Goal: Task Accomplishment & Management: Complete application form

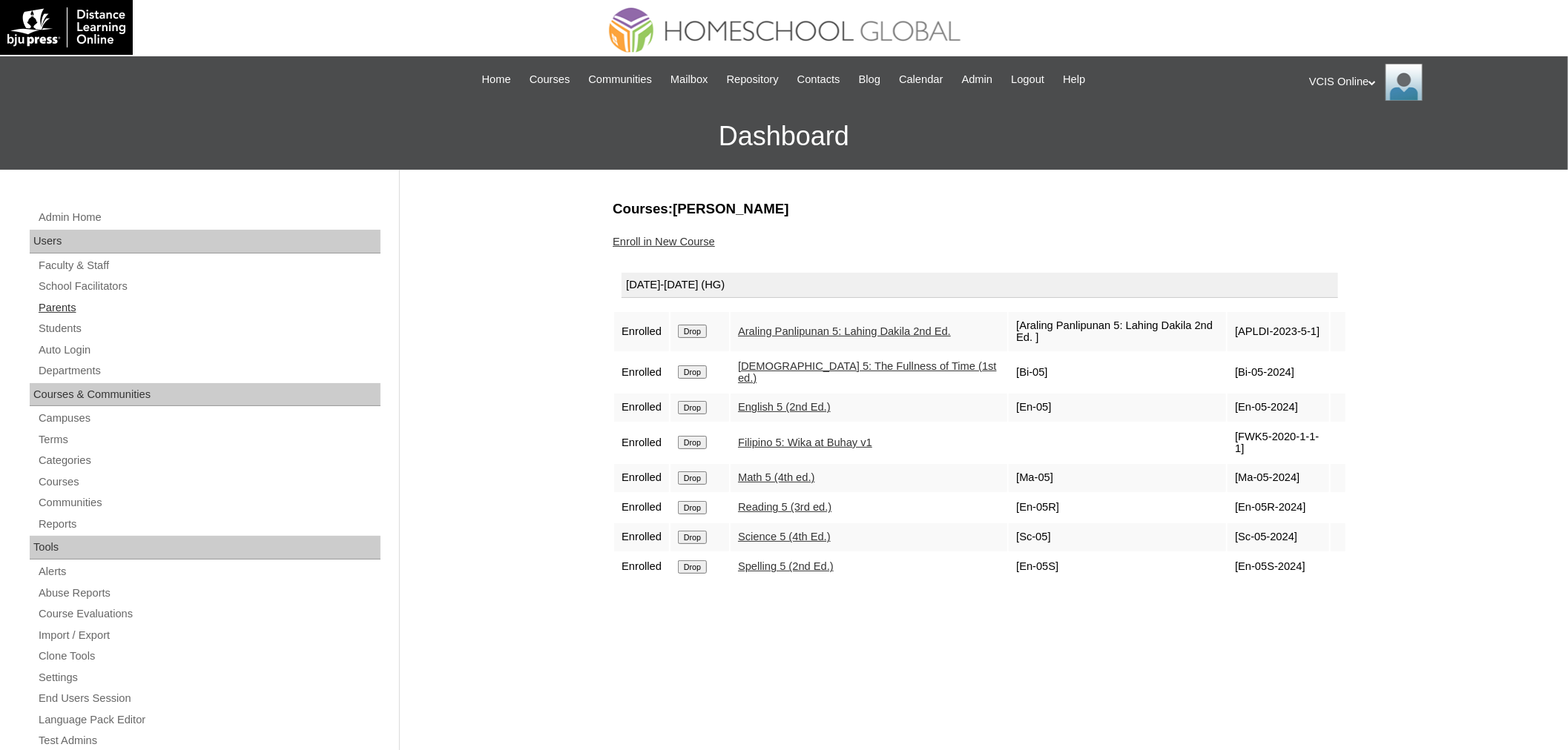
click at [88, 305] on link "Parents" at bounding box center [209, 307] width 344 height 18
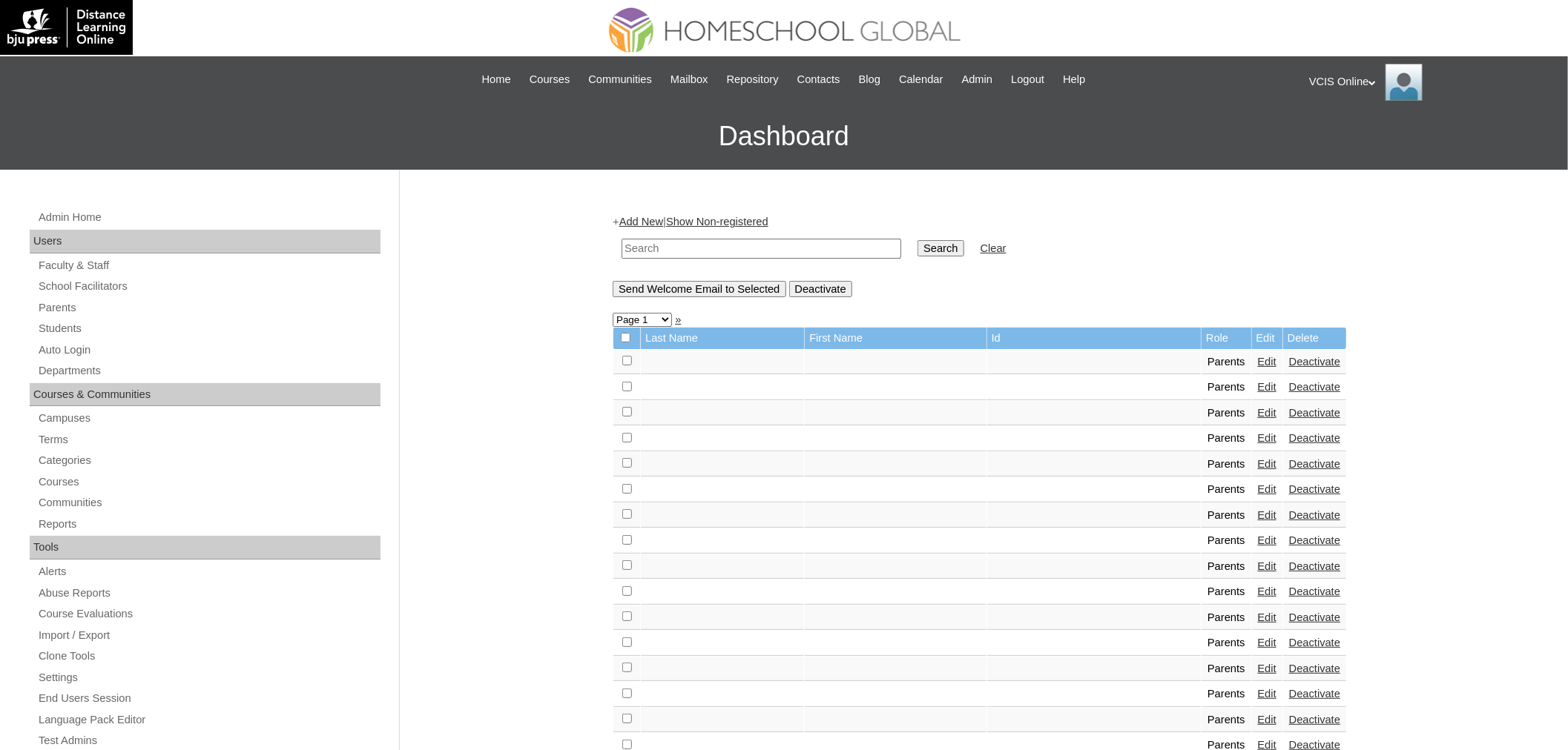
click at [707, 253] on input "text" at bounding box center [761, 248] width 280 height 20
paste input "VCIS020-5B-PA2025"
type input "VCIS020-5B-PA2025"
click at [917, 240] on input "Search" at bounding box center [940, 248] width 46 height 17
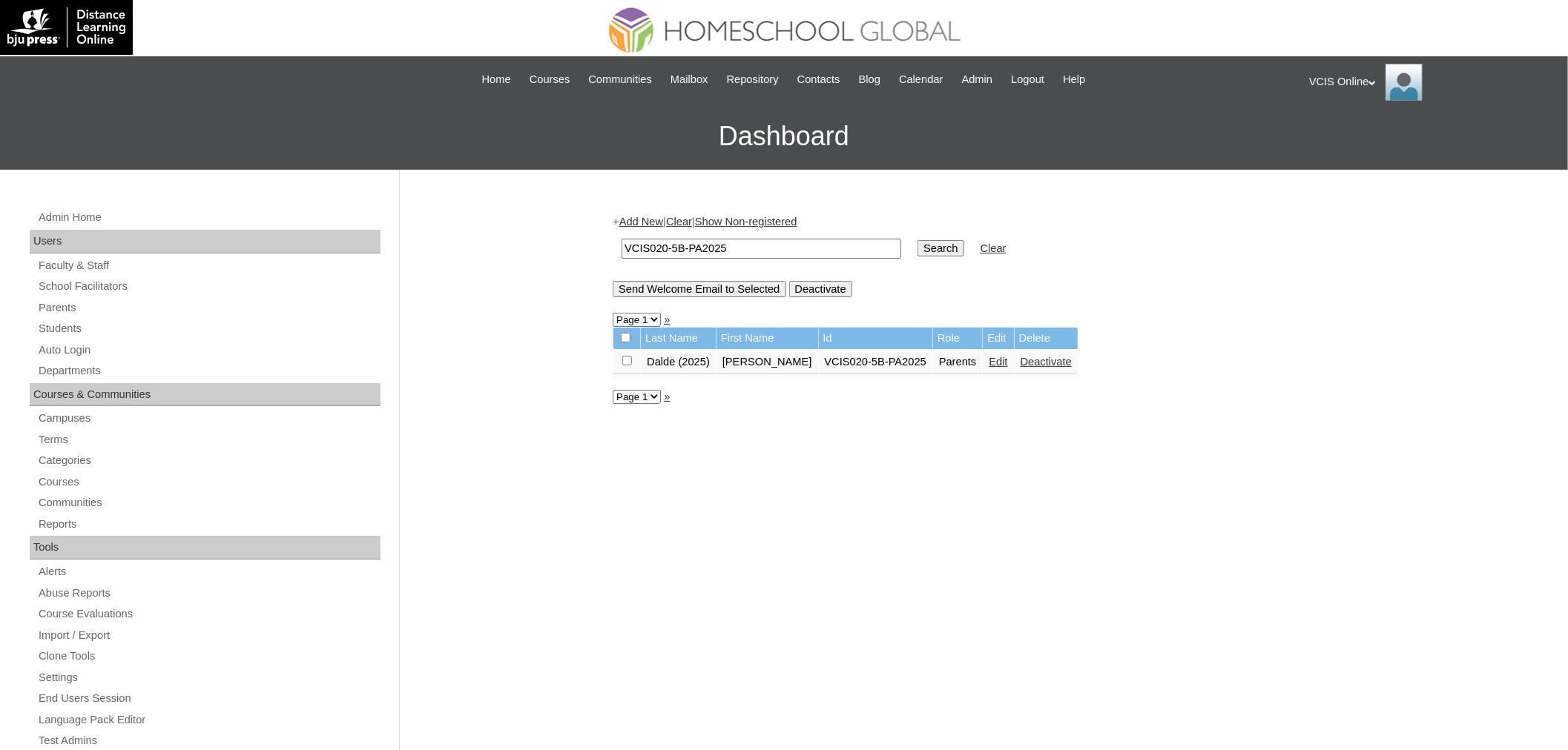
click at [663, 241] on input "VCIS020-5B-PA2025" at bounding box center [761, 248] width 280 height 20
type input "VCIS021-5B-PA2025"
click at [917, 240] on input "Search" at bounding box center [940, 248] width 46 height 17
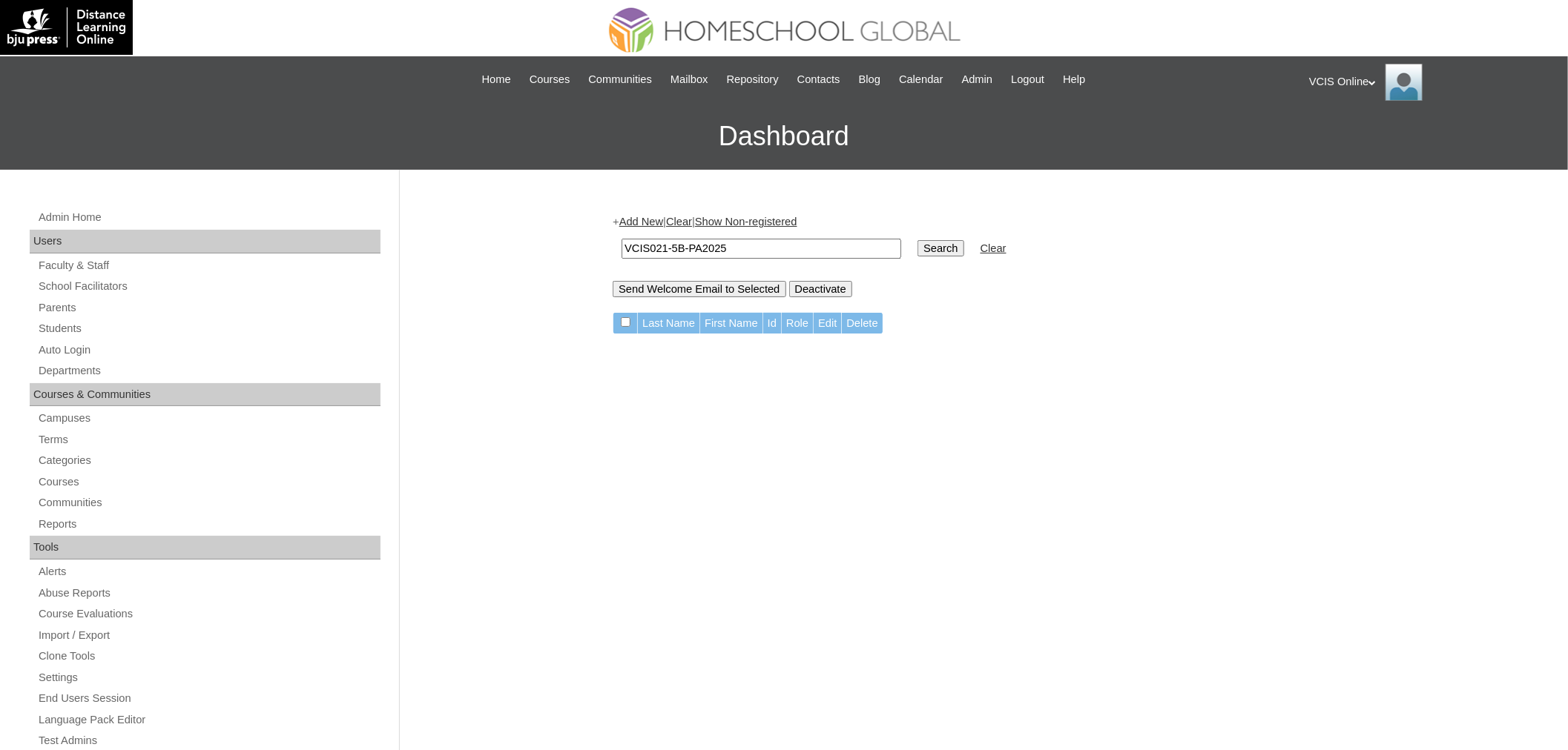
click at [735, 249] on input "VCIS021-5B-PA2025" at bounding box center [761, 248] width 280 height 20
click at [651, 231] on td "VCIS021-5B-PA2025" at bounding box center [761, 249] width 295 height 35
click at [649, 223] on link "Add New" at bounding box center [641, 221] width 43 height 12
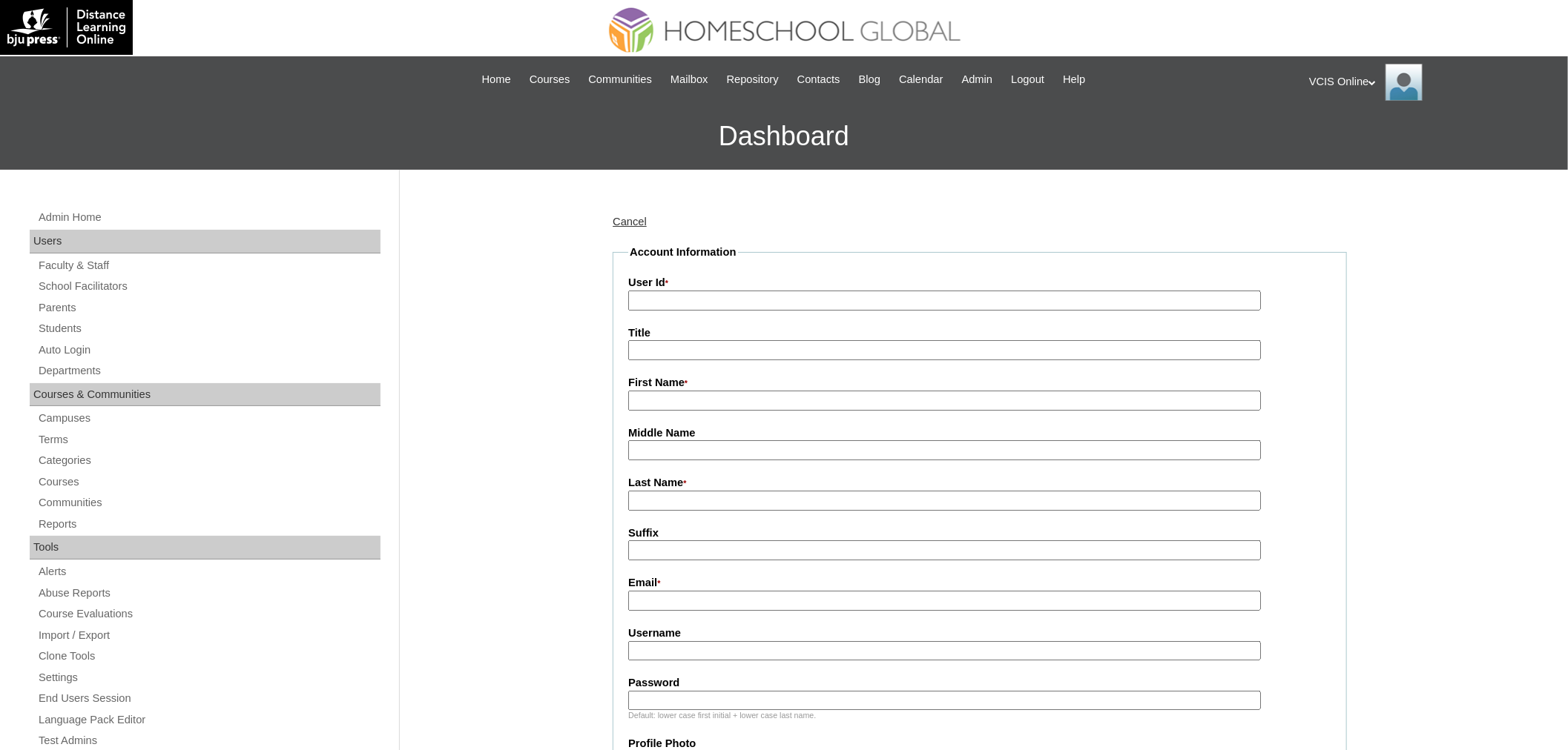
click at [947, 309] on fieldset "Account Information User Id * Title First Name * Middle Name Last Name * Suffix…" at bounding box center [980, 716] width 735 height 943
click at [942, 298] on input "User Id *" at bounding box center [944, 300] width 633 height 20
paste input "VCIS021-5B-PA2025"
type input "VCIS021-5B-PA2025"
click at [739, 396] on input "First Name *" at bounding box center [944, 400] width 633 height 20
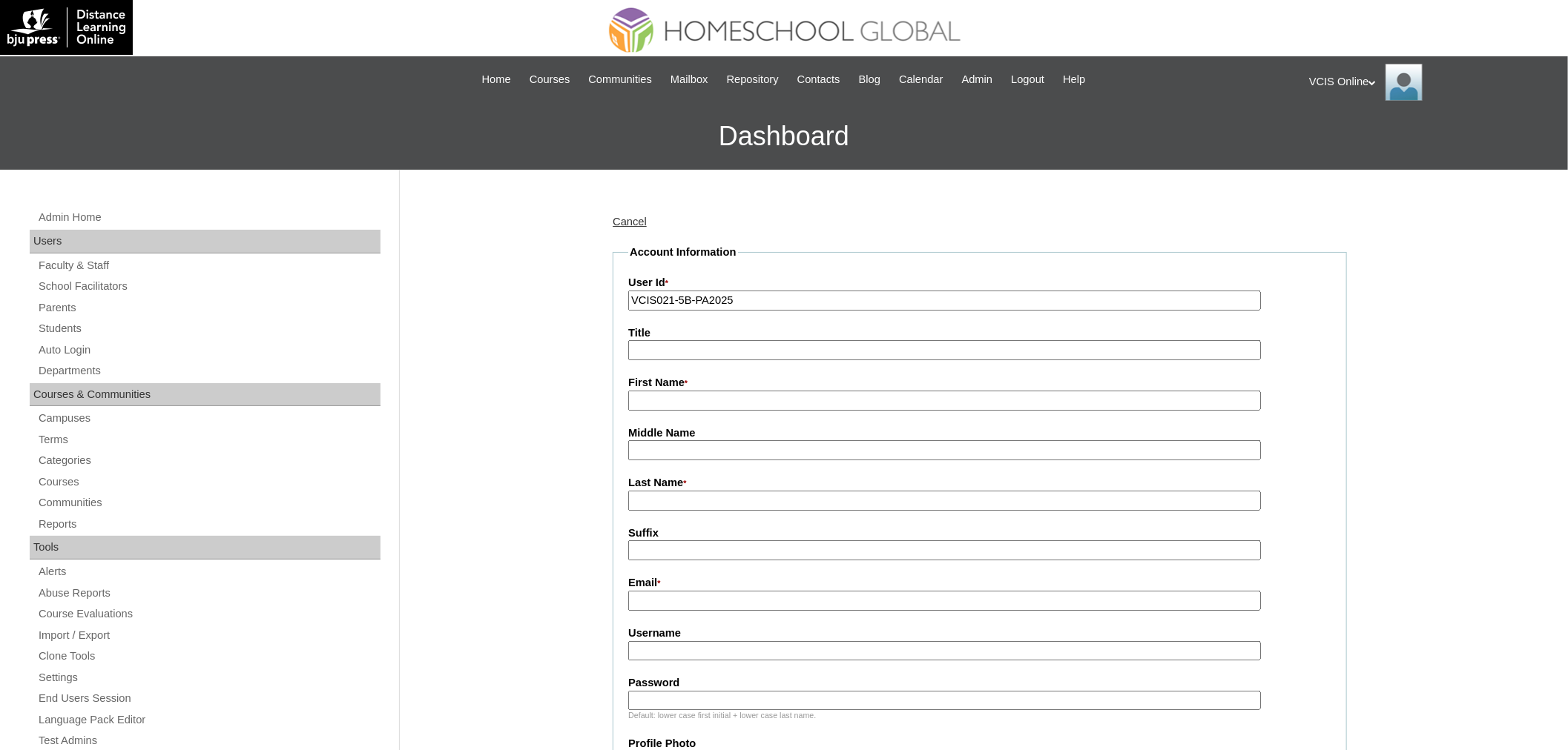
paste input "Jennalyn Caballero"
click at [727, 408] on fieldset "Account Information User Id * VCIS021-5B-PA2025 Title First Name * Jennalyn Cab…" at bounding box center [980, 716] width 735 height 943
click at [721, 402] on input "Jennalyn Caballero" at bounding box center [944, 400] width 633 height 20
type input "Jennalyn"
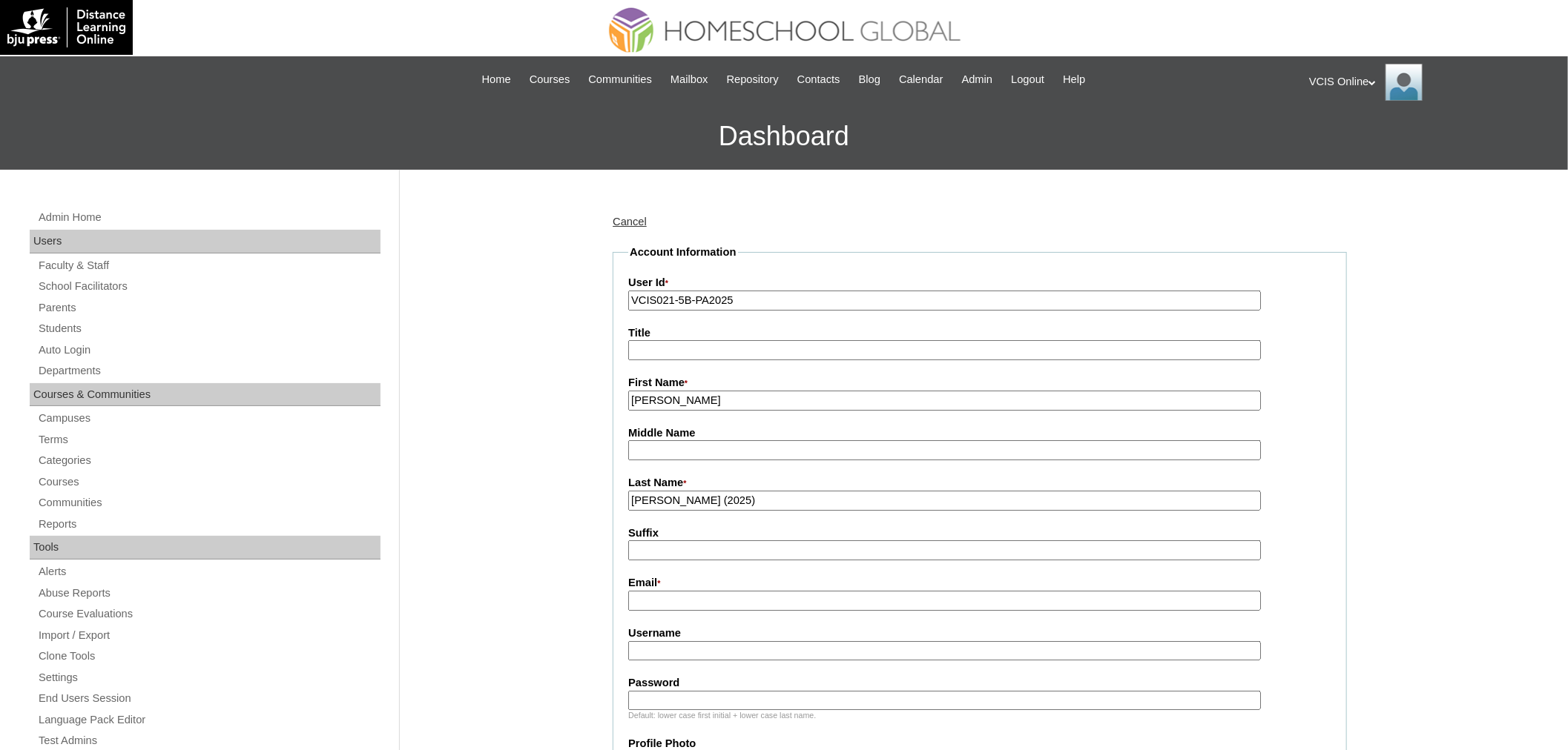
type input "Caballero (2025)"
paste input "cnej16@gmail.com"
type input "cnej16@gmail.com"
paste input "jecaballero2025"
type input "jecaballero2025"
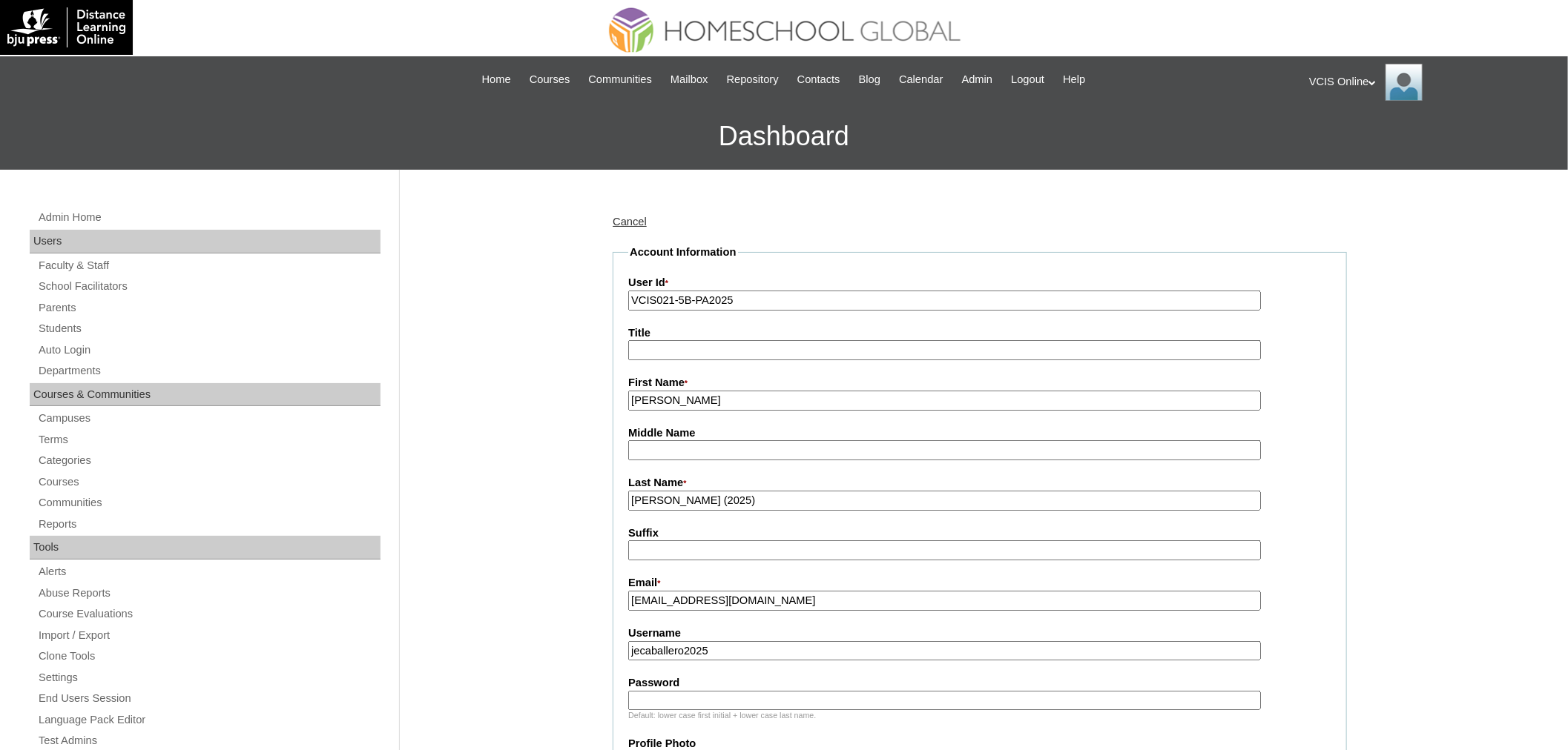
paste input "apQrRs"
type input "apQrRs"
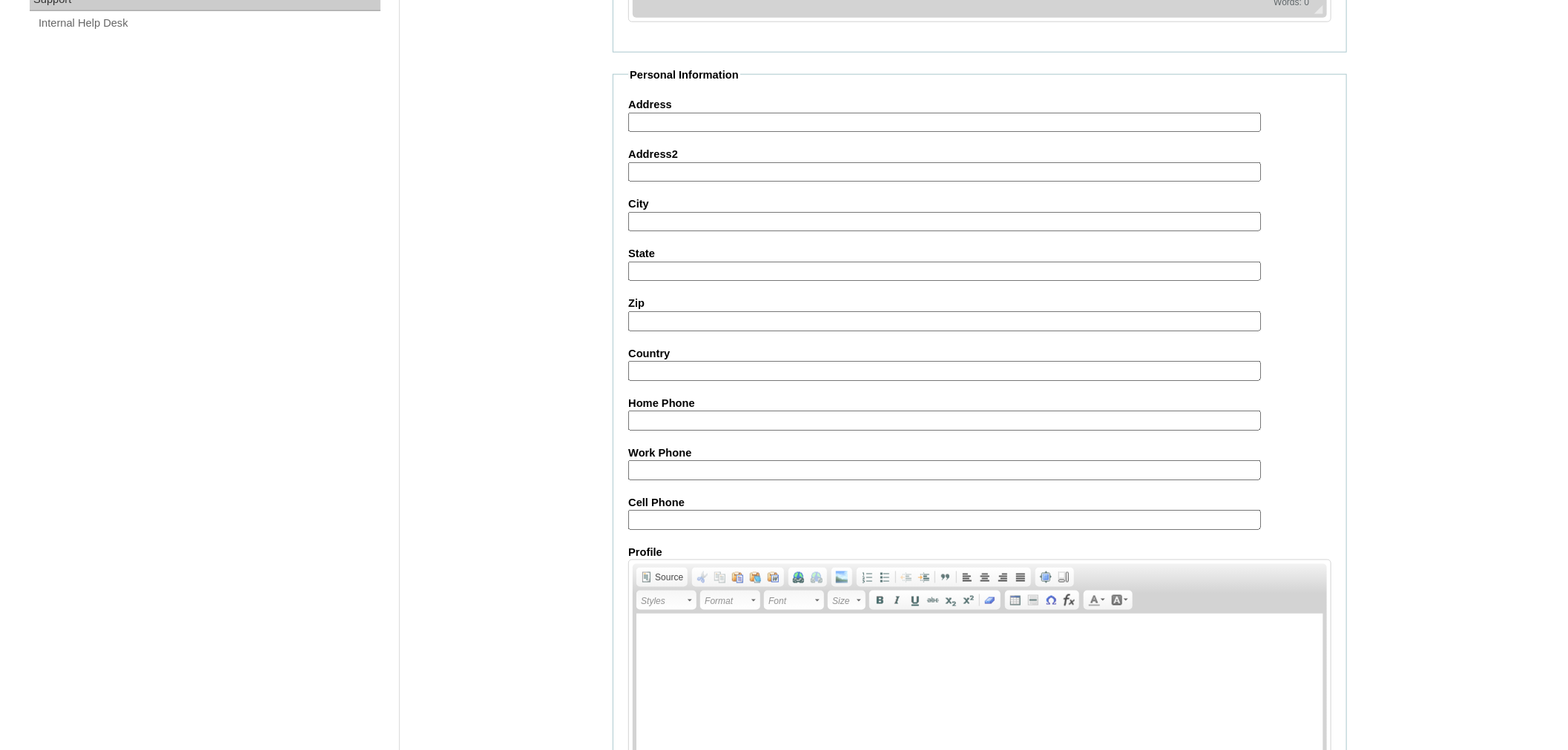
scroll to position [1219, 0]
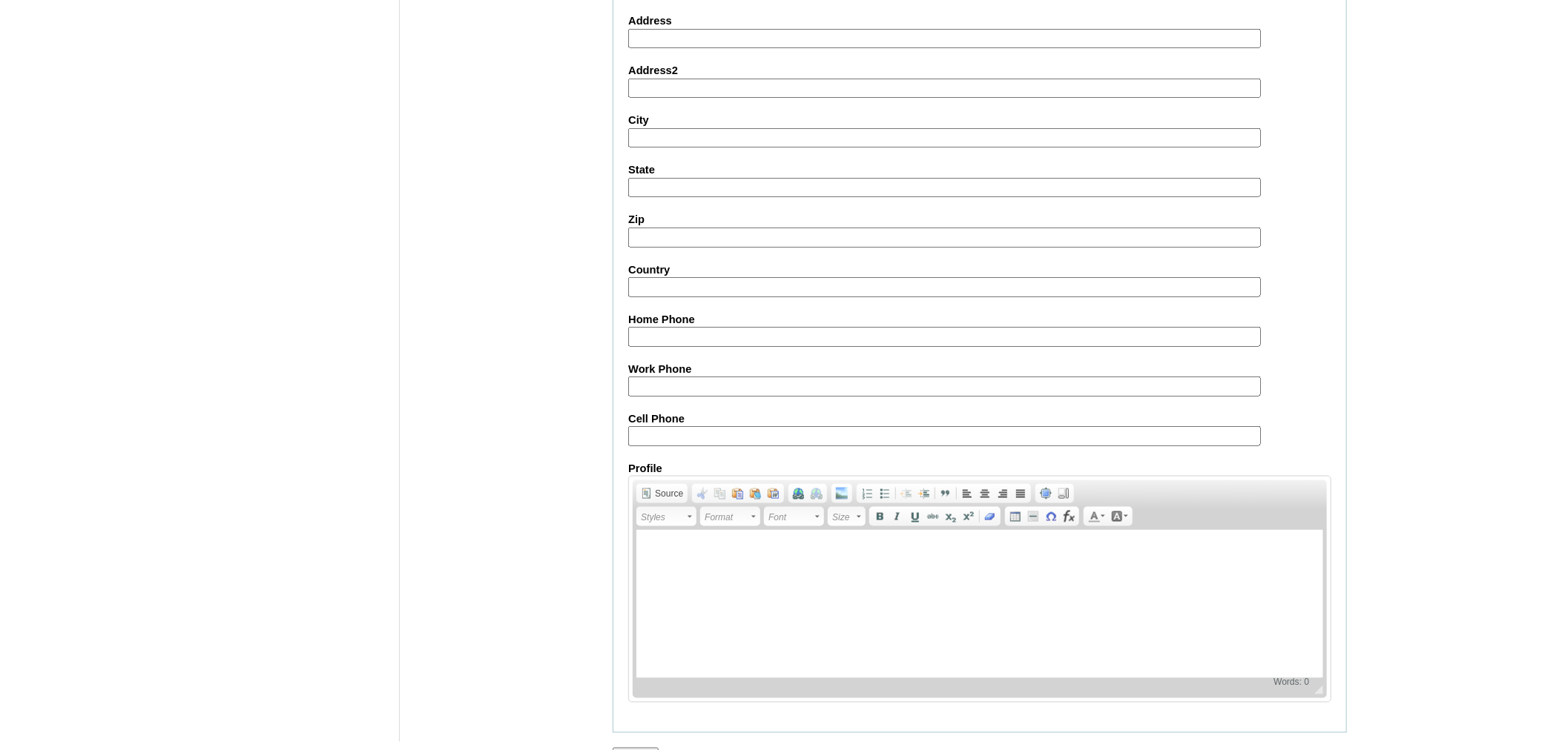
click at [737, 426] on input "Cell Phone" at bounding box center [944, 436] width 633 height 20
paste input "63-9497450828"
type input "63-9497450828"
click at [626, 748] on input "Submit" at bounding box center [636, 756] width 46 height 17
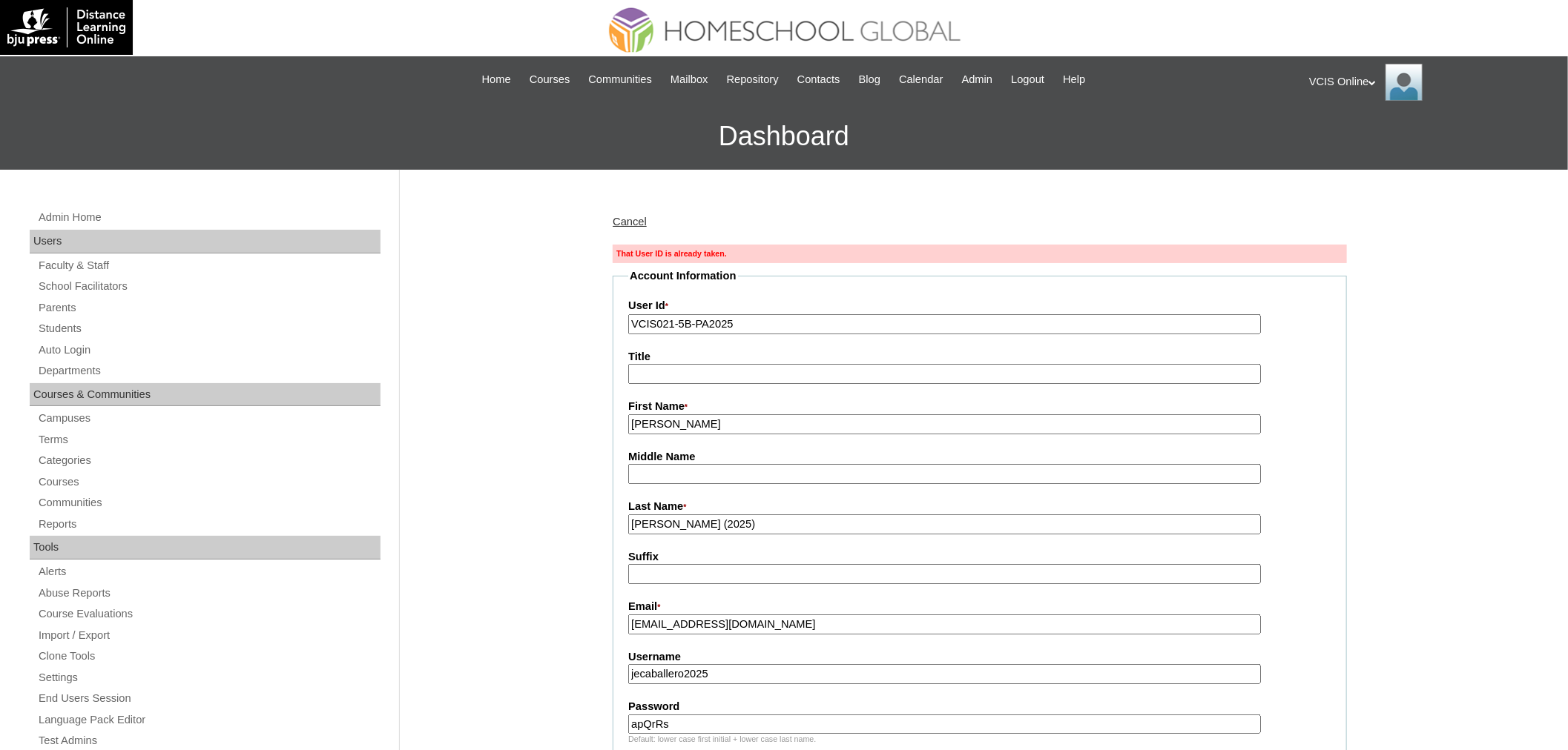
click at [665, 319] on input "VCIS021-5B-PA2025" at bounding box center [944, 324] width 633 height 20
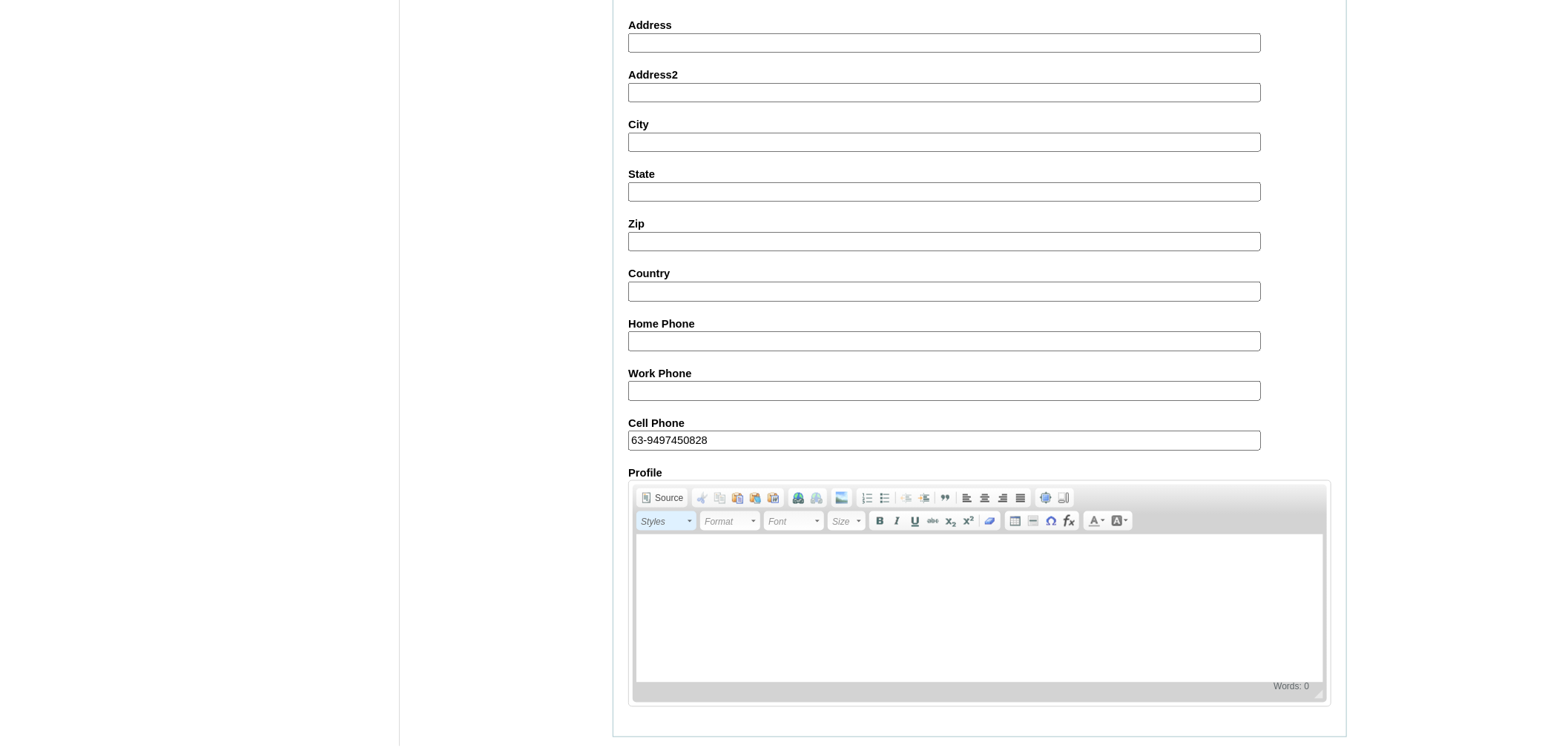
scroll to position [1242, 0]
type input "VCIS022-5B-PA2025"
click at [641, 748] on input "Submit" at bounding box center [636, 756] width 46 height 17
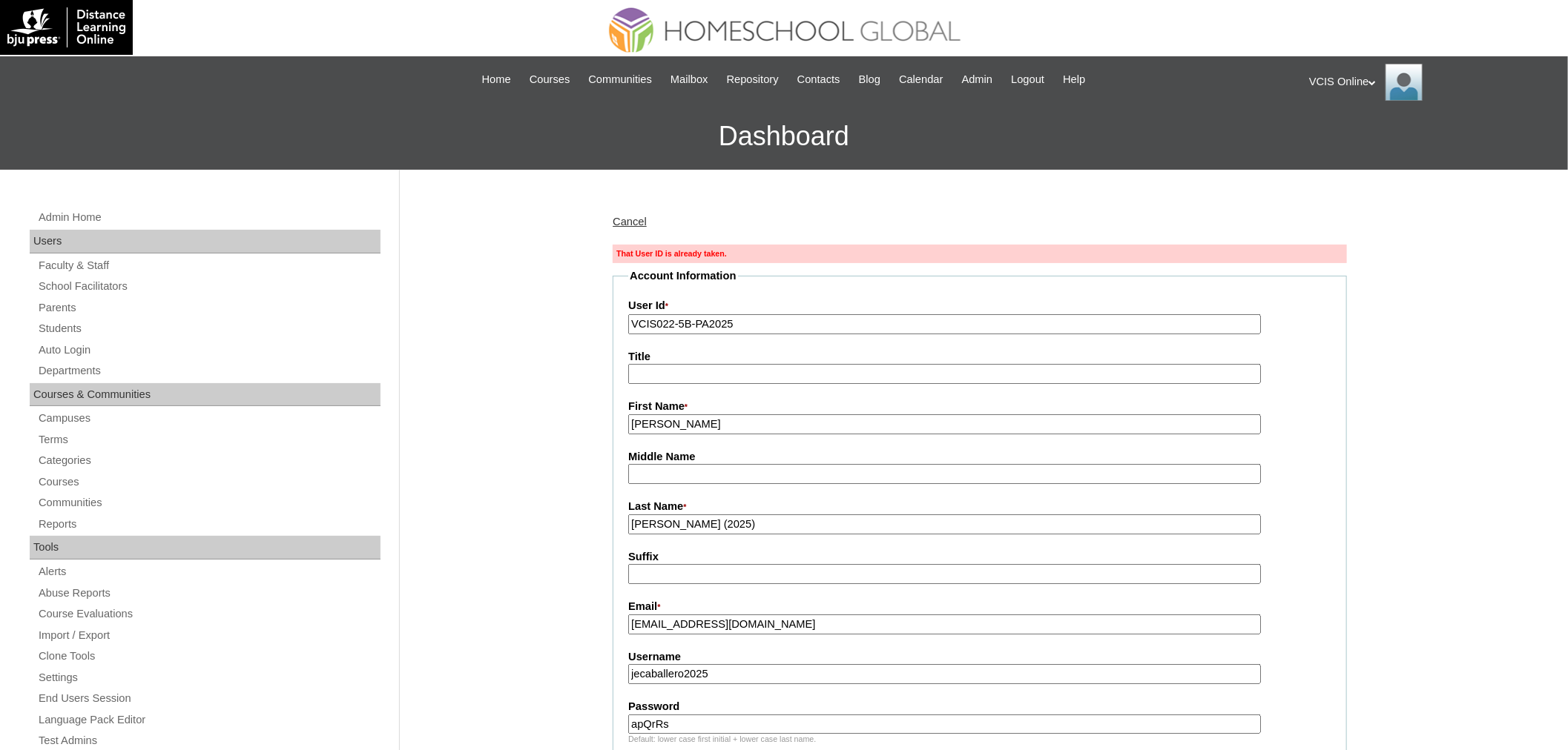
click at [670, 315] on input "VCIS022-5B-PA2025" at bounding box center [944, 324] width 633 height 20
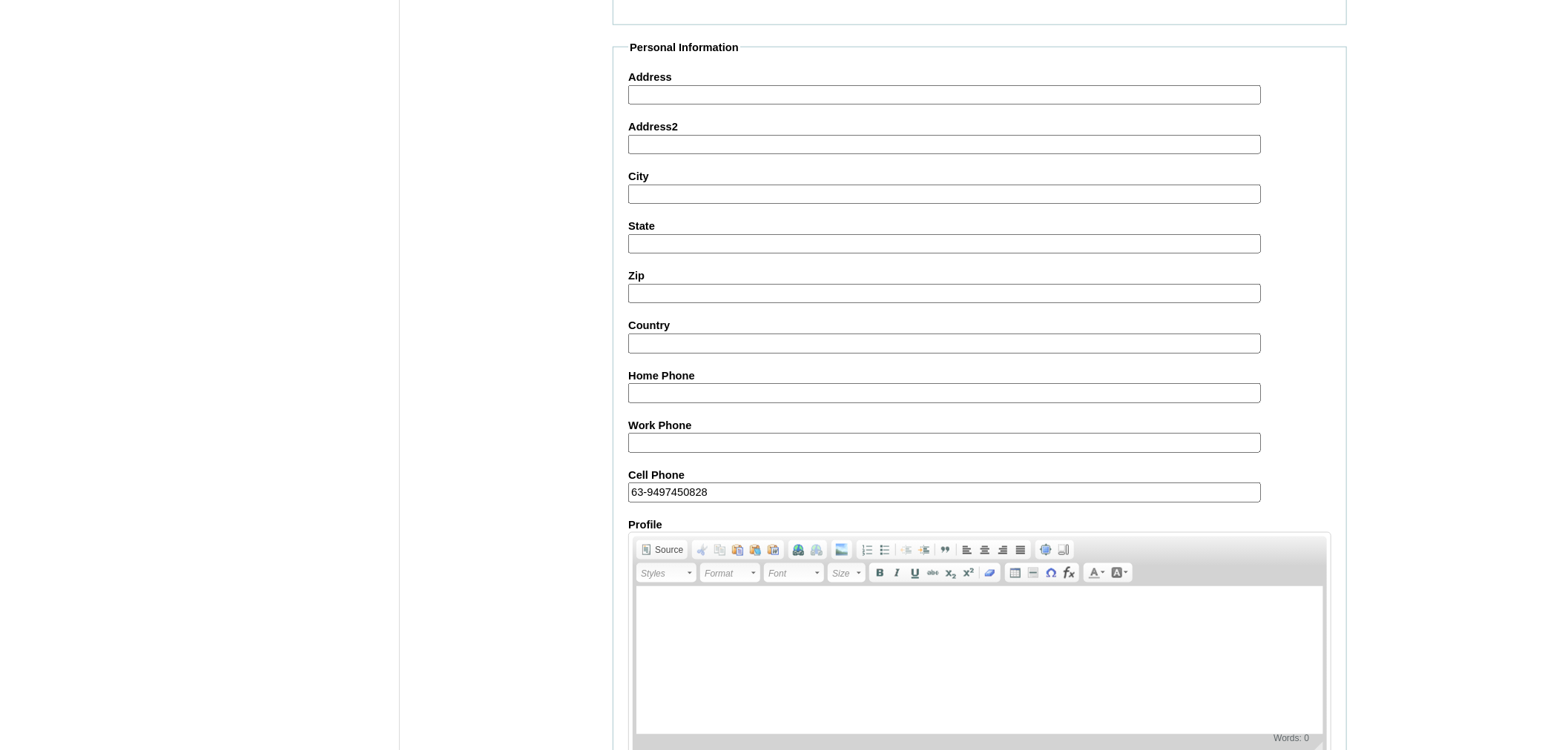
scroll to position [1242, 0]
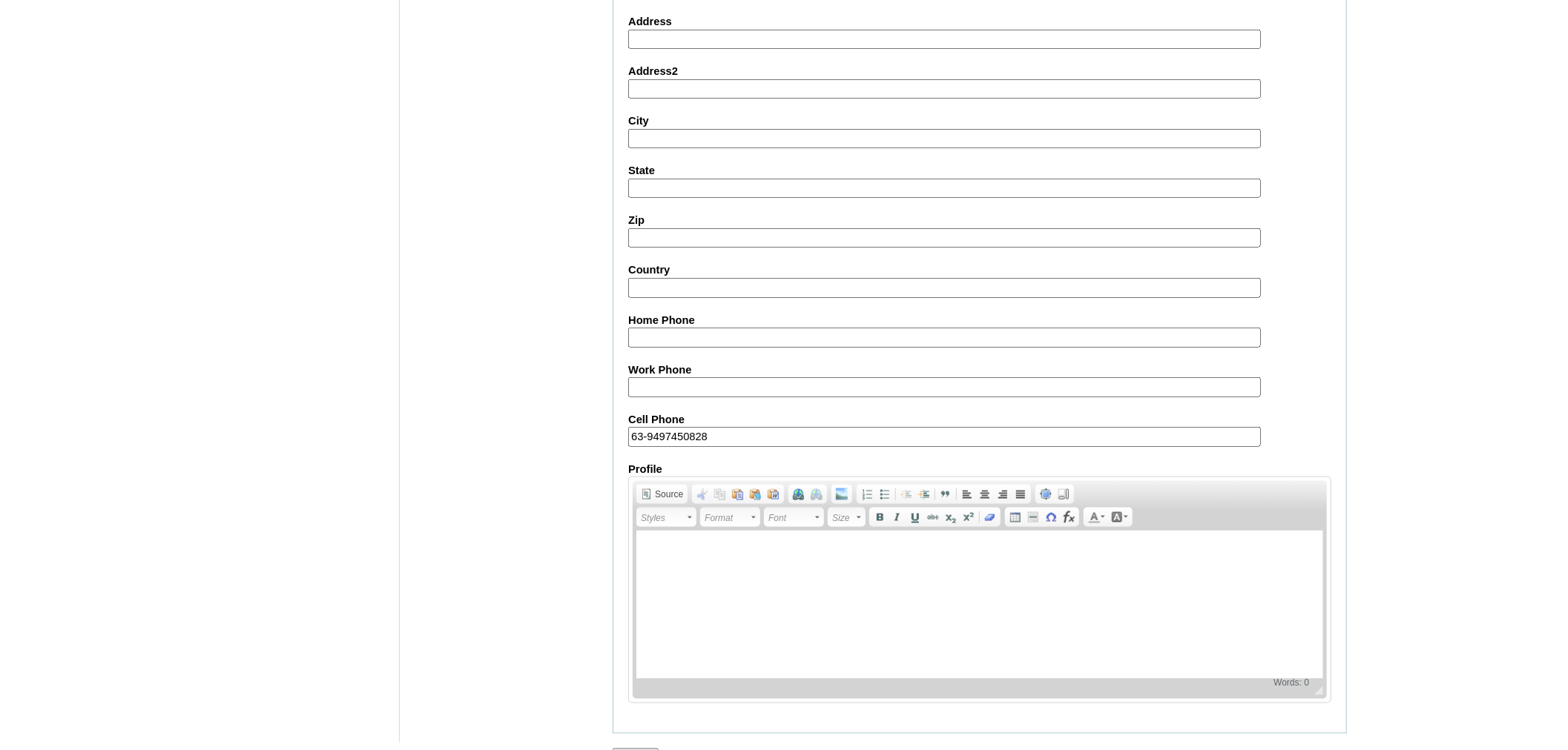
type input "VCIS023-5B-PA2025"
click at [630, 748] on input "Submit" at bounding box center [636, 756] width 46 height 17
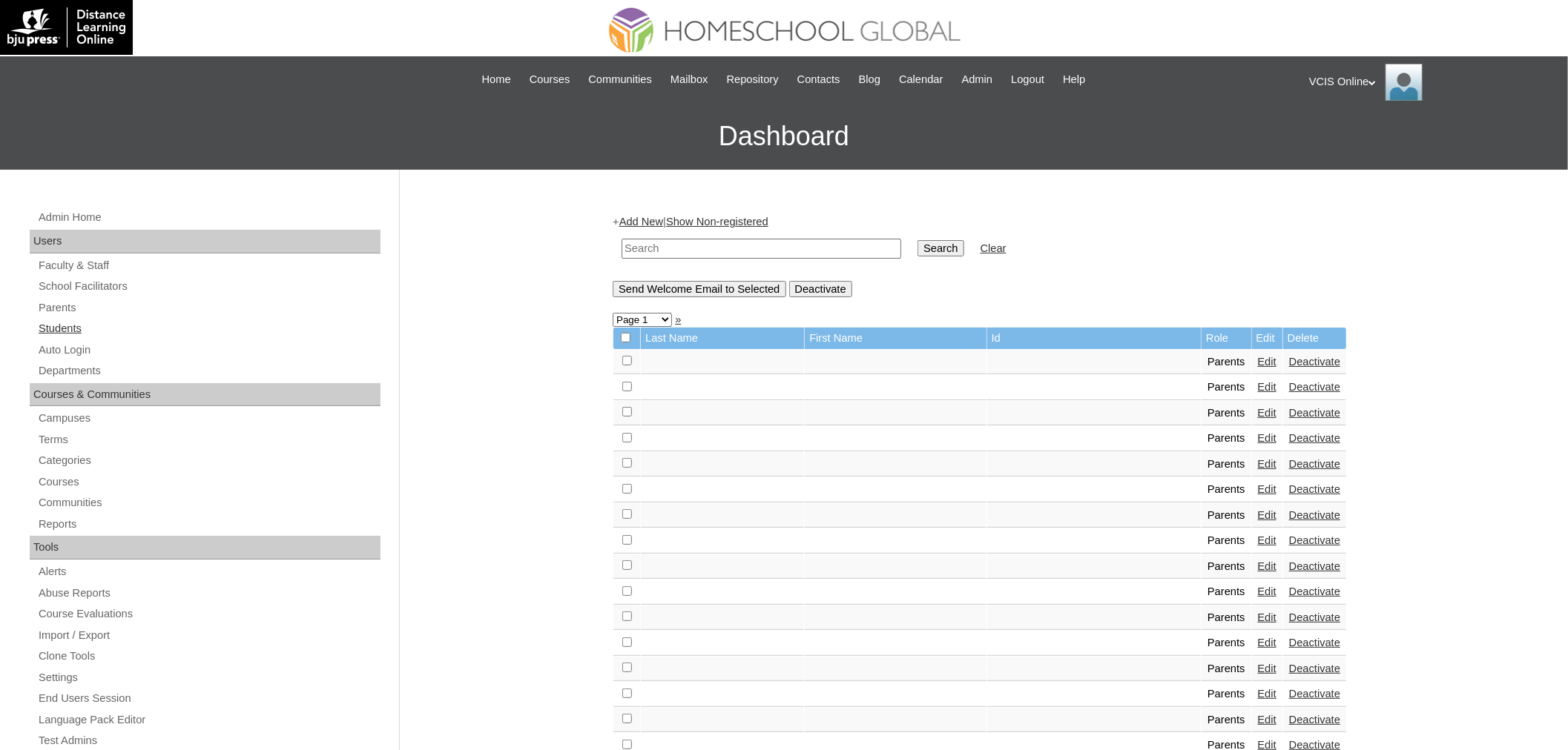
click at [55, 322] on link "Students" at bounding box center [209, 328] width 344 height 18
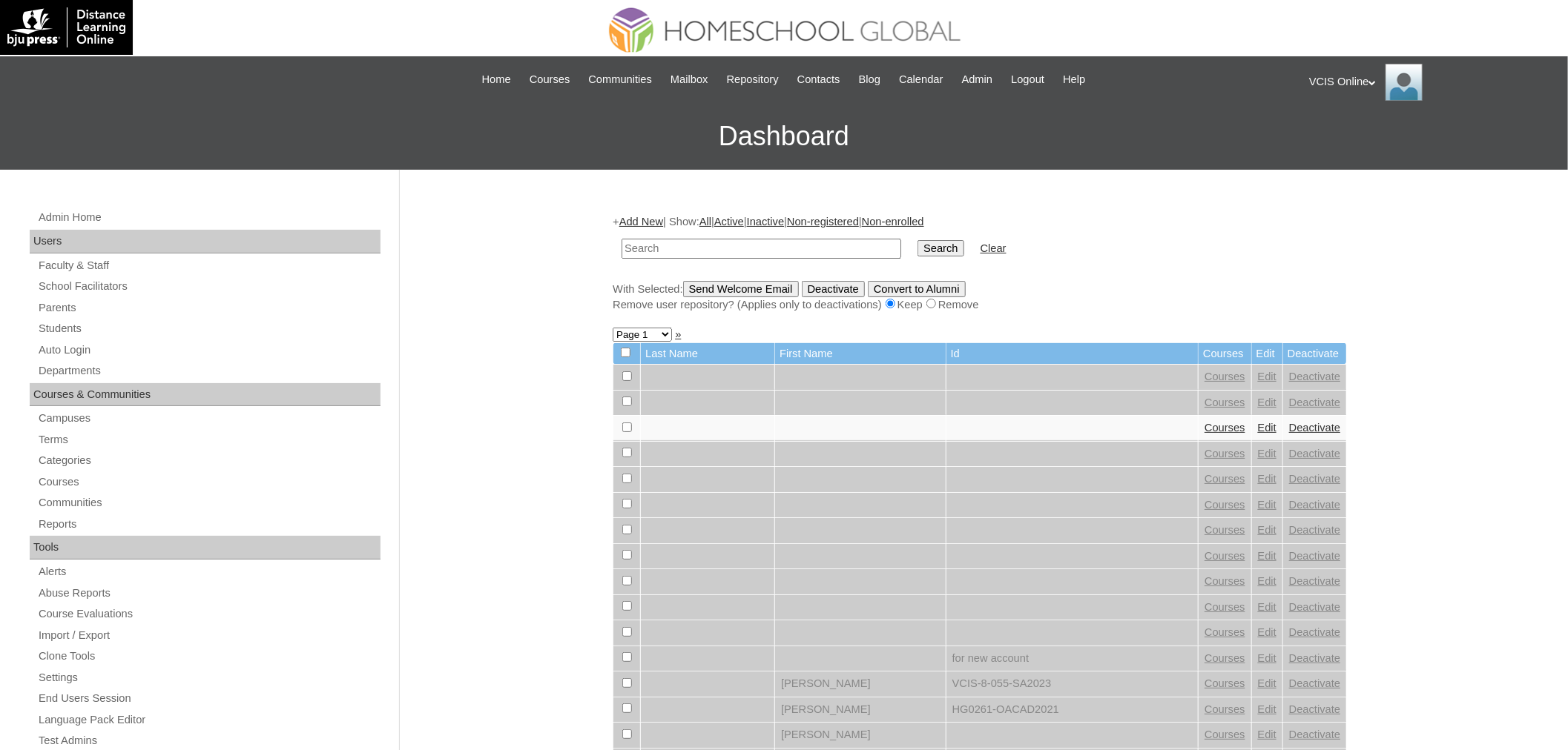
click at [663, 221] on link "Add New" at bounding box center [641, 221] width 43 height 12
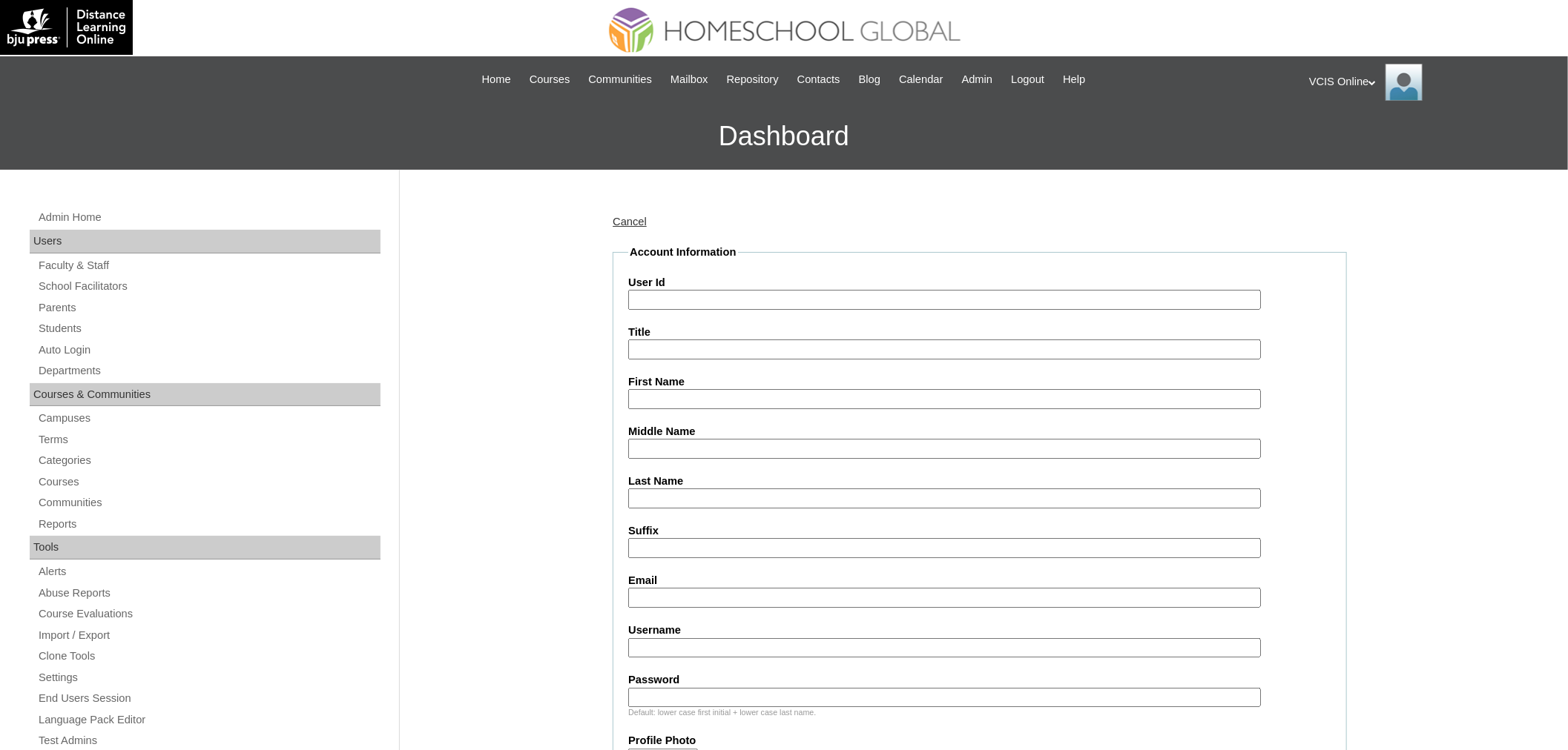
click at [731, 306] on input "User Id" at bounding box center [944, 299] width 633 height 20
paste input "VCIS023-5B-SA2025"
type input "VCIS023-5B-SA2025"
drag, startPoint x: 701, startPoint y: 436, endPoint x: 701, endPoint y: 420, distance: 16.0
click at [701, 439] on input "Middle Name" at bounding box center [944, 448] width 633 height 20
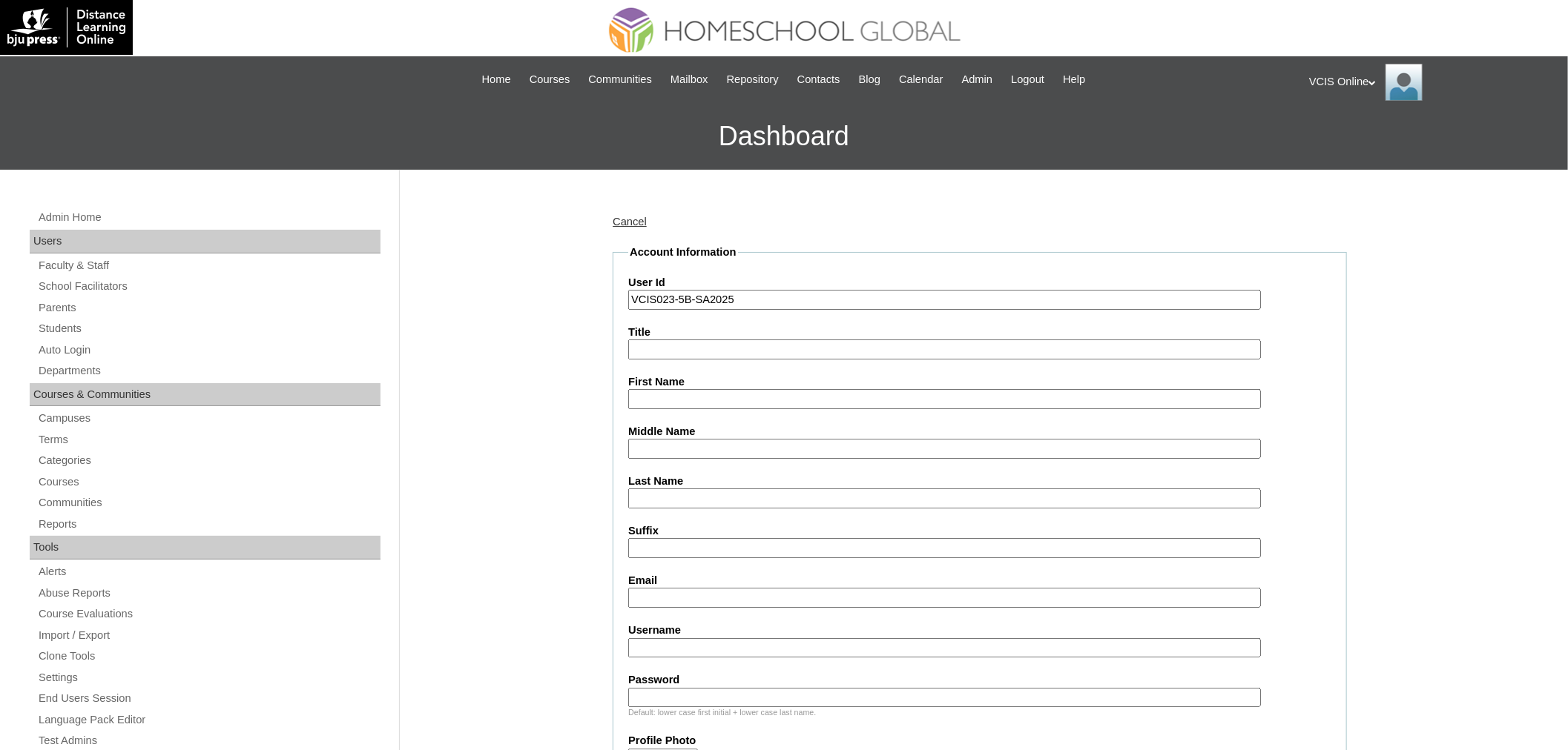
click at [694, 390] on input "First Name" at bounding box center [944, 399] width 633 height 20
paste input "Jude Lioney Santos Caballero"
click at [716, 395] on input "Jude Lioney Santos Caballero" at bounding box center [944, 399] width 633 height 20
type input "Jude Lioney Caballero"
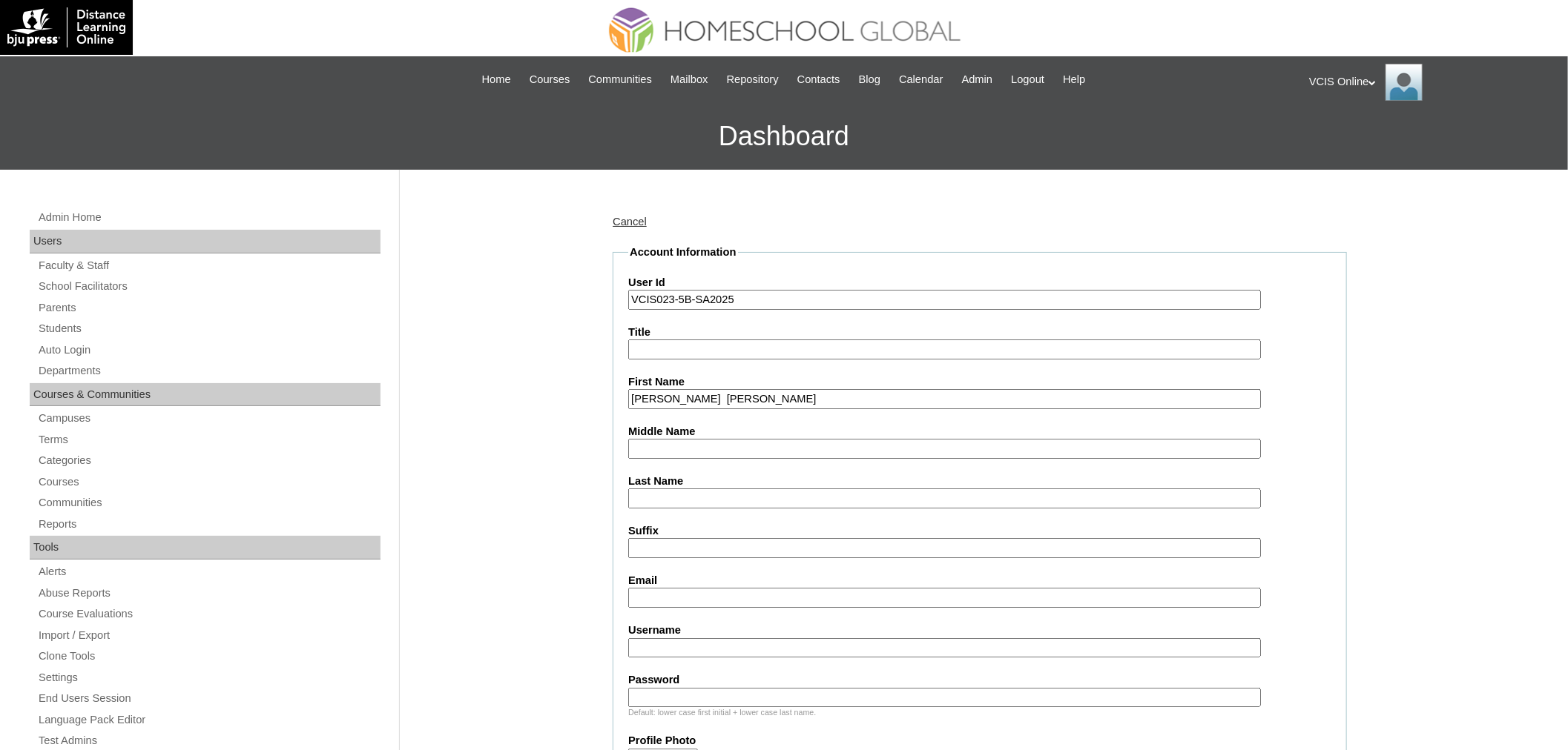
click at [682, 441] on input "Middle Name" at bounding box center [944, 448] width 633 height 20
paste input "Santos"
type input "Santos"
click at [709, 399] on input "Jude Lioney Caballero" at bounding box center [944, 399] width 633 height 20
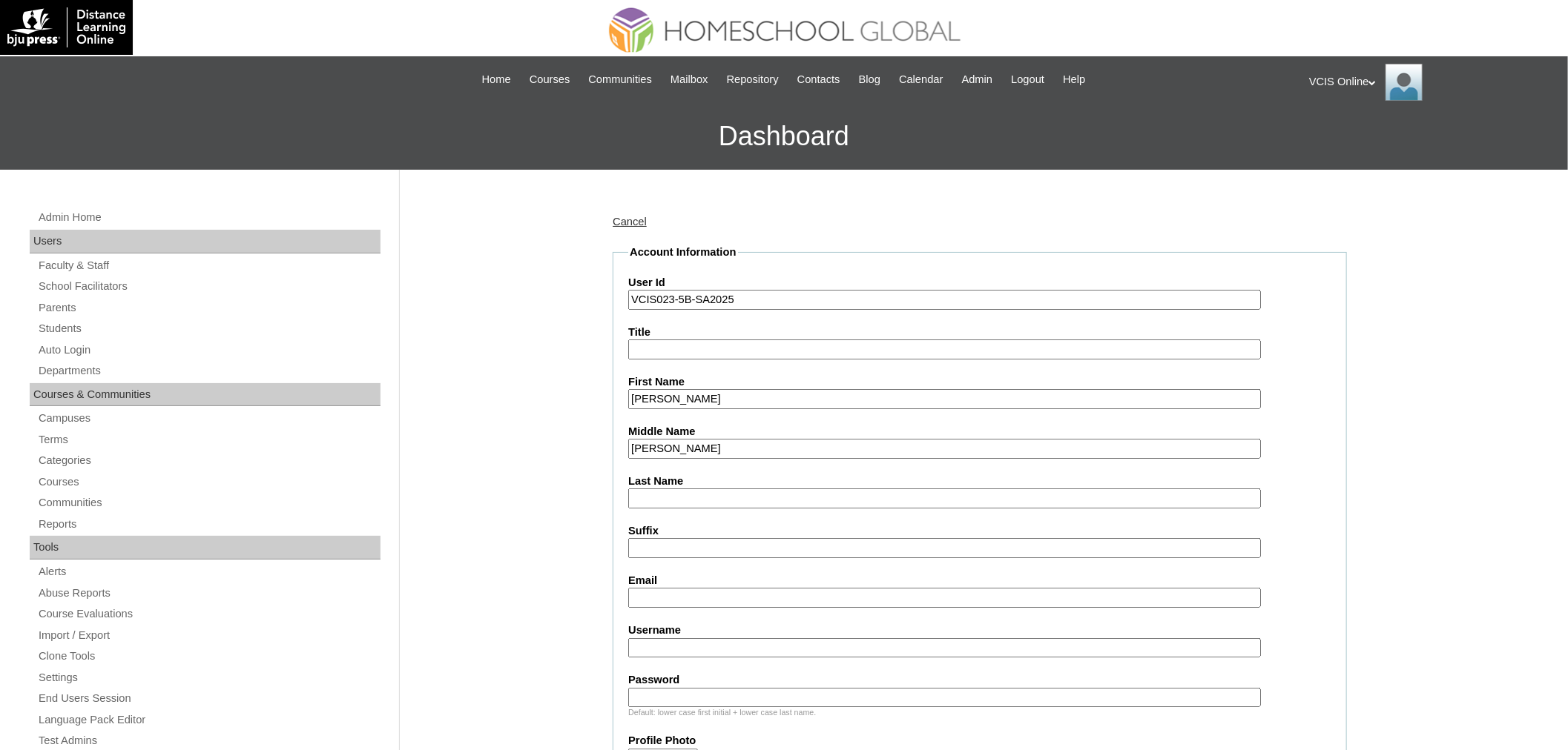
type input "Jude Lioney"
paste input "Caballero"
type input "Caballero"
click at [671, 588] on input "Email" at bounding box center [944, 598] width 633 height 20
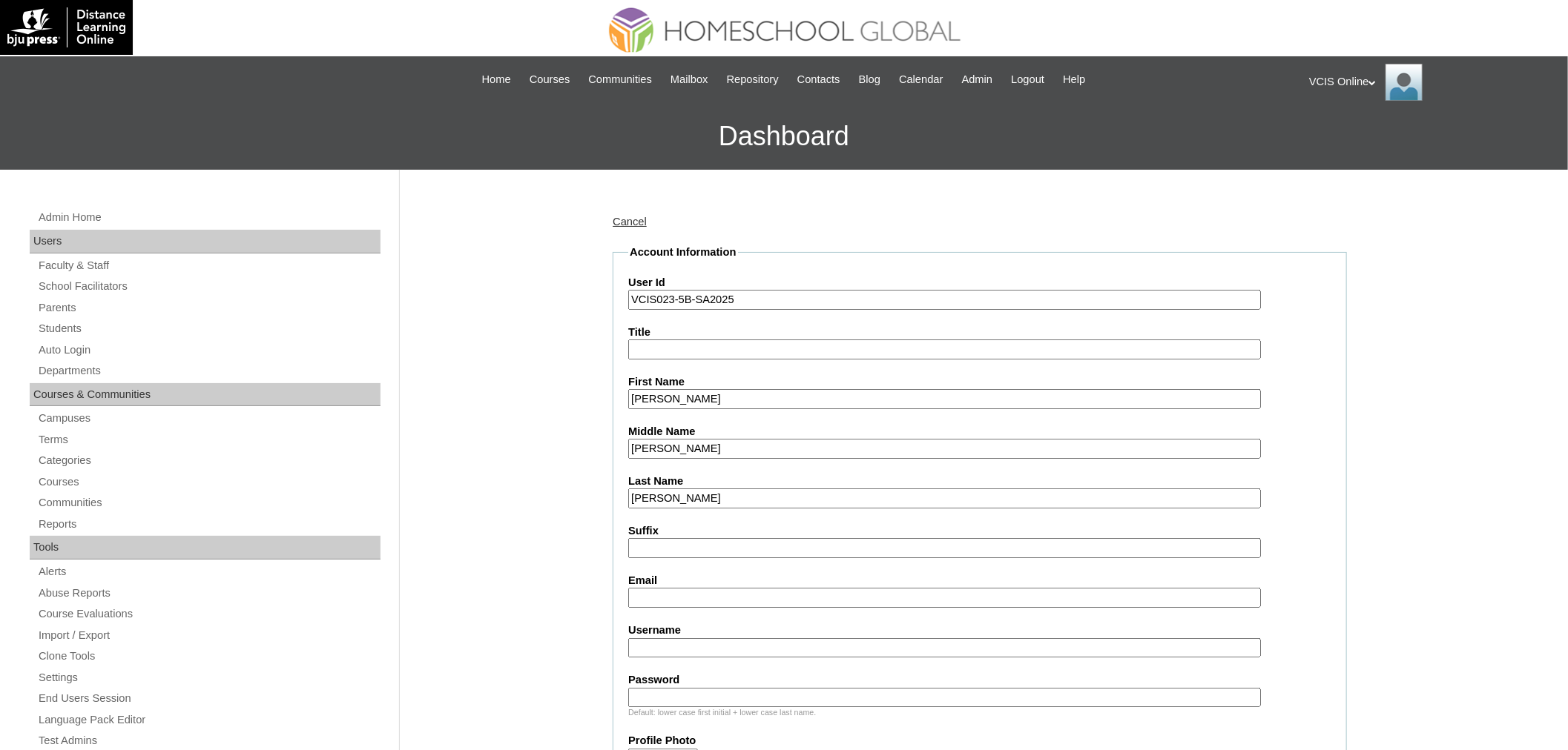
paste input "cnej16@gmail.com"
type input "cnej16@gmail.com"
click at [694, 639] on input "Username" at bounding box center [944, 647] width 633 height 20
paste input "jude.caballero2025"
type input "jude.caballero2025"
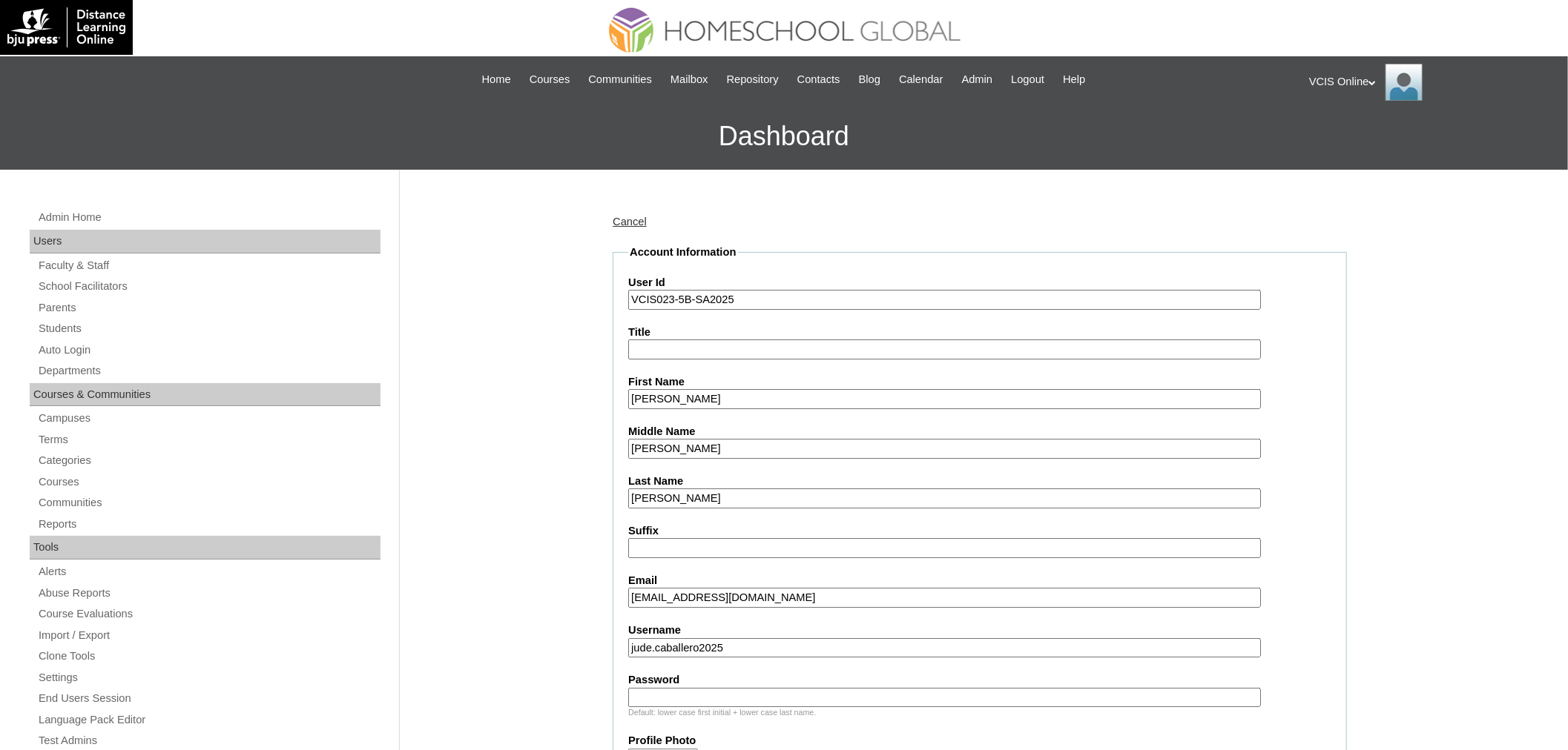
click at [686, 674] on label "Password" at bounding box center [980, 681] width 703 height 16
click at [686, 688] on input "Password" at bounding box center [944, 697] width 633 height 20
paste input "rTaAWS"
type input "rTaAWS"
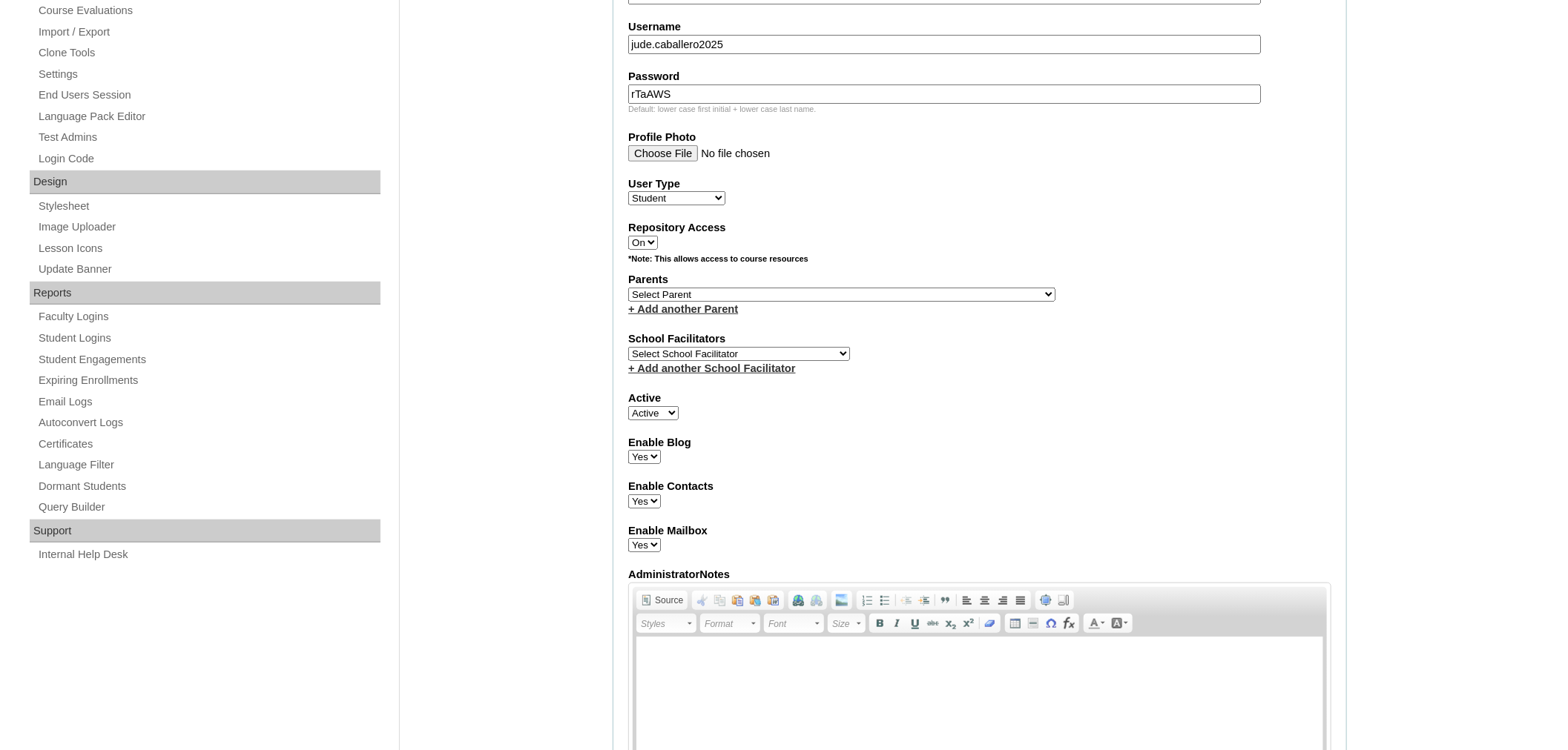
scroll to position [741, 0]
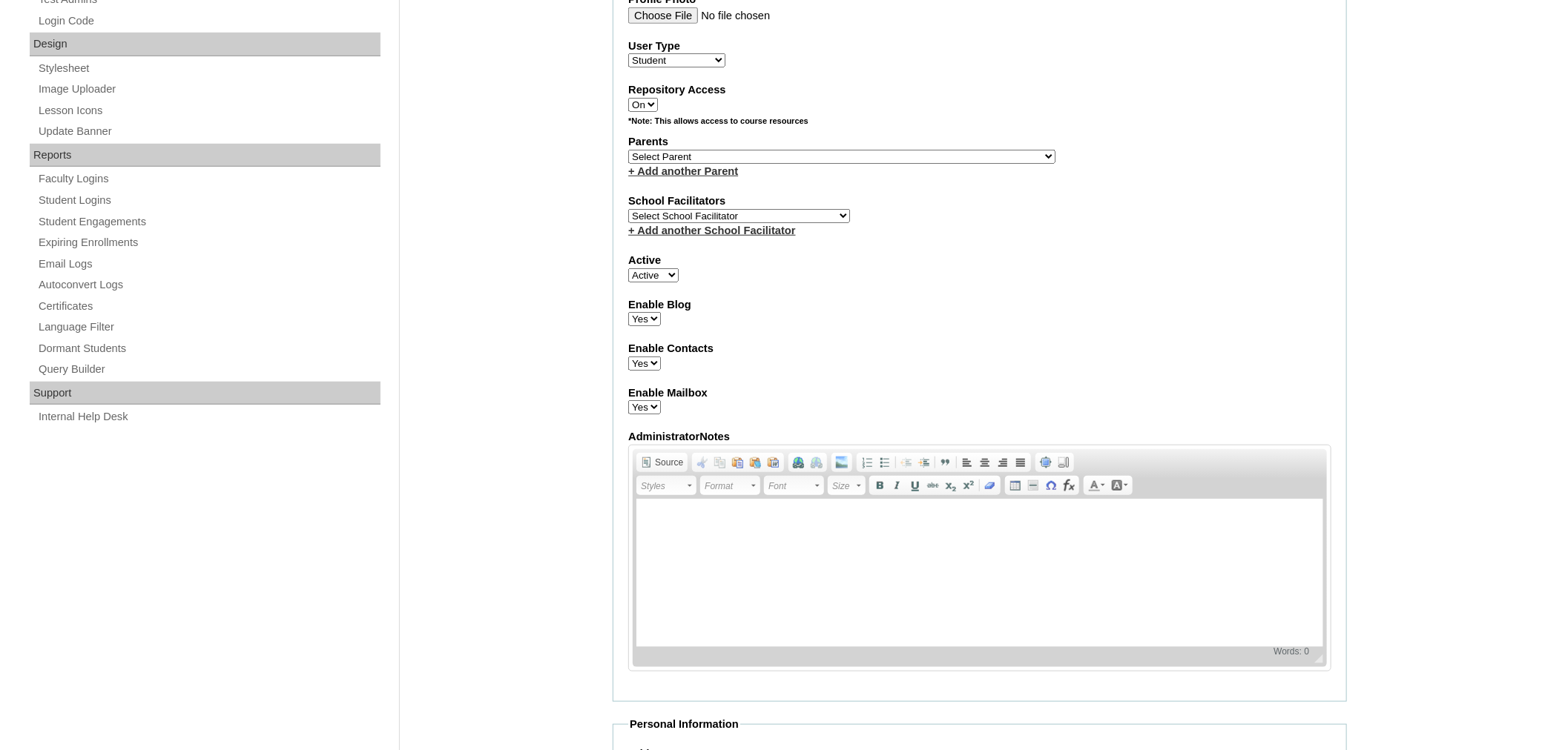
click at [715, 150] on select "Select Parent , , , , , , , , , , , , , , , , , , , , , , , , , , , , , , , , ,…" at bounding box center [841, 157] width 427 height 14
select select "43546"
click at [628, 150] on select "Select Parent , , , , , , , , , , , , , , , , , , , , , , , , , , , , , , , , ,…" at bounding box center [841, 157] width 427 height 14
click at [698, 209] on select "Select School Facilitator Norman Añain Ruffa Abadijas Mary Abella Gloryfe Abion…" at bounding box center [739, 216] width 222 height 14
select select "42228"
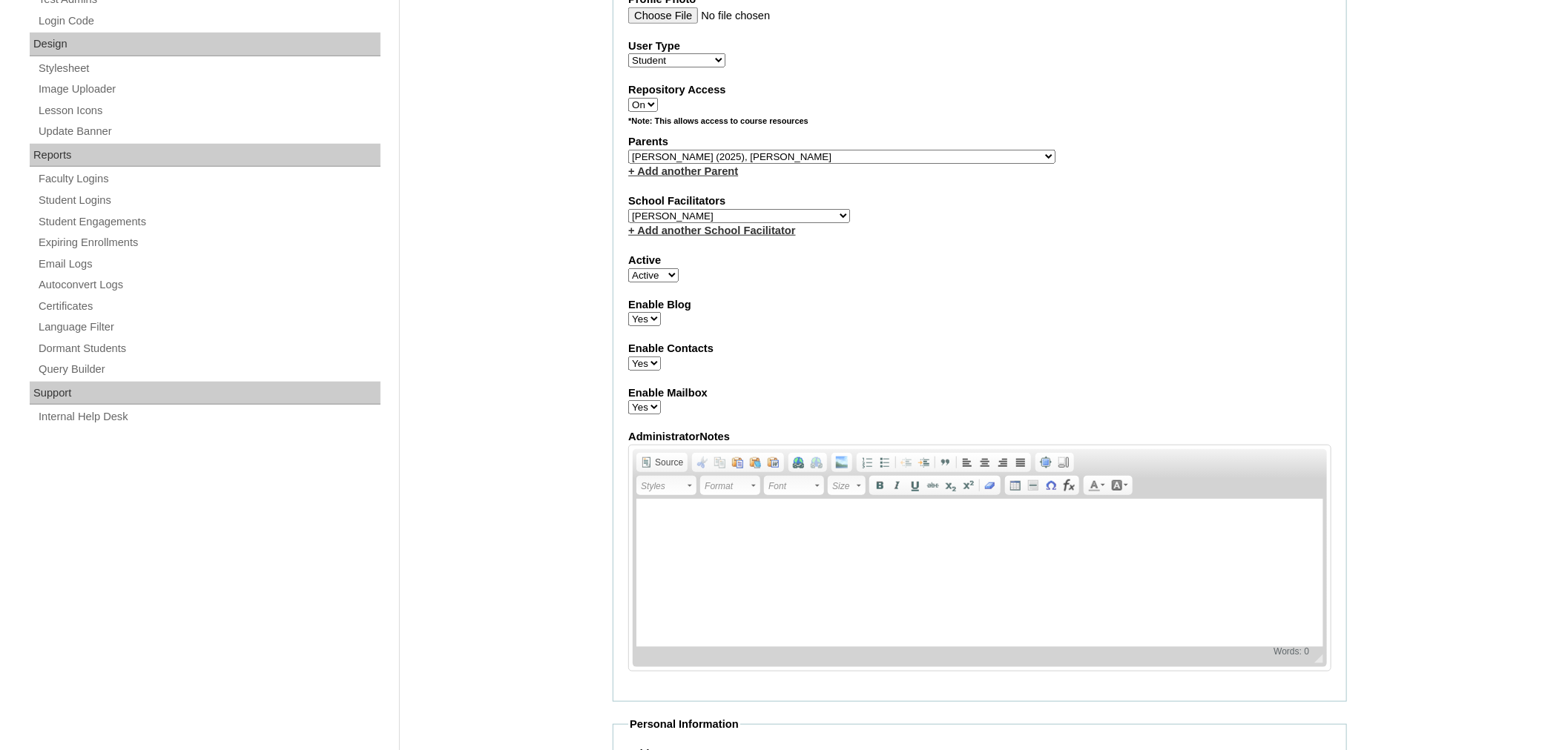
click at [628, 209] on select "Select School Facilitator Norman Añain Ruffa Abadijas Mary Abella Gloryfe Abion…" at bounding box center [739, 216] width 222 height 14
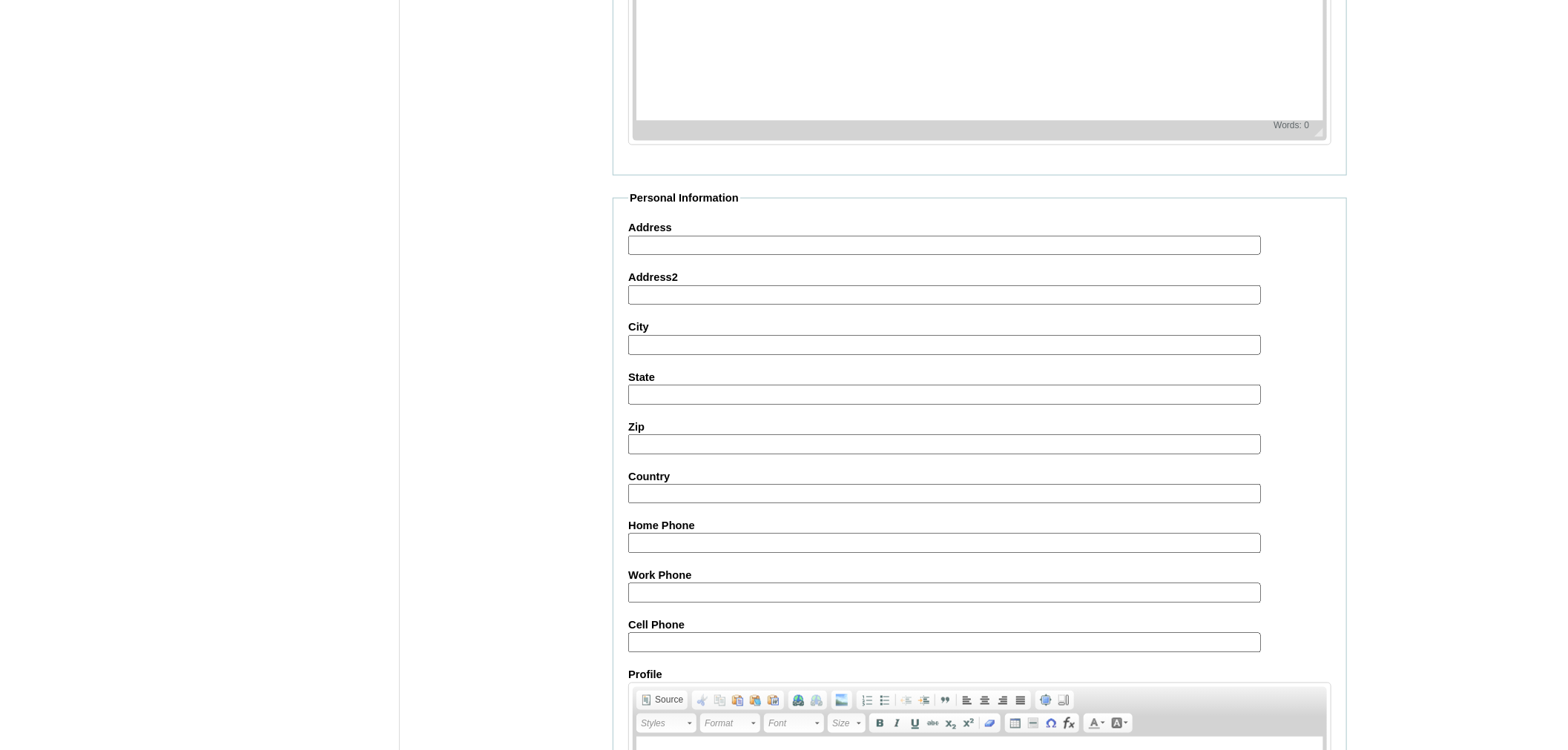
scroll to position [1318, 0]
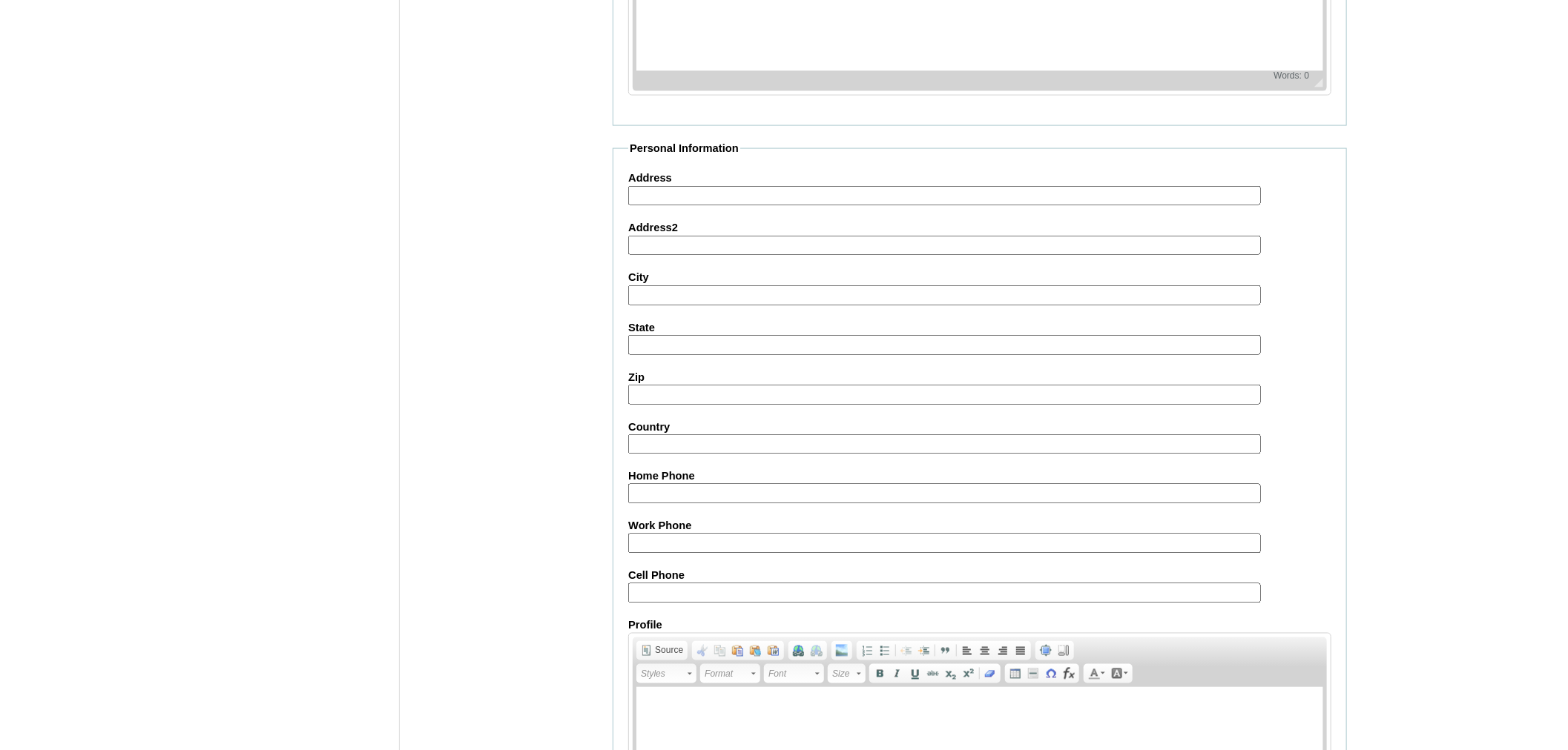
click at [721, 583] on input "Cell Phone" at bounding box center [944, 593] width 633 height 20
paste input "63-9497450828"
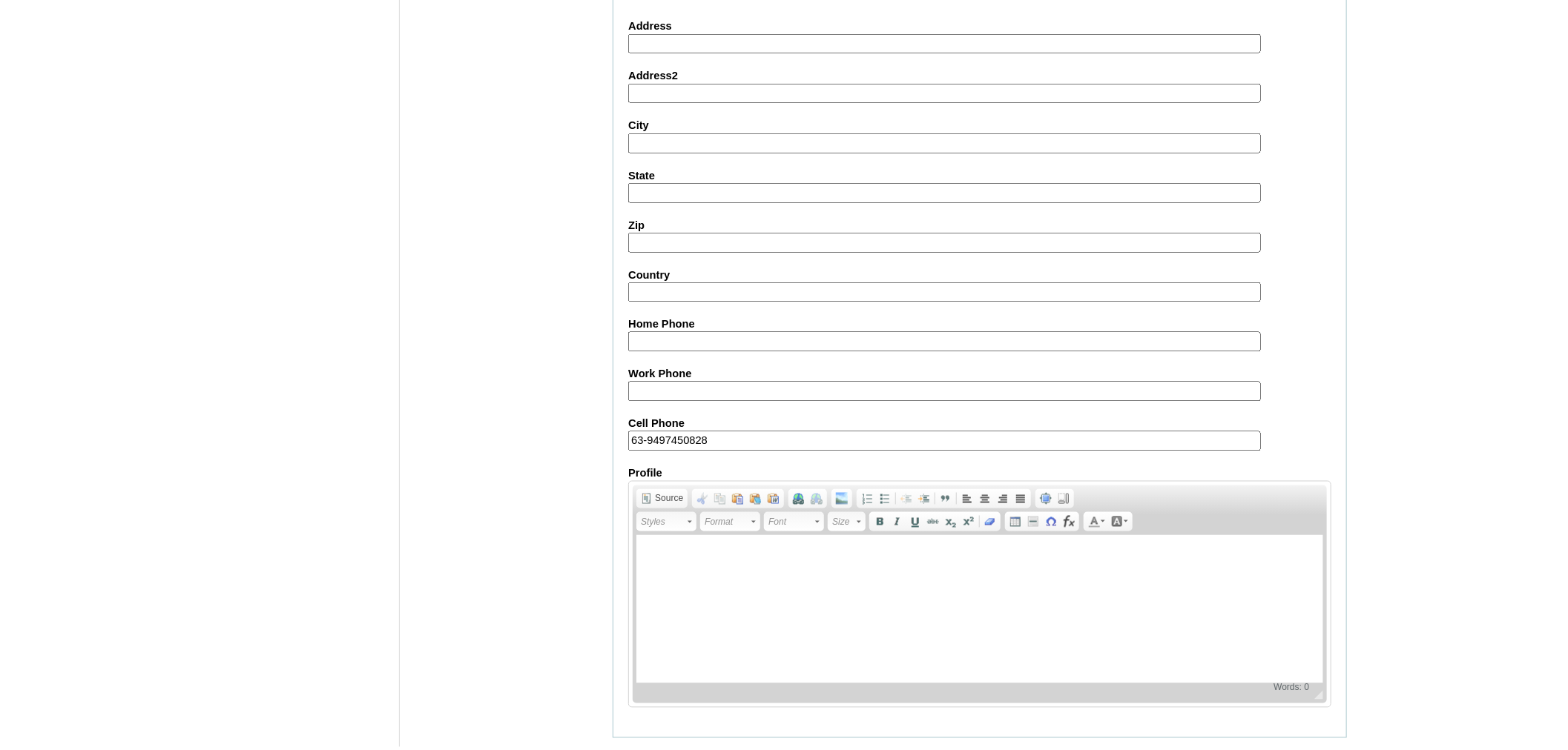
type input "63-9497450828"
click at [629, 753] on input "Submit" at bounding box center [636, 761] width 46 height 17
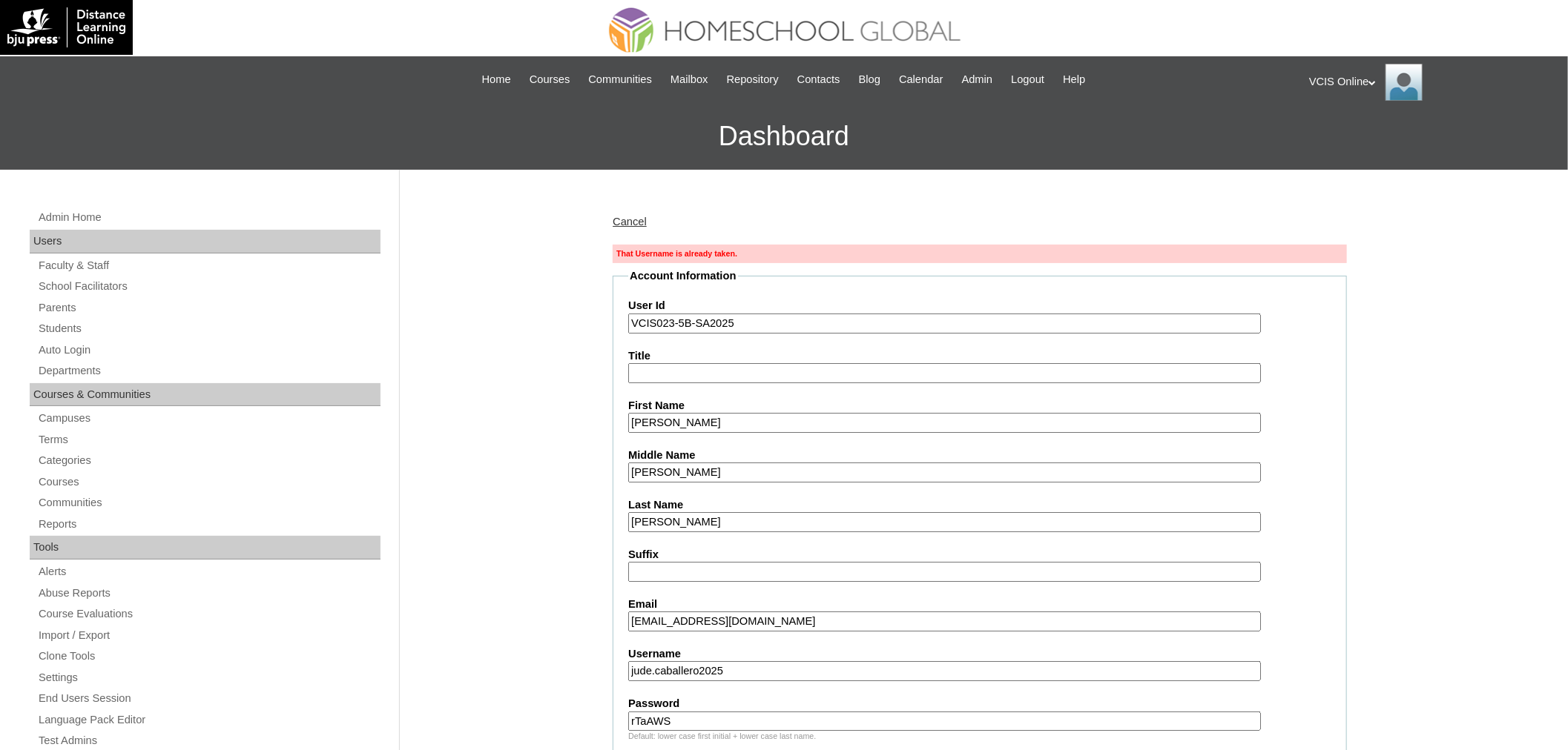
click at [667, 317] on input "VCIS023-5B-SA2025" at bounding box center [944, 323] width 633 height 20
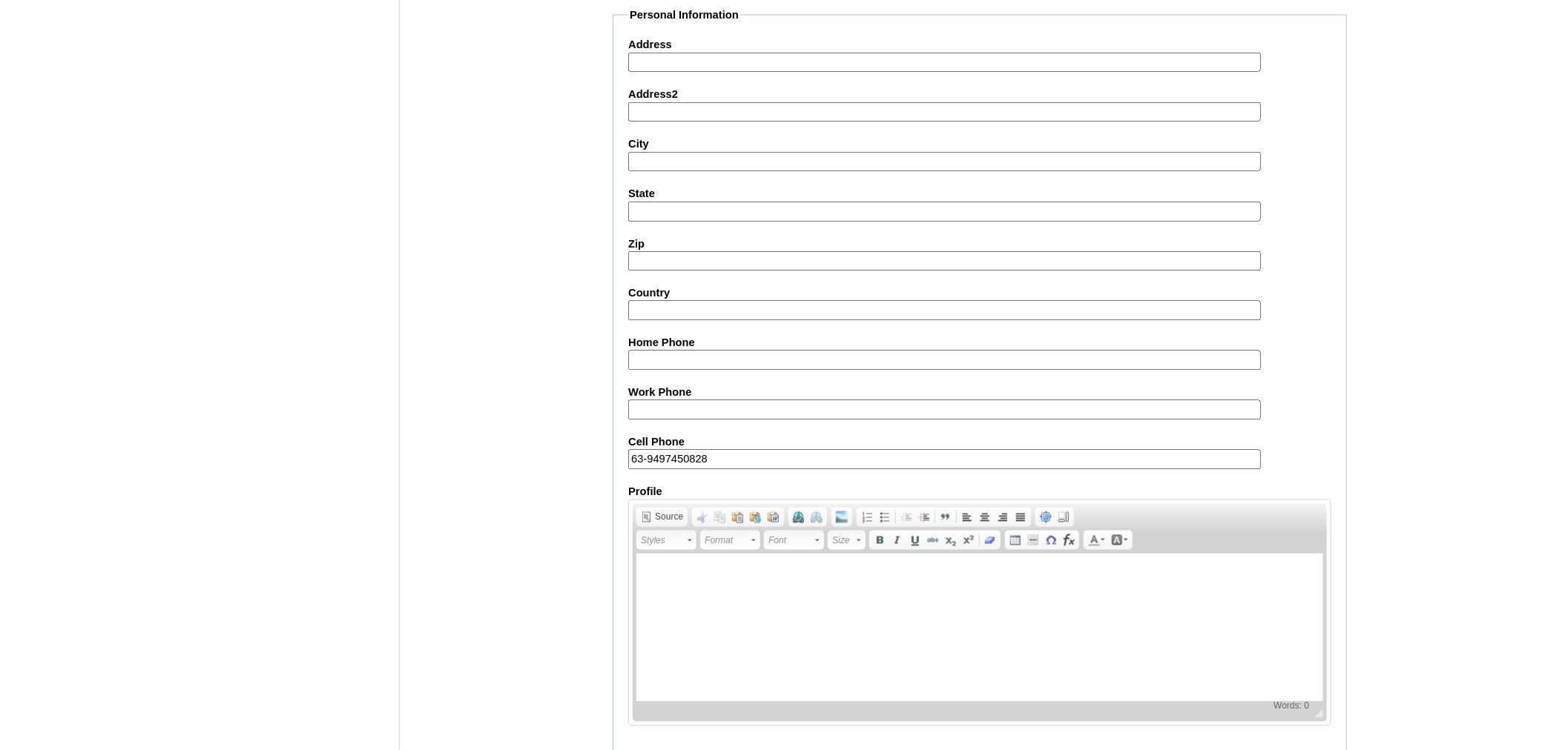
scroll to position [1520, 0]
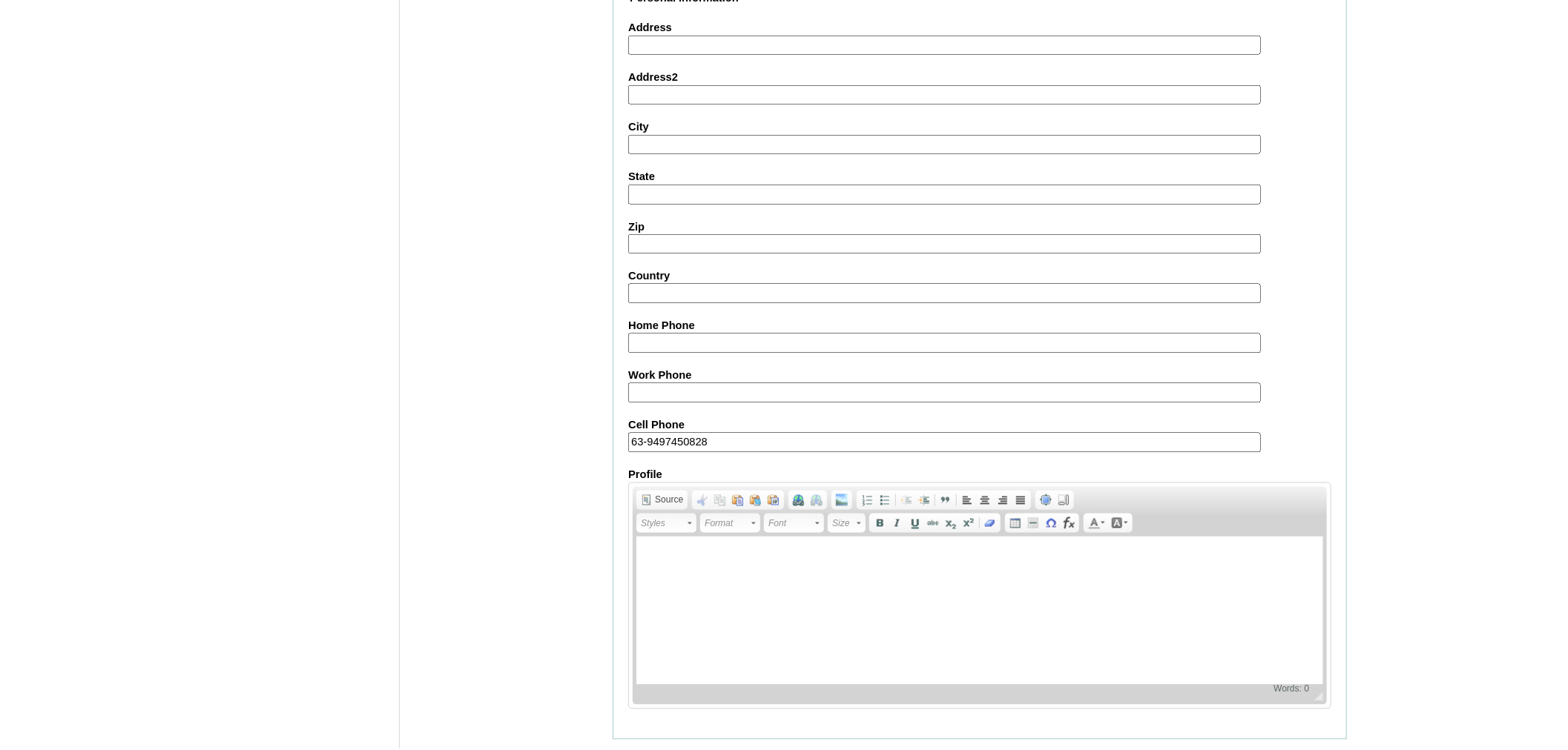
type input "VCIS024-5B-SA2025"
click at [658, 749] on input "Submit" at bounding box center [636, 763] width 46 height 17
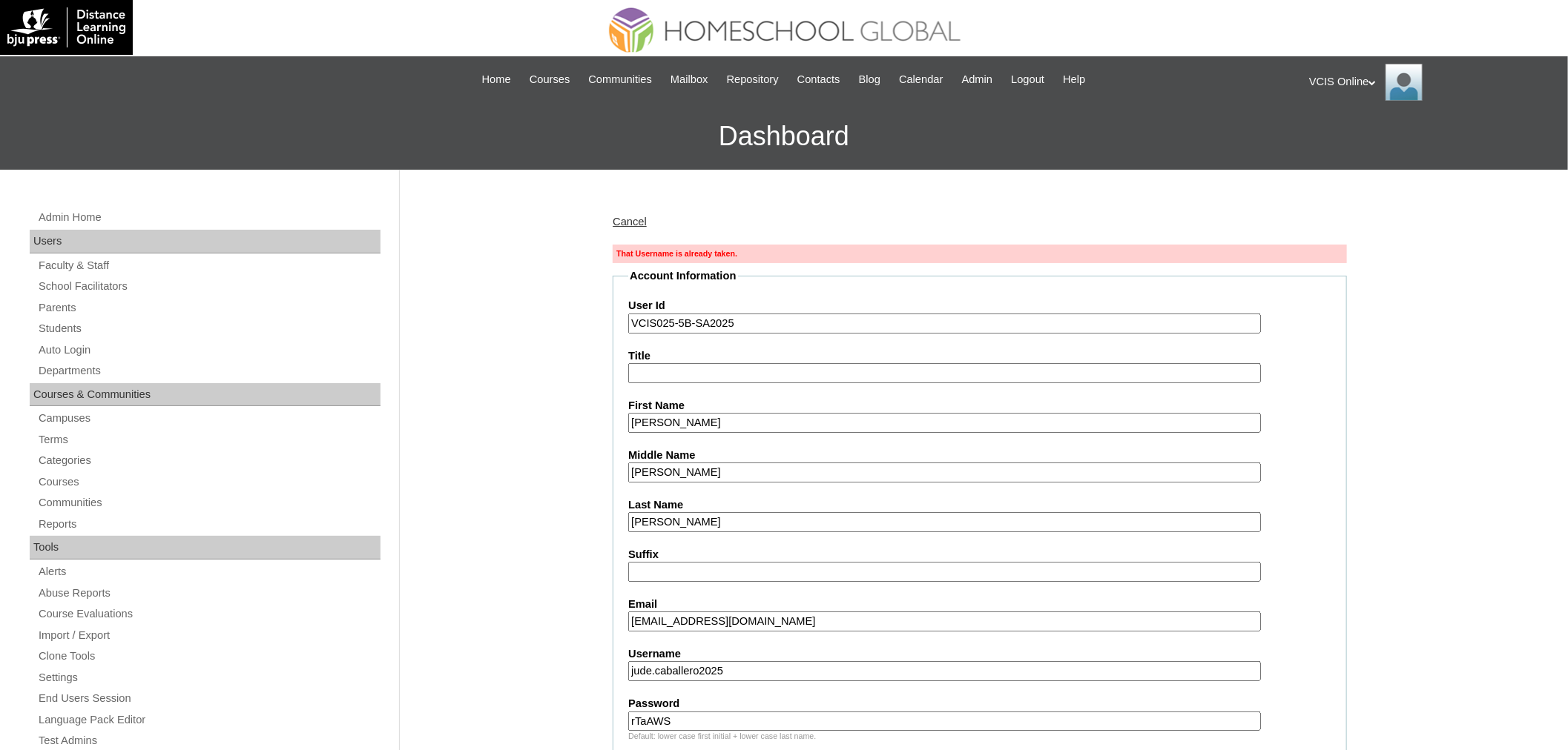
click at [671, 324] on input "VCIS025-5B-SA2025" at bounding box center [944, 323] width 633 height 20
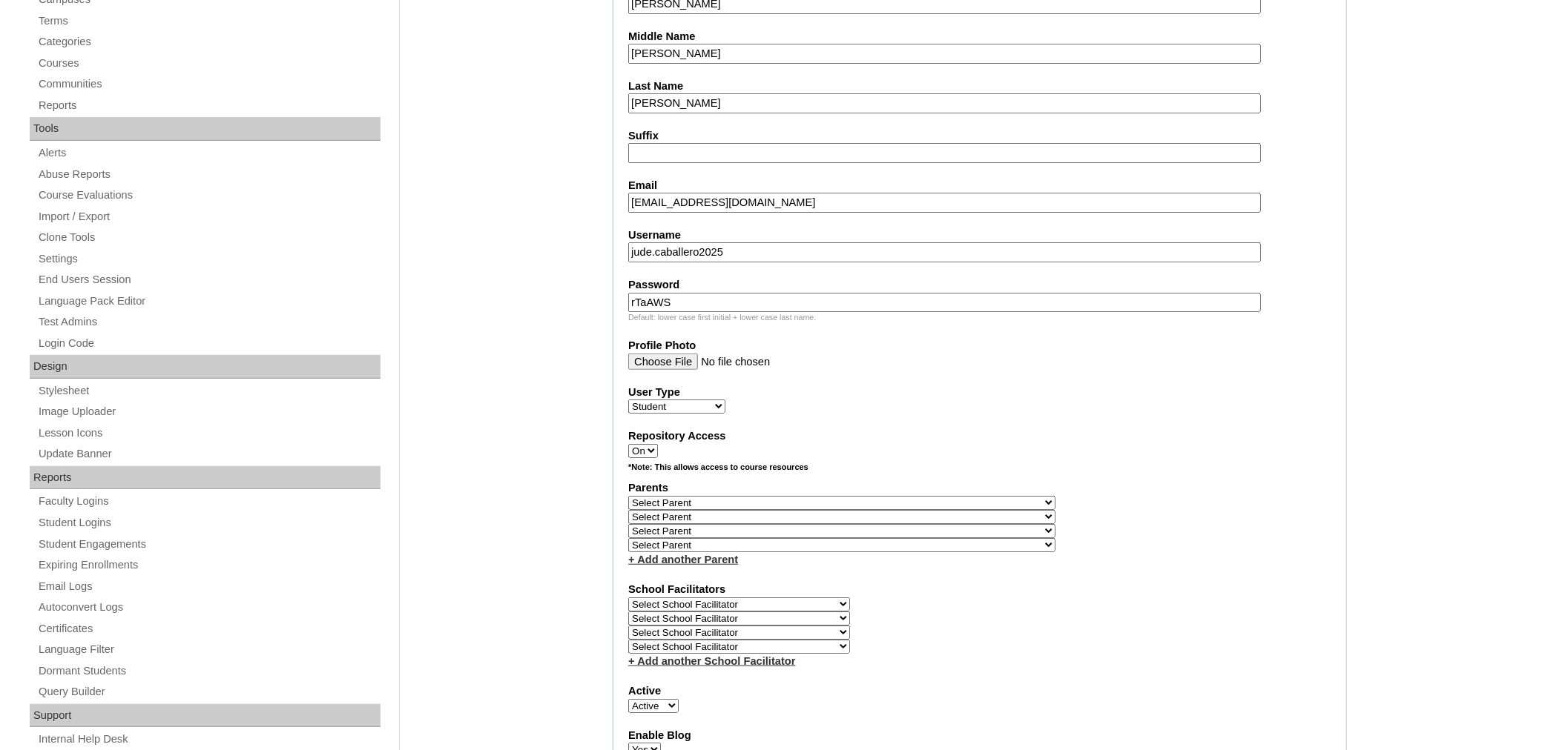
scroll to position [7, 0]
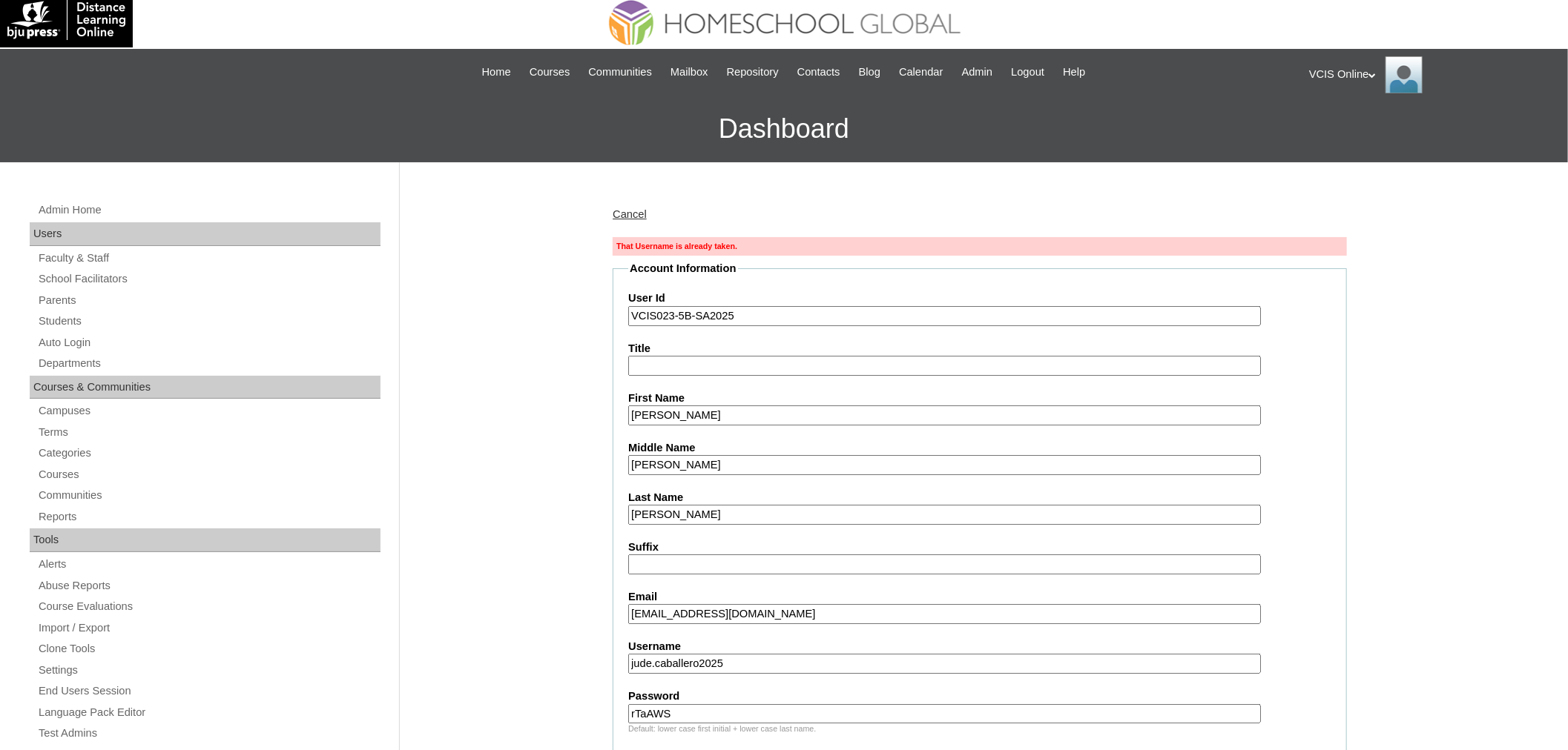
type input "VCIS023-5B-SA2025"
click at [651, 661] on input "jude.caballero2025" at bounding box center [944, 663] width 633 height 20
type input "judel.caballero2025"
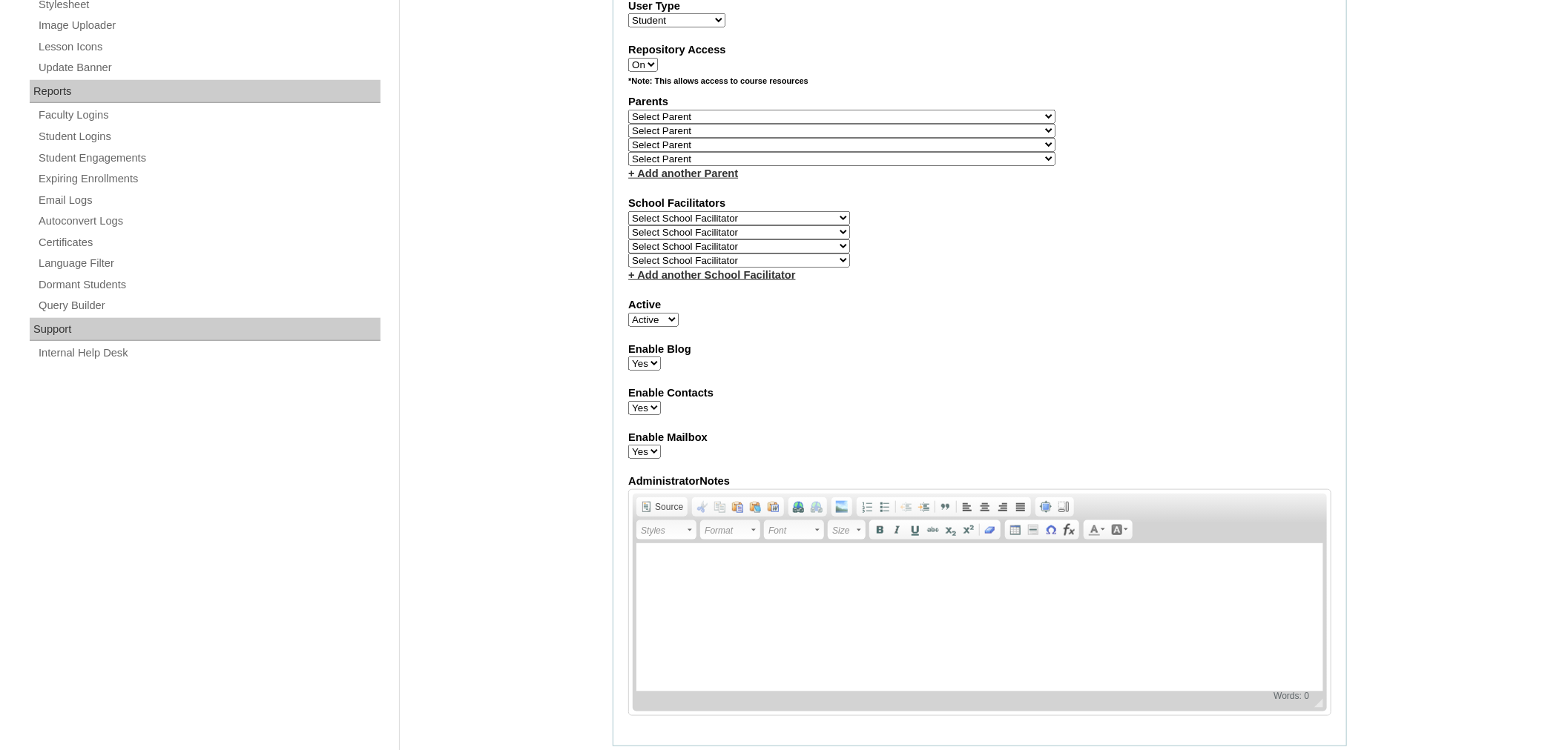
scroll to position [666, 0]
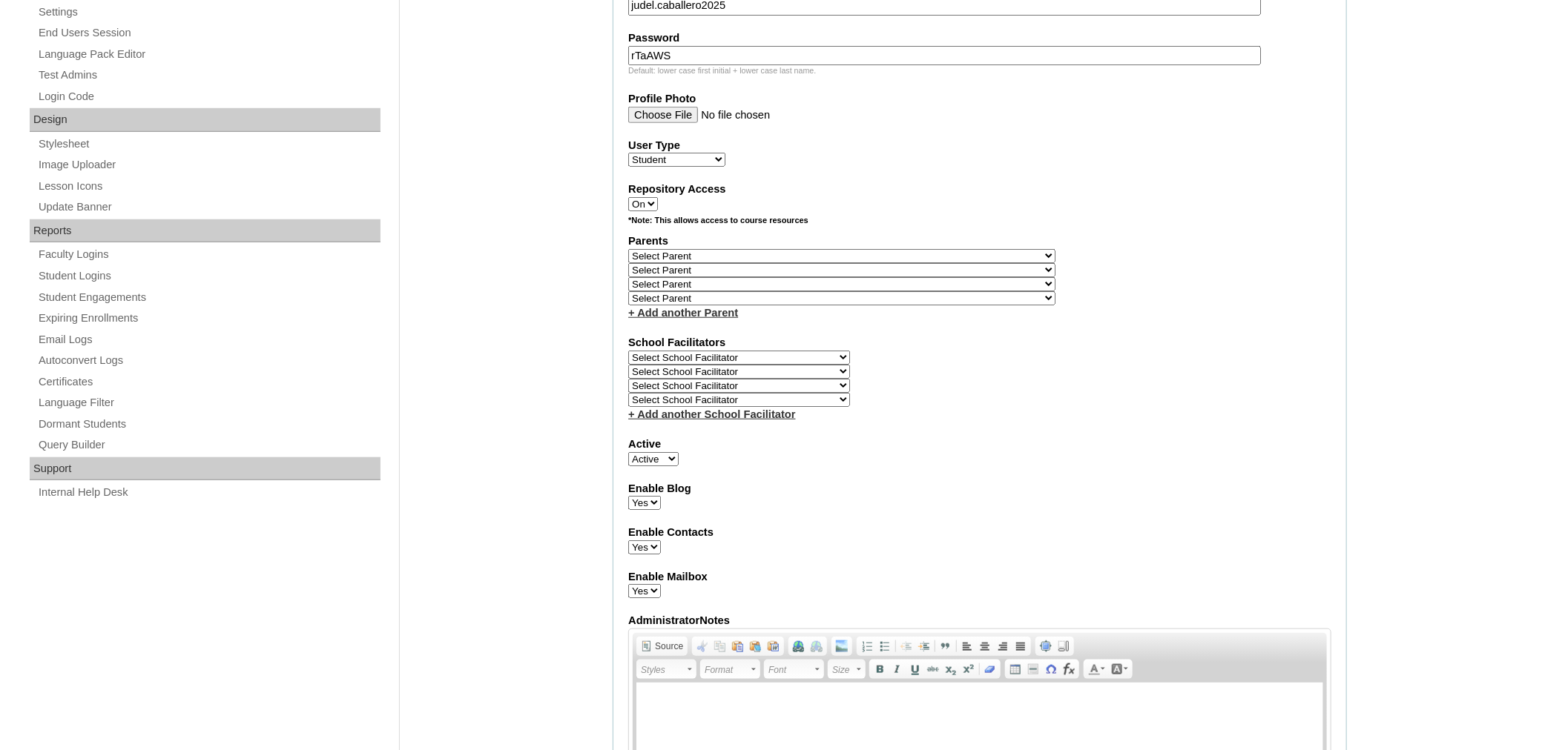
drag, startPoint x: 711, startPoint y: 249, endPoint x: 705, endPoint y: 238, distance: 12.5
click at [711, 263] on select "Select Parent , , , , , , , , , , , , , , , , , , , , , , , , , , , , , , , , ,…" at bounding box center [841, 270] width 427 height 14
click at [708, 249] on select "Select Parent , , , , , , , , , , , , , , , , , , , , , , , , , , , , , , , , ,…" at bounding box center [841, 256] width 427 height 14
click at [703, 249] on select "Select Parent , , , , , , , , , , , , , , , , , , , , , , , , , , , , , , , , ,…" at bounding box center [841, 256] width 427 height 14
select select "43687"
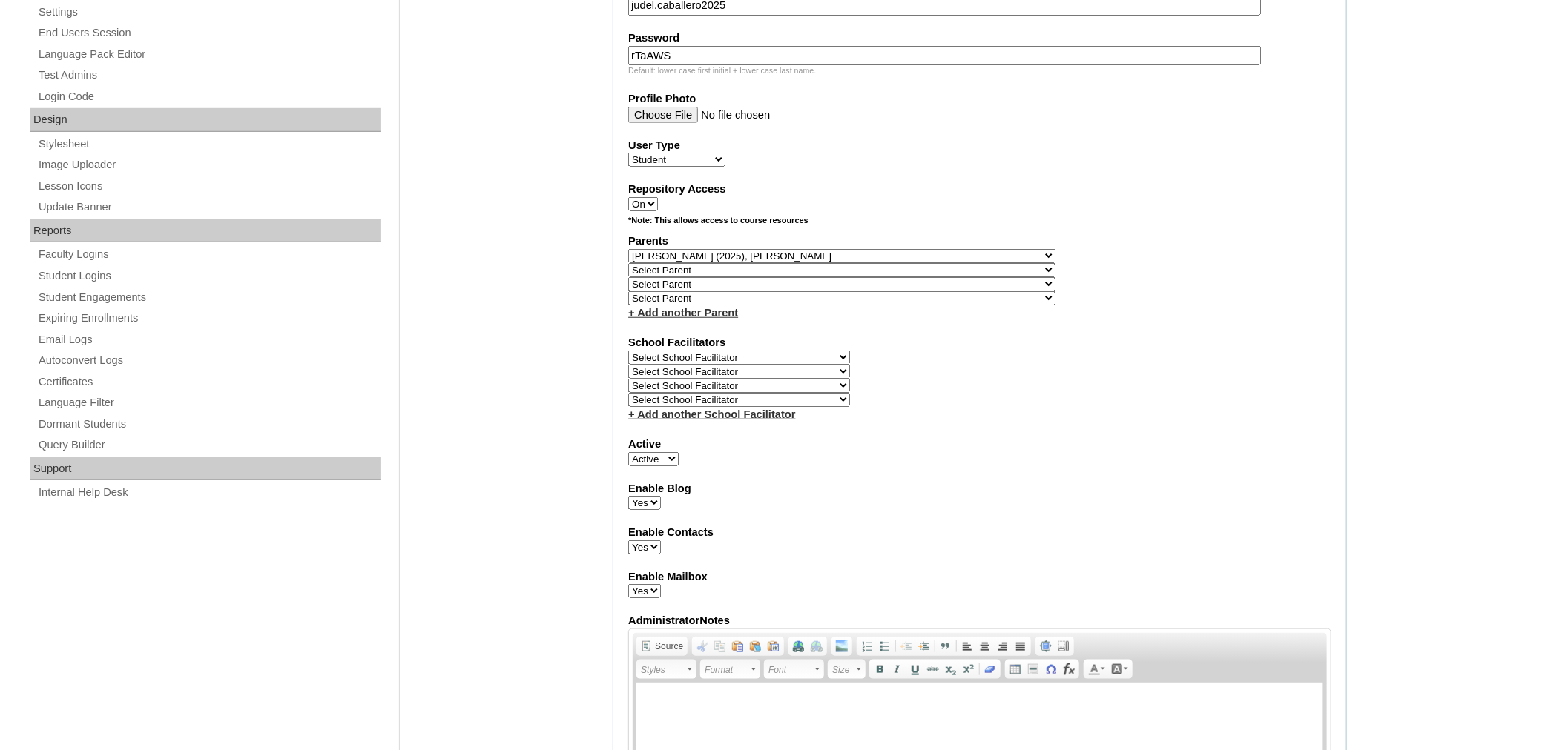
click at [713, 351] on select "Select School Facilitator Norman Añain Ruffa Abadijas Mary Abella Gloryfe Abion…" at bounding box center [739, 358] width 222 height 14
select select "42228"
click at [976, 357] on div "School Facilitators Select School Facilitator Norman Añain Ruffa Abadijas Mary …" at bounding box center [980, 378] width 703 height 87
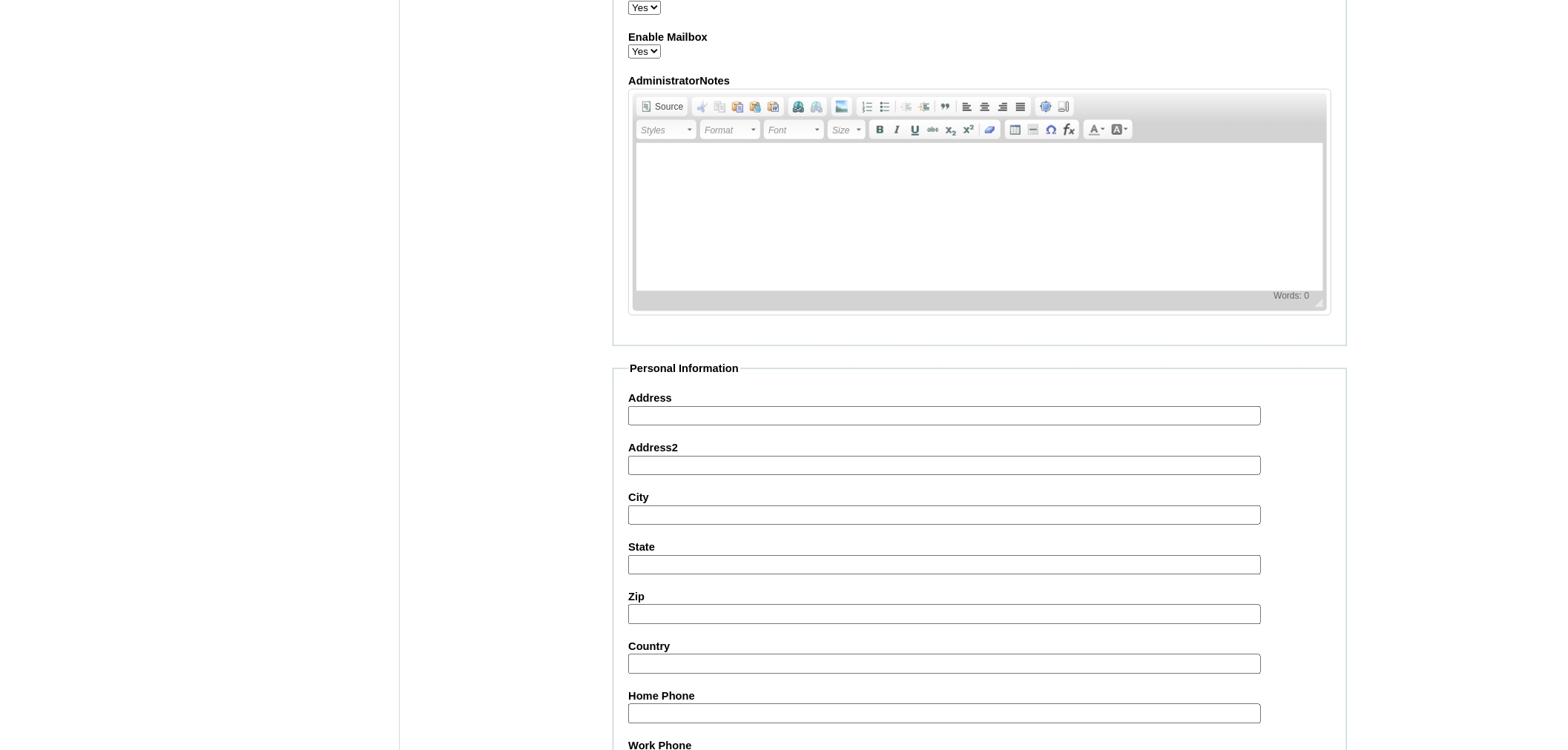
scroll to position [1573, 0]
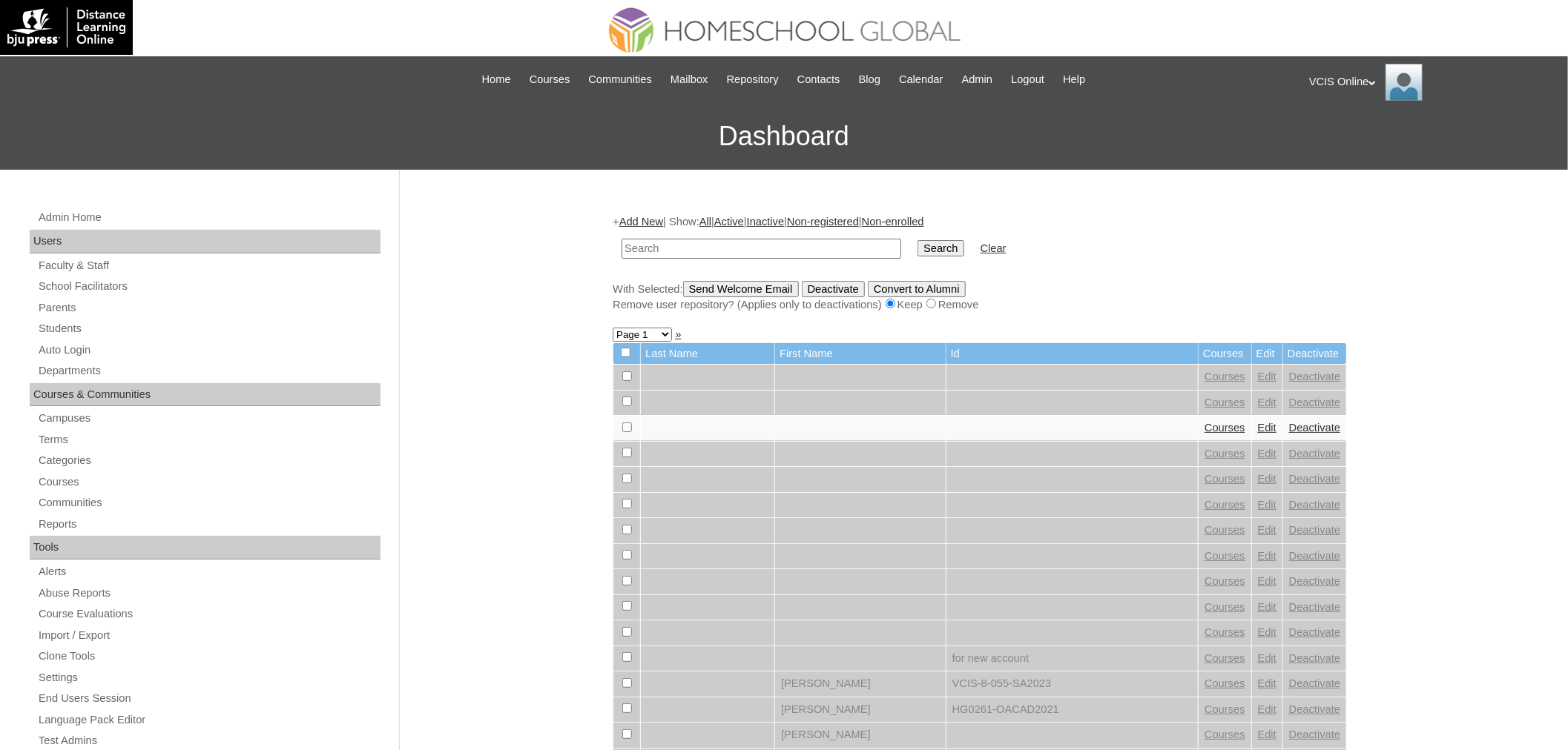
click at [702, 246] on input "text" at bounding box center [761, 248] width 280 height 20
type input "judel.caballero2025"
click at [917, 240] on input "Search" at bounding box center [940, 248] width 46 height 17
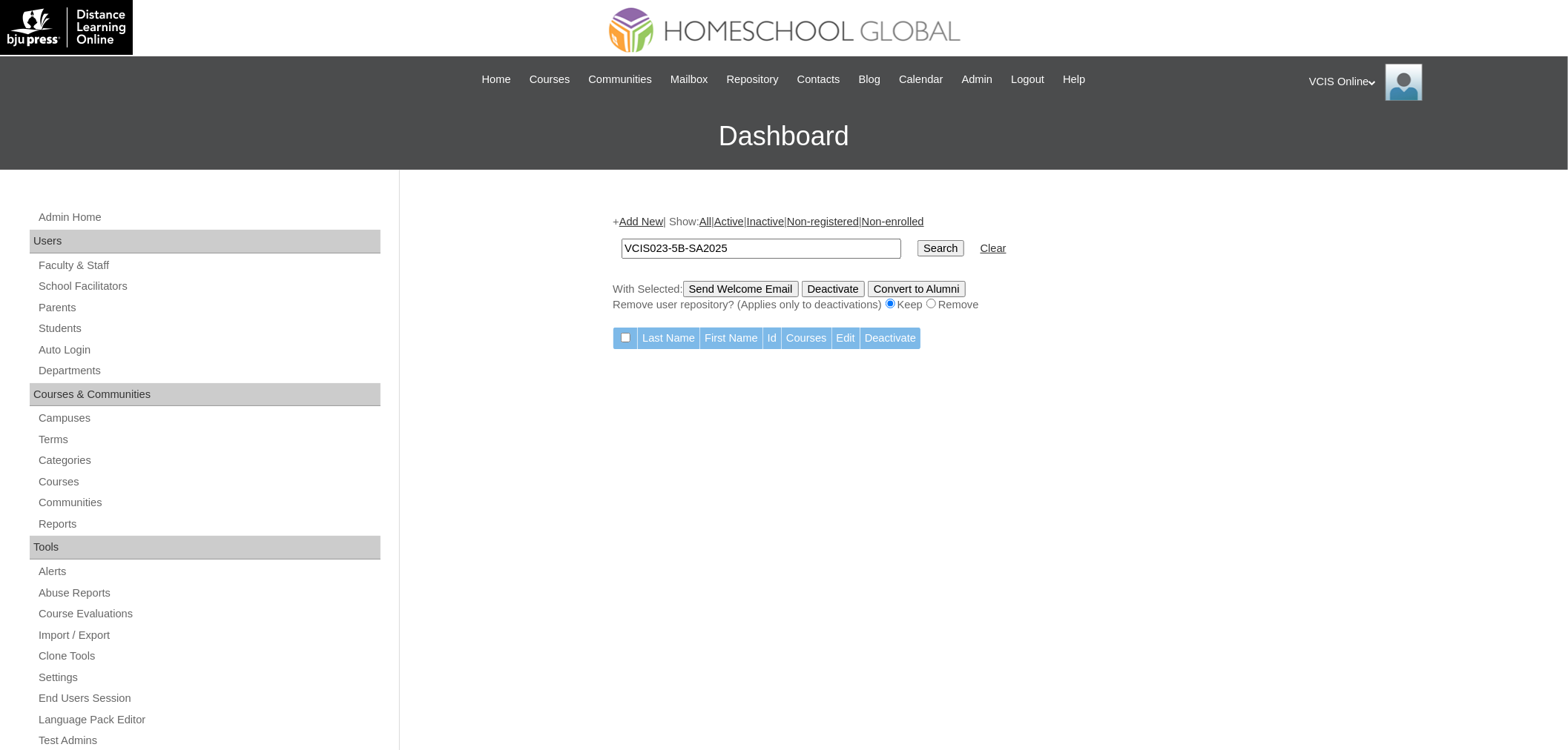
type input "VCIS023-5B-SA2025"
click at [917, 240] on input "Search" at bounding box center [940, 248] width 46 height 17
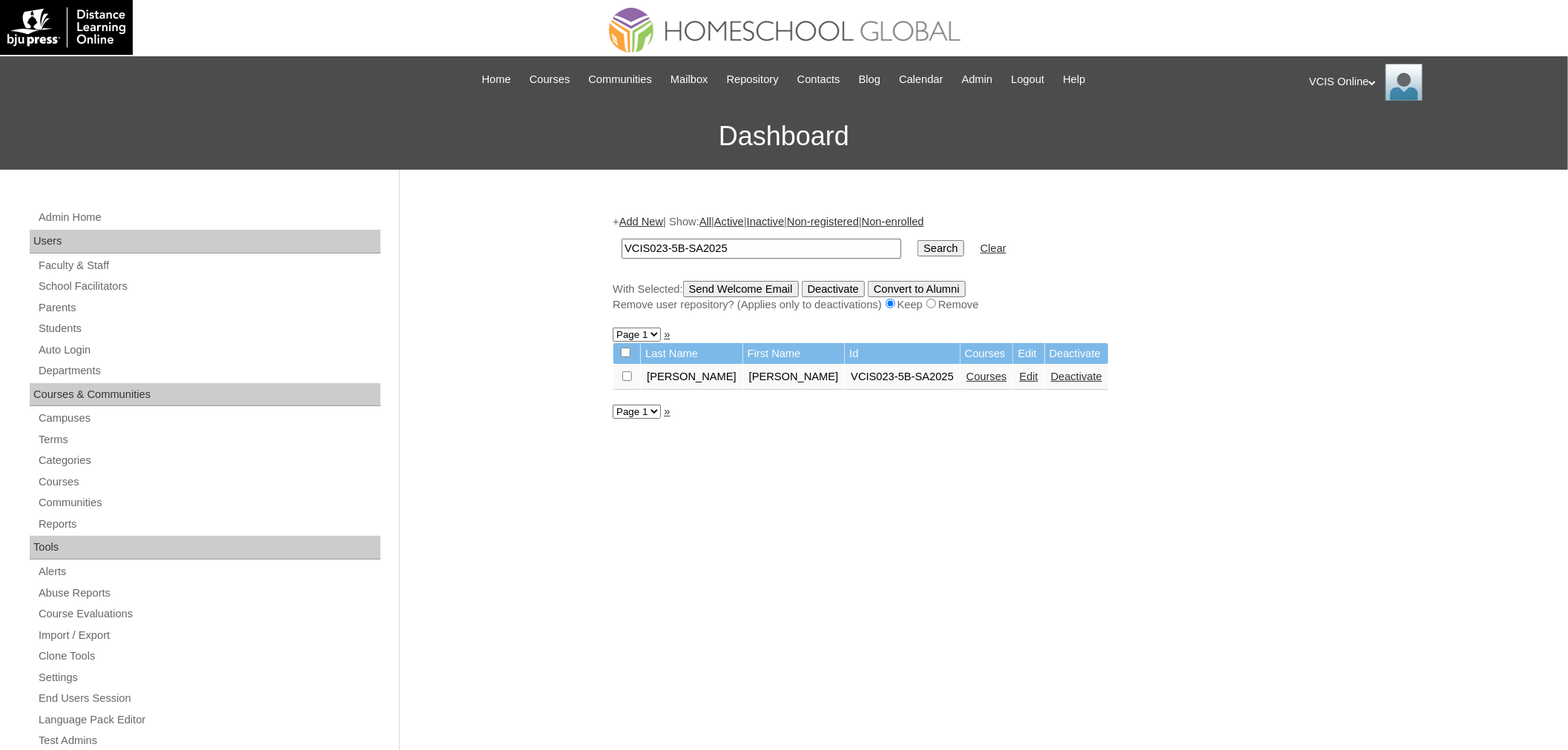
click at [744, 223] on link "Active" at bounding box center [729, 221] width 30 height 12
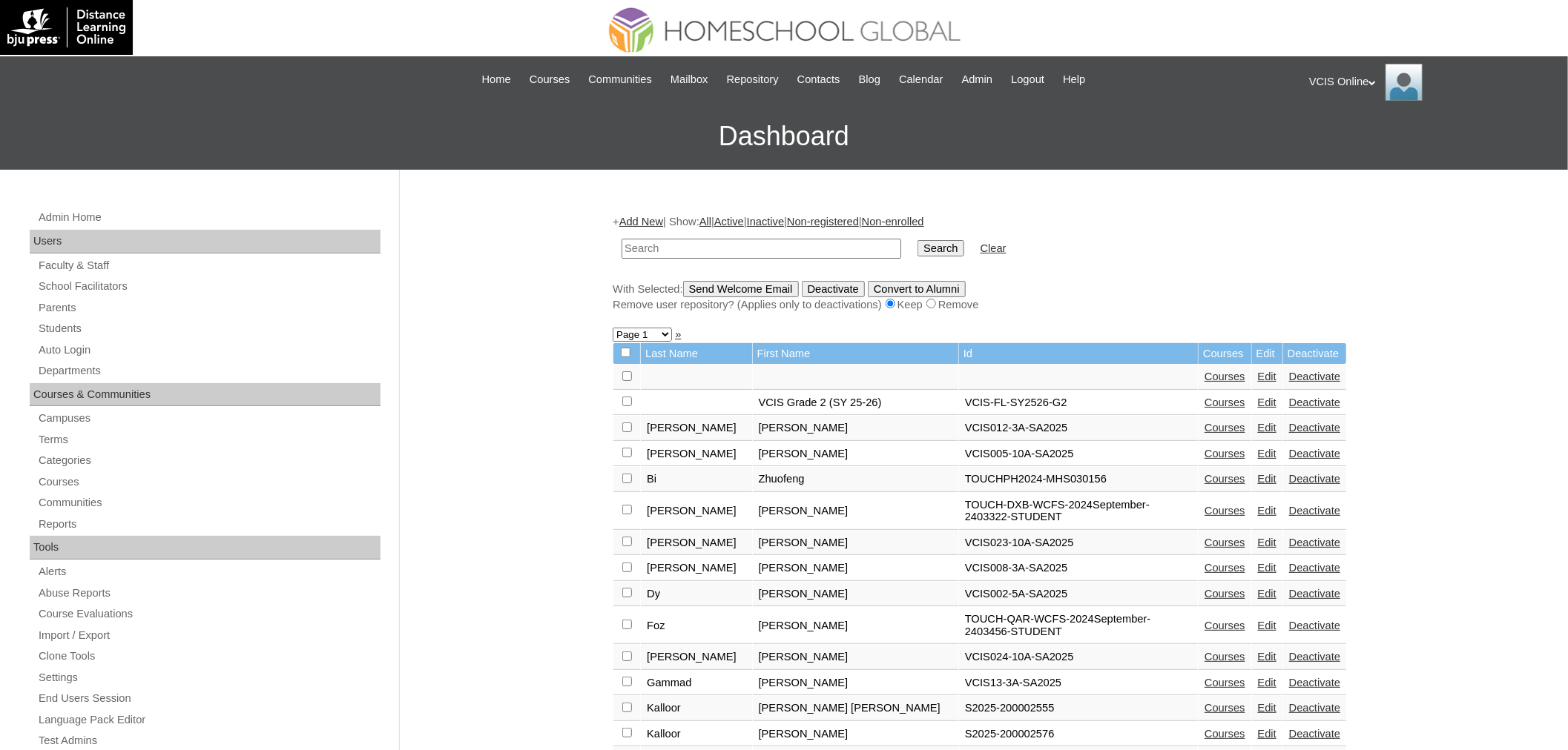
drag, startPoint x: 0, startPoint y: 0, endPoint x: 761, endPoint y: 241, distance: 798.2
click at [761, 241] on input "text" at bounding box center [761, 248] width 280 height 20
type input "[PERSON_NAME]"
click at [917, 240] on input "Search" at bounding box center [940, 248] width 46 height 17
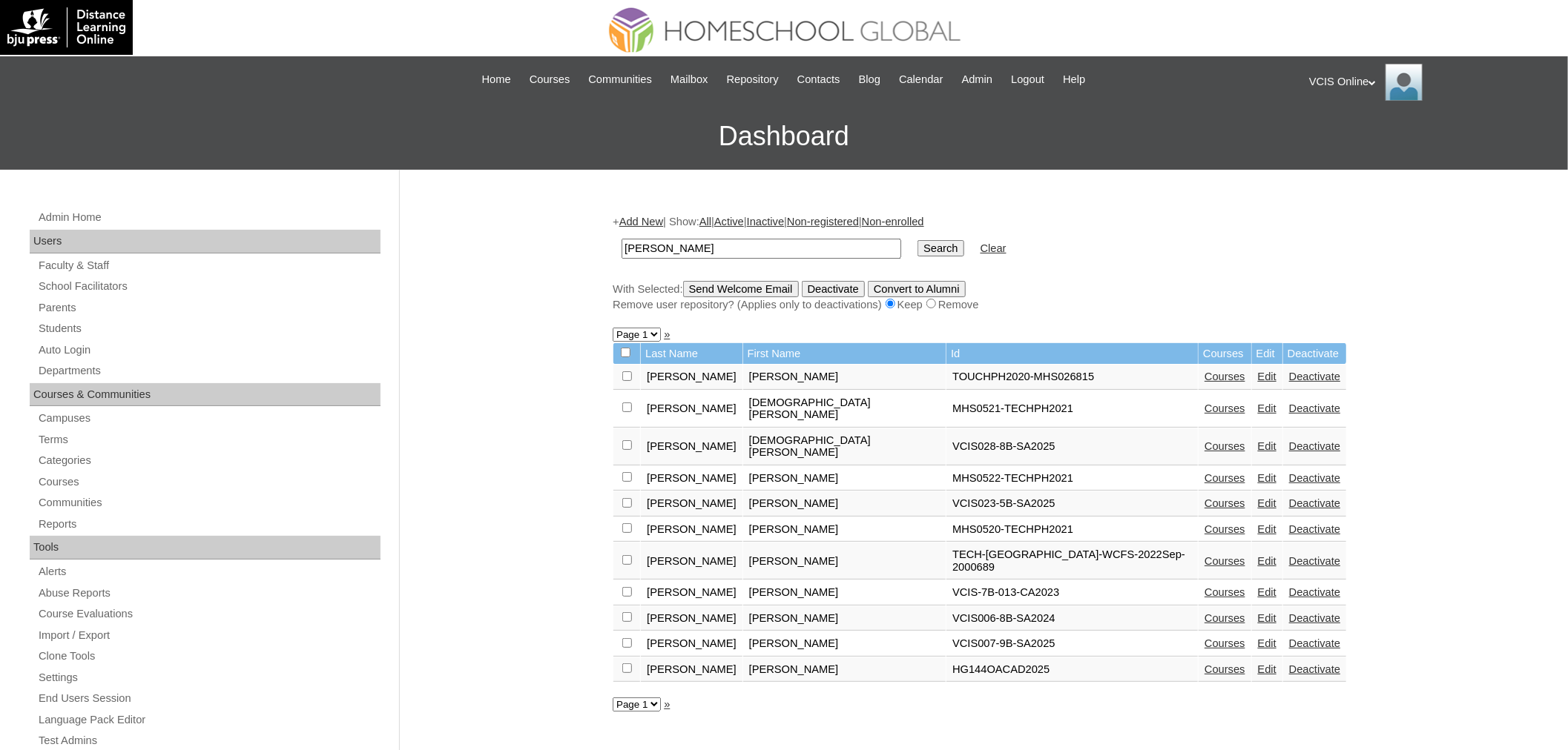
click at [802, 246] on input "caballero" at bounding box center [761, 248] width 280 height 20
click at [717, 242] on input "caballero" at bounding box center [761, 248] width 280 height 20
paste input "VCIS023-5B-SA2025"
type input "VCIS023-5B-SA2025"
click at [917, 240] on input "Search" at bounding box center [940, 248] width 46 height 17
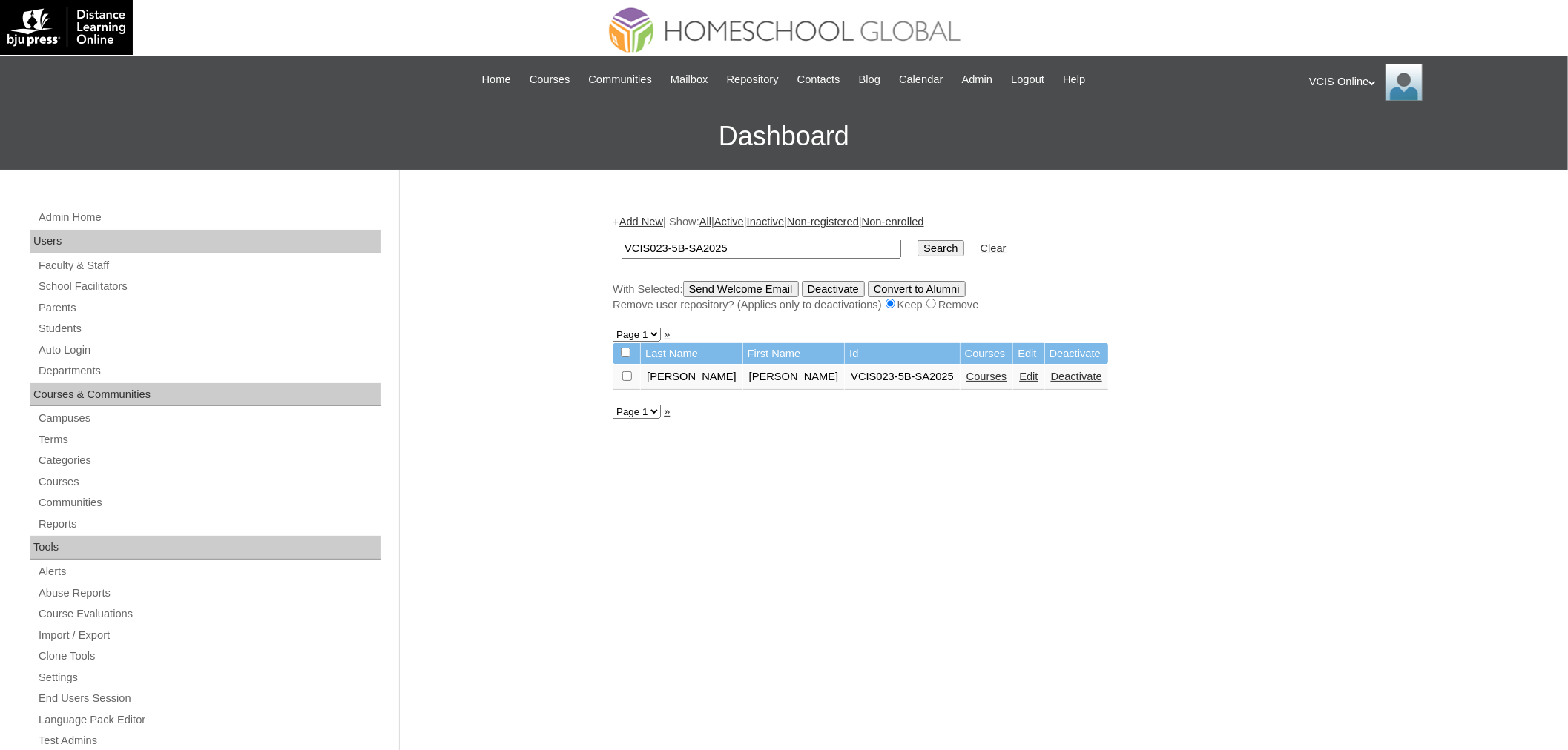
click at [966, 373] on link "Courses" at bounding box center [987, 376] width 41 height 12
click at [662, 249] on input "VCIS023-5B-SA2025" at bounding box center [761, 248] width 280 height 20
type input "VCIS022-5B-SA2025"
click at [917, 240] on input "Search" at bounding box center [940, 248] width 46 height 17
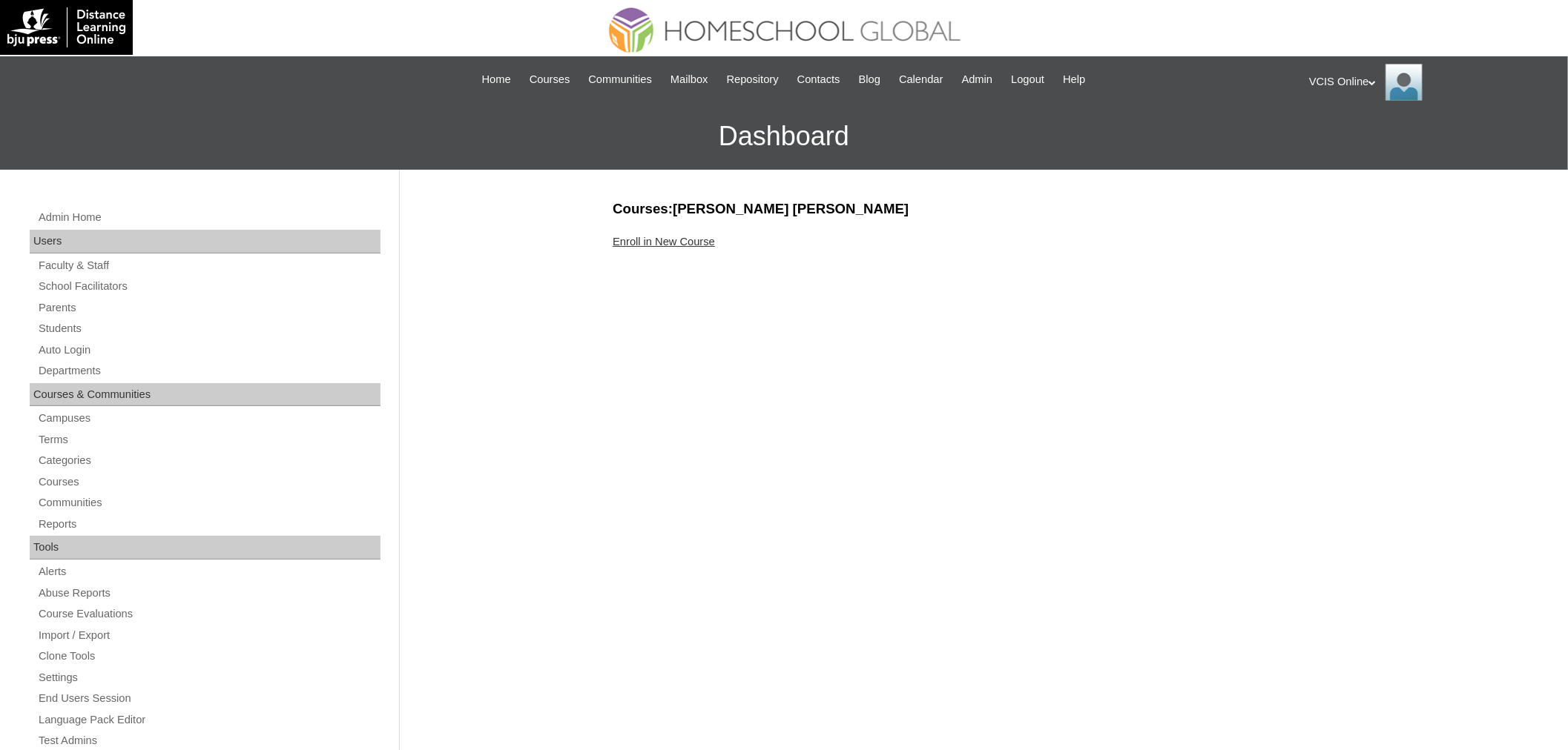
click at [661, 242] on link "Enroll in New Course" at bounding box center [664, 242] width 103 height 12
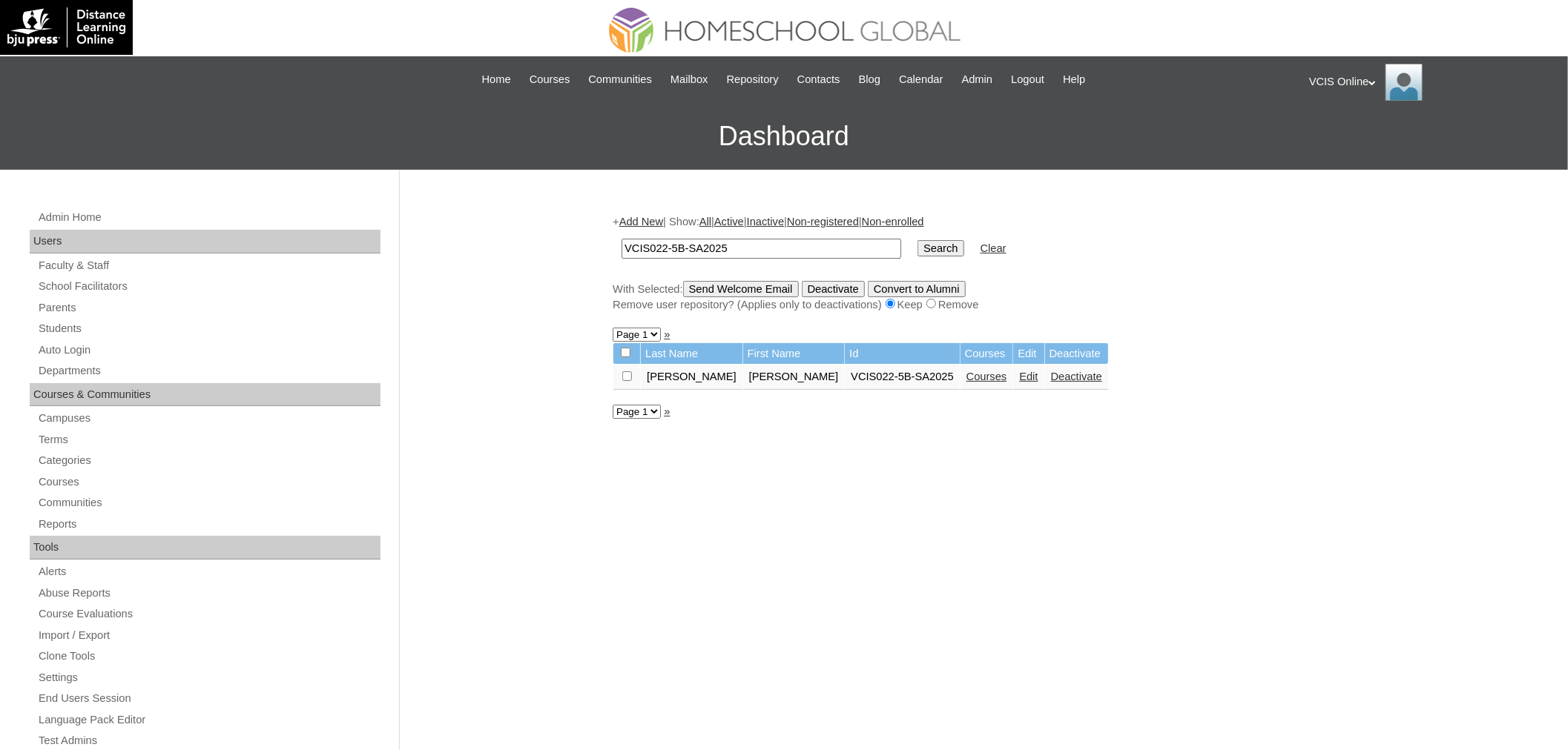
click at [966, 370] on link "Courses" at bounding box center [987, 376] width 41 height 12
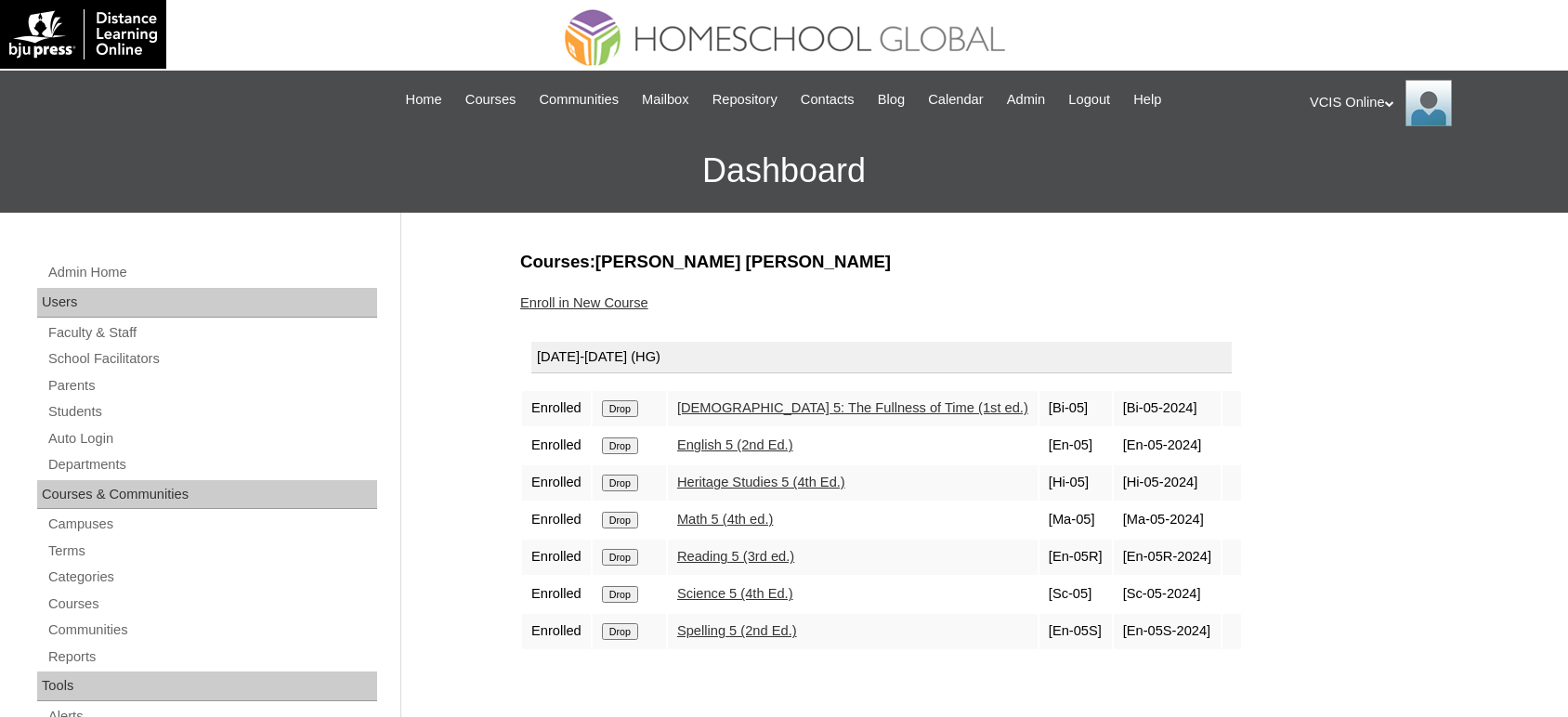
drag, startPoint x: 1081, startPoint y: 412, endPoint x: 1015, endPoint y: 405, distance: 66.4
click at [1114, 405] on td "[Bi-05-2024]" at bounding box center [1167, 408] width 107 height 36
drag, startPoint x: 1010, startPoint y: 441, endPoint x: 1082, endPoint y: 445, distance: 72.1
click at [1114, 445] on td "[En-05-2024]" at bounding box center [1167, 446] width 107 height 36
drag, startPoint x: 1079, startPoint y: 486, endPoint x: 1015, endPoint y: 495, distance: 64.6
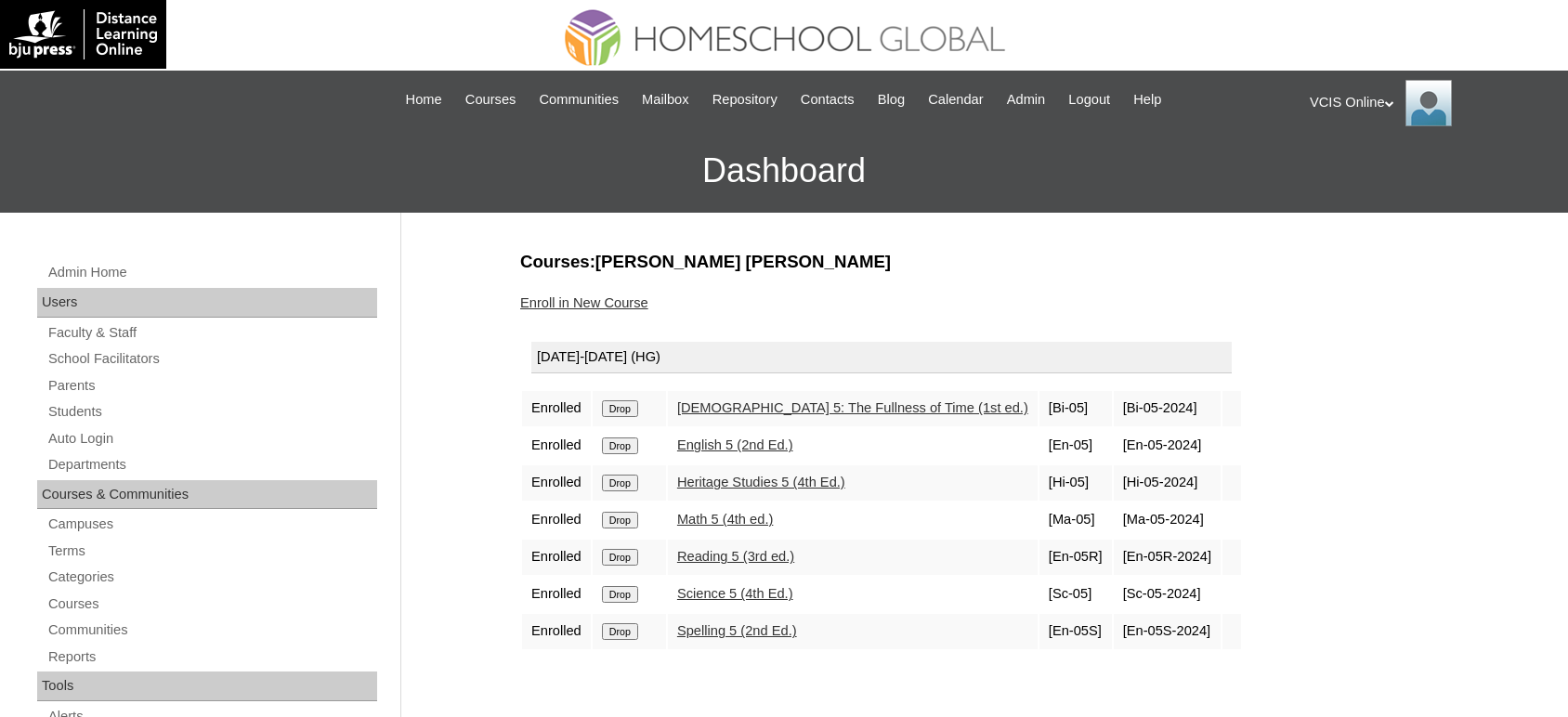
click at [1114, 495] on td "[Hi-05-2024]" at bounding box center [1167, 483] width 107 height 36
copy td "Hi-05-2024"
drag, startPoint x: 1088, startPoint y: 519, endPoint x: 1012, endPoint y: 525, distance: 76.2
click at [1114, 525] on td "[Ma-05-2024]" at bounding box center [1167, 520] width 107 height 36
copy td "Ma-05-2024"
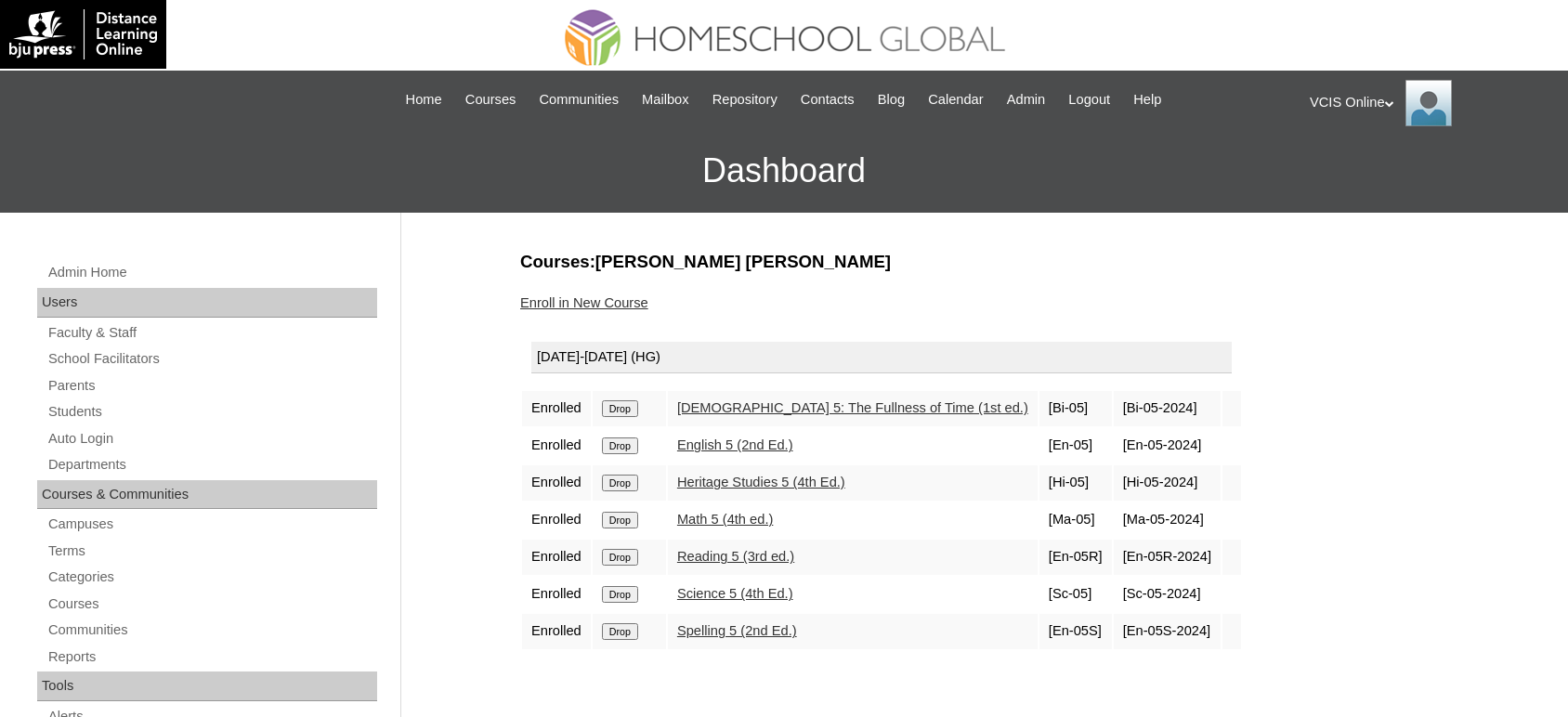
drag, startPoint x: 1087, startPoint y: 563, endPoint x: 1017, endPoint y: 566, distance: 70.1
click at [1114, 566] on td "[En-05R-2024]" at bounding box center [1167, 558] width 107 height 36
copy td "En-05R-202"
drag, startPoint x: 1077, startPoint y: 556, endPoint x: 1018, endPoint y: 565, distance: 59.7
click at [1114, 565] on td "[En-05R-2024]" at bounding box center [1167, 558] width 107 height 36
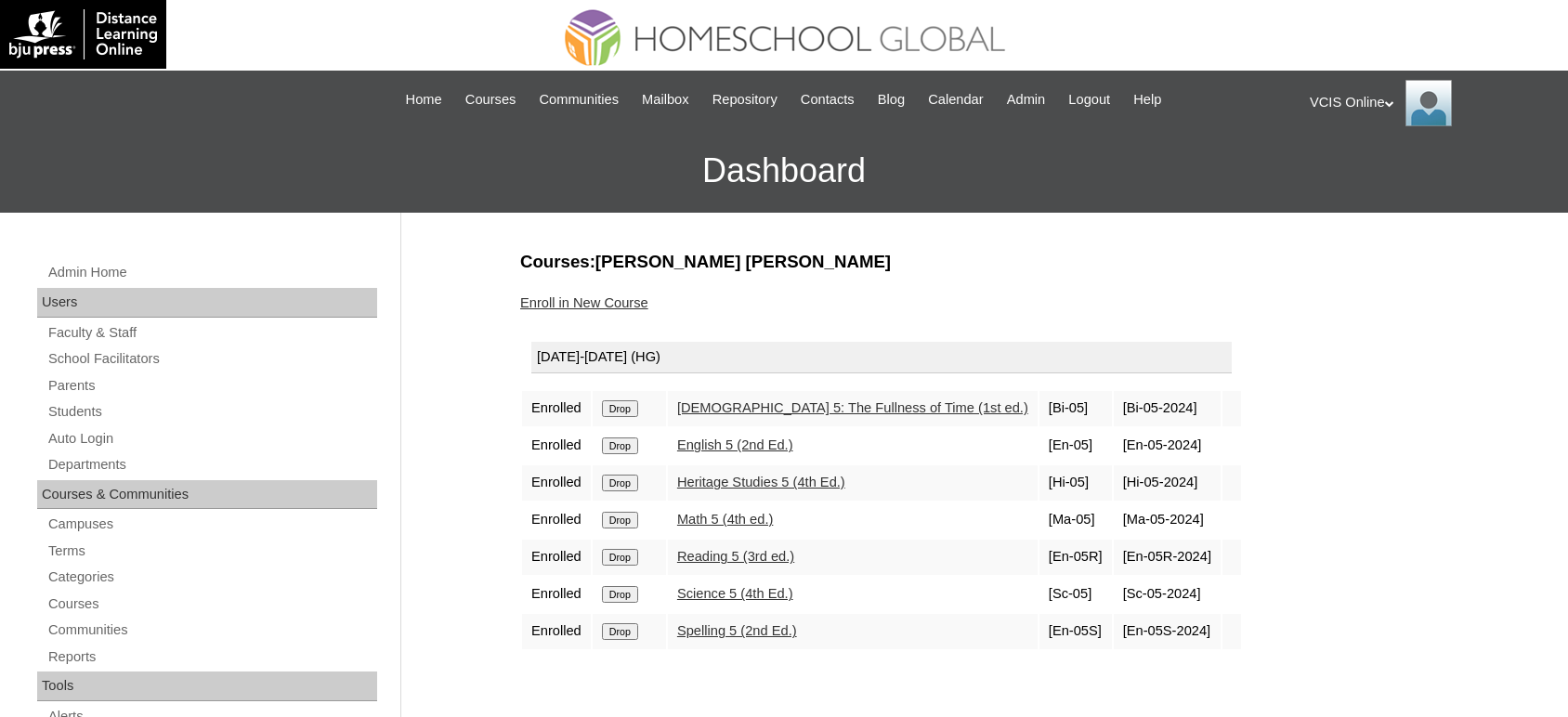
copy td "En-05R-2024"
drag, startPoint x: 1083, startPoint y: 601, endPoint x: 1012, endPoint y: 590, distance: 71.8
click at [1114, 590] on td "[Sc-05-2024]" at bounding box center [1167, 594] width 107 height 36
copy td "Sc-05-2024"
drag, startPoint x: 1087, startPoint y: 637, endPoint x: 1012, endPoint y: 637, distance: 75.0
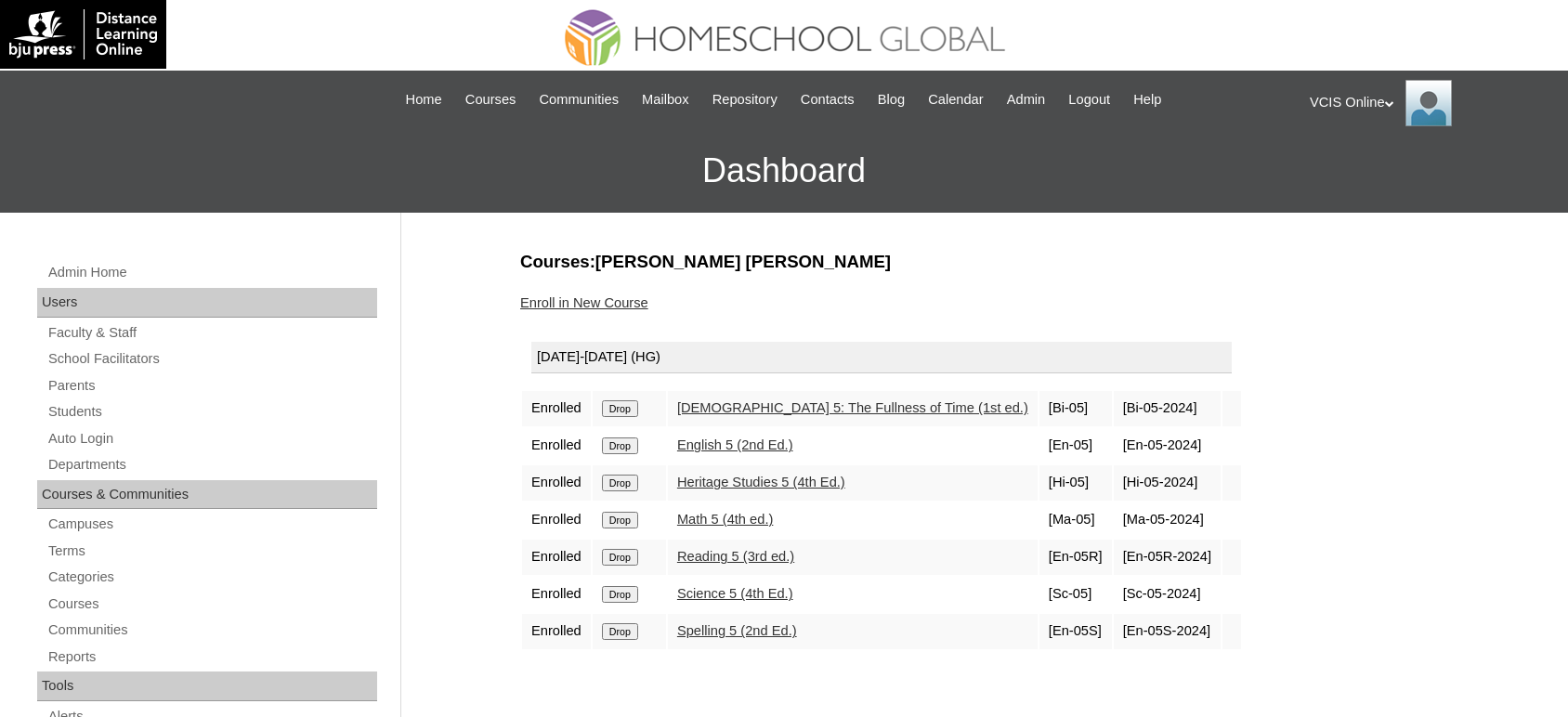
click at [1114, 637] on td "[En-05S-2024]" at bounding box center [1167, 632] width 107 height 36
copy td "En-05S-2024"
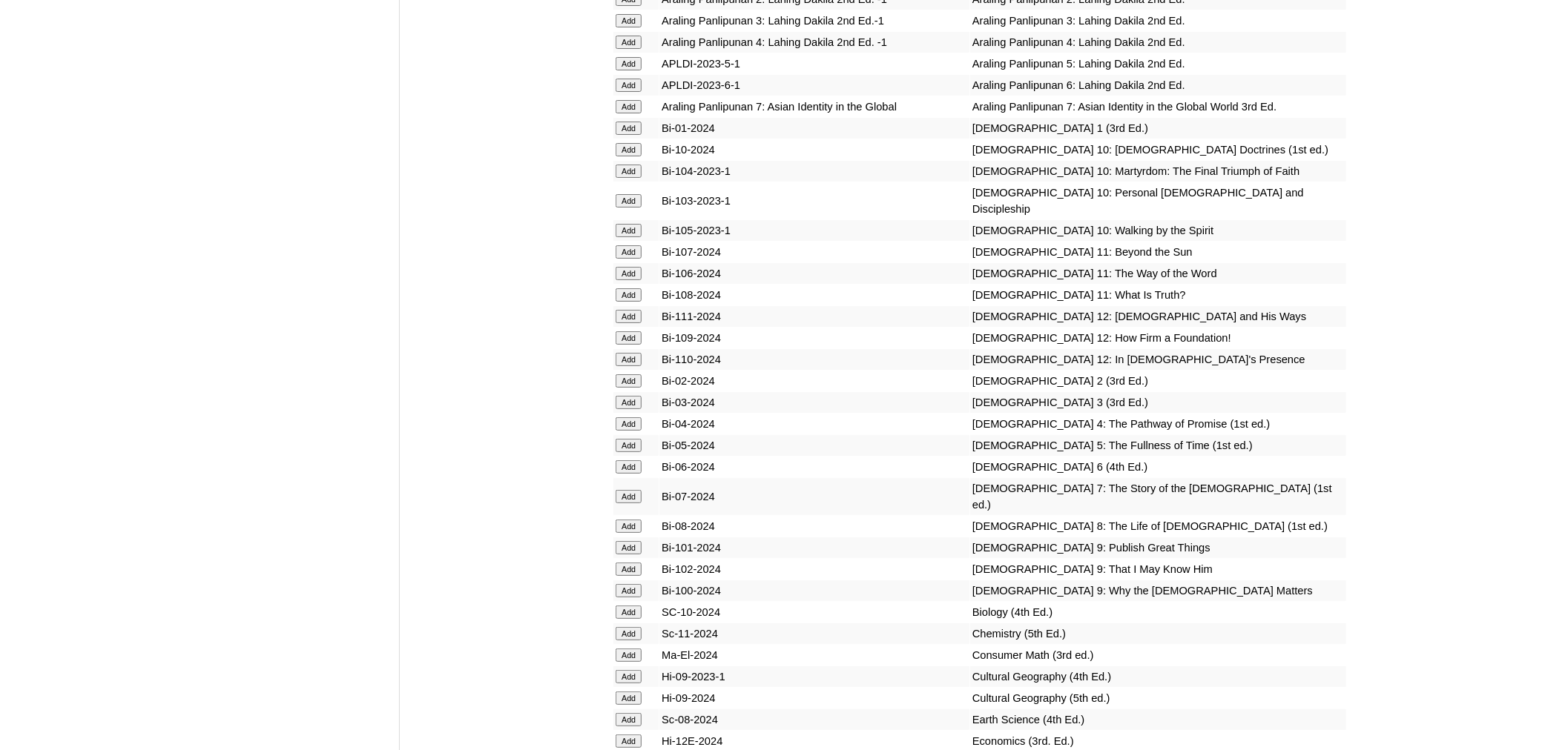
click at [634, 439] on input "Add" at bounding box center [628, 445] width 26 height 13
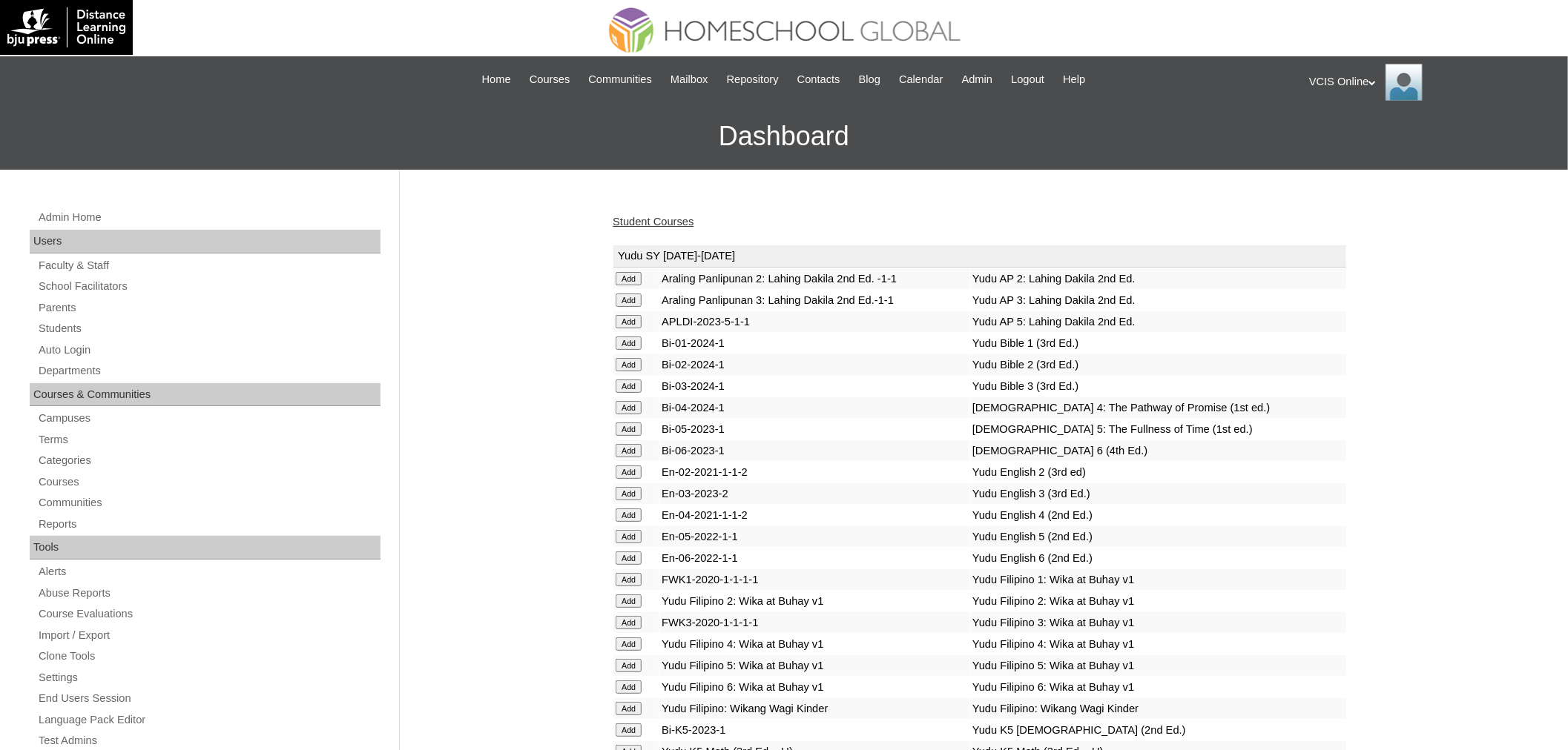
scroll to position [4059, 0]
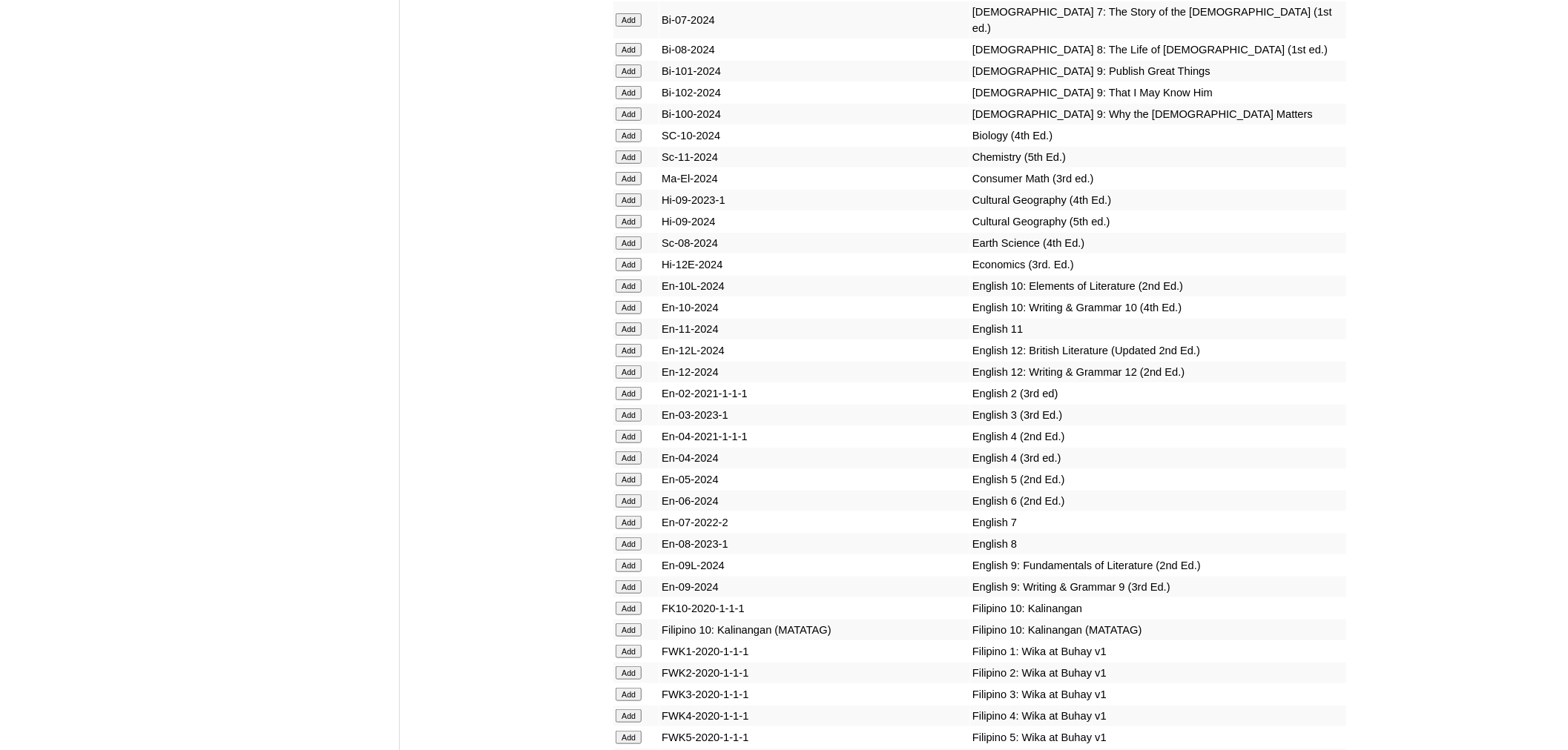
click at [624, 473] on input "Add" at bounding box center [628, 479] width 26 height 13
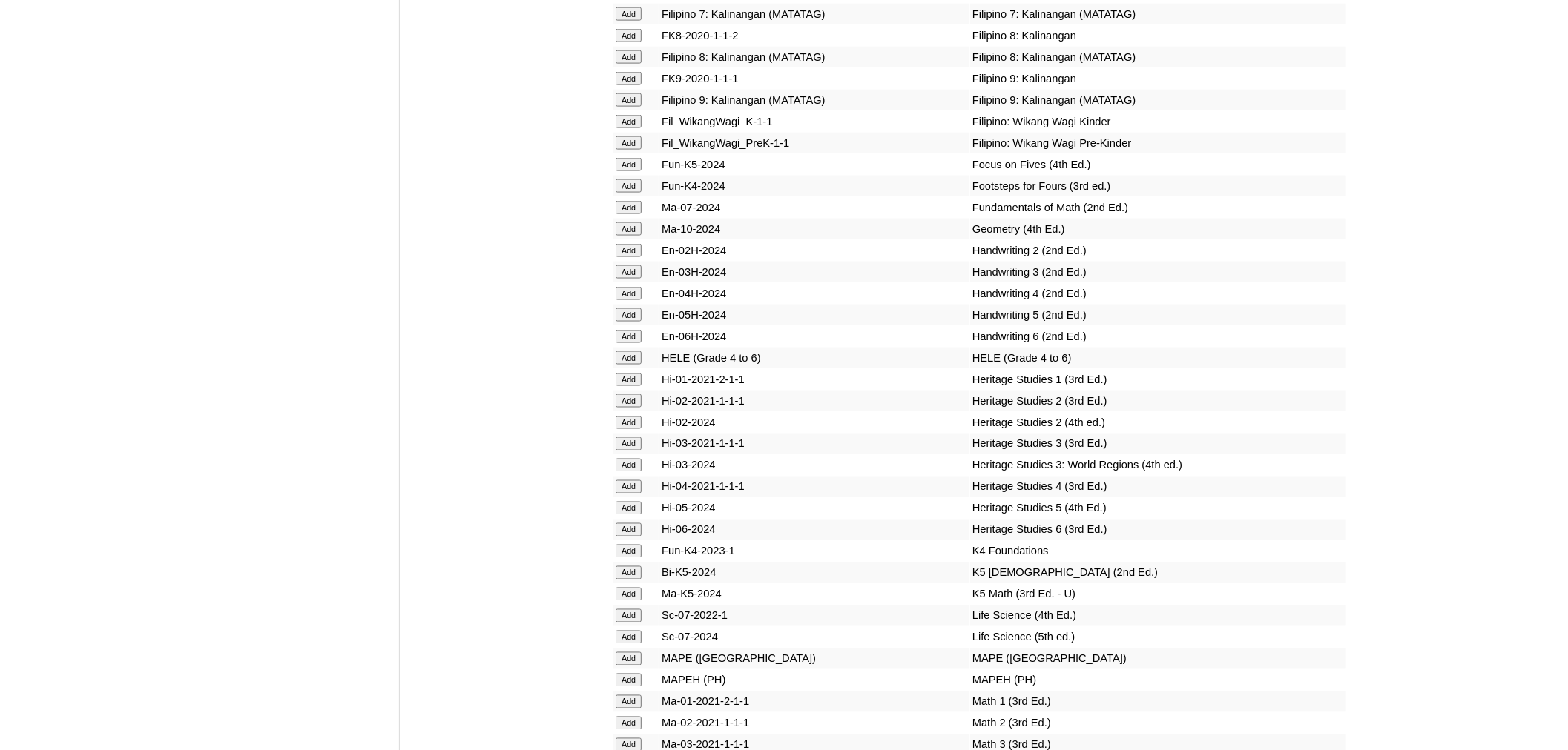
click at [624, 502] on input "Add" at bounding box center [628, 508] width 26 height 13
click at [620, 502] on input "Add" at bounding box center [628, 508] width 26 height 13
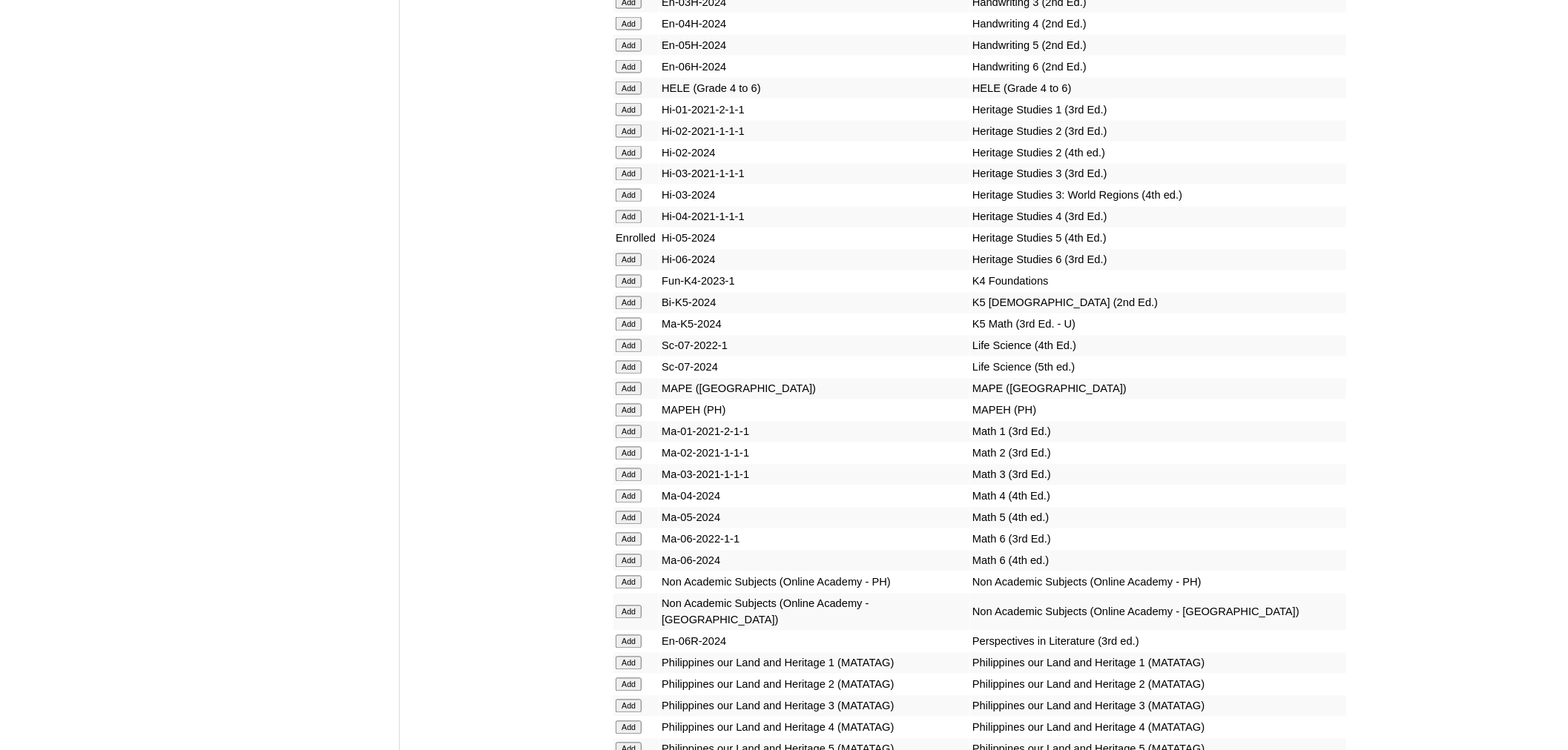
scroll to position [5117, 0]
click at [622, 512] on input "Add" at bounding box center [628, 518] width 26 height 13
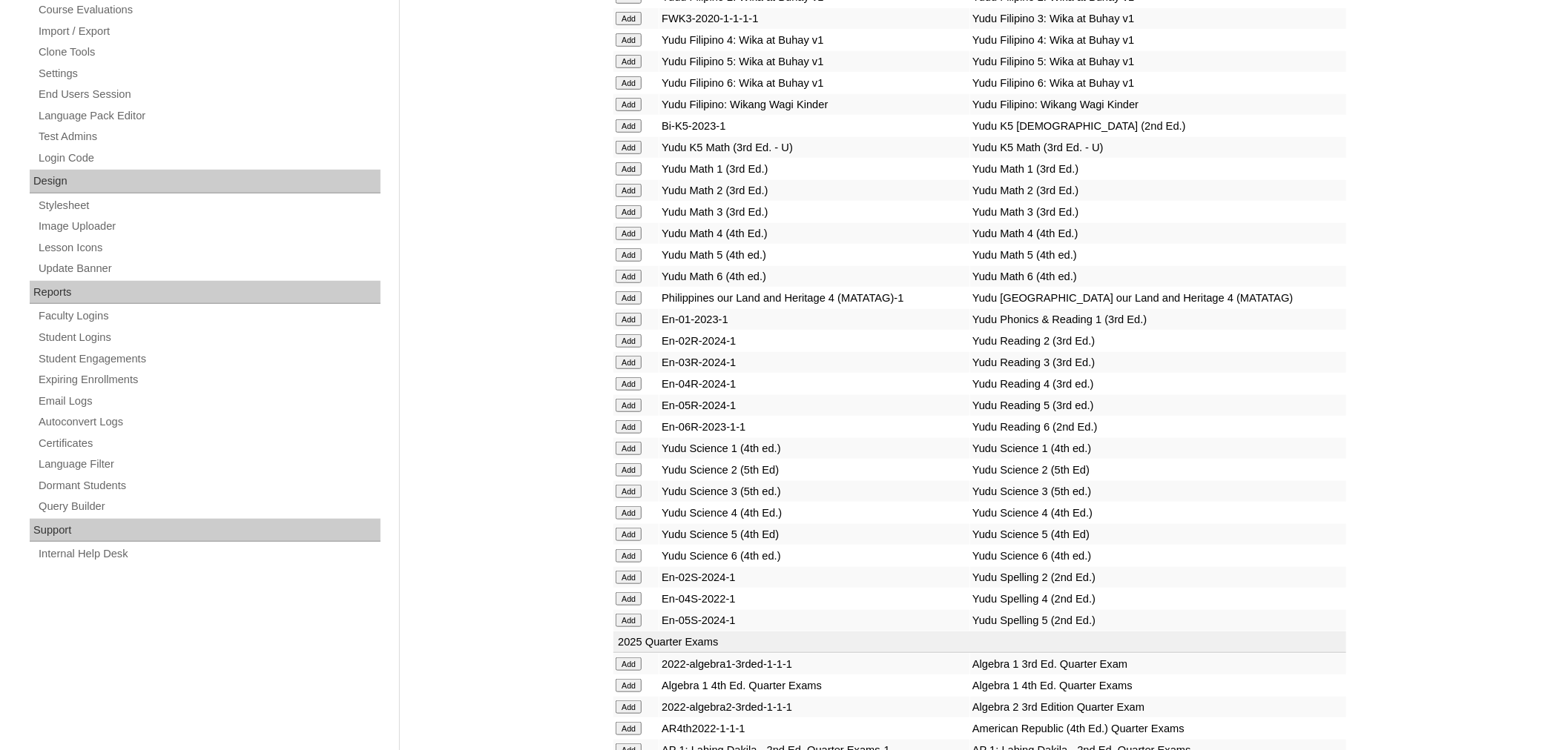
scroll to position [5531, 0]
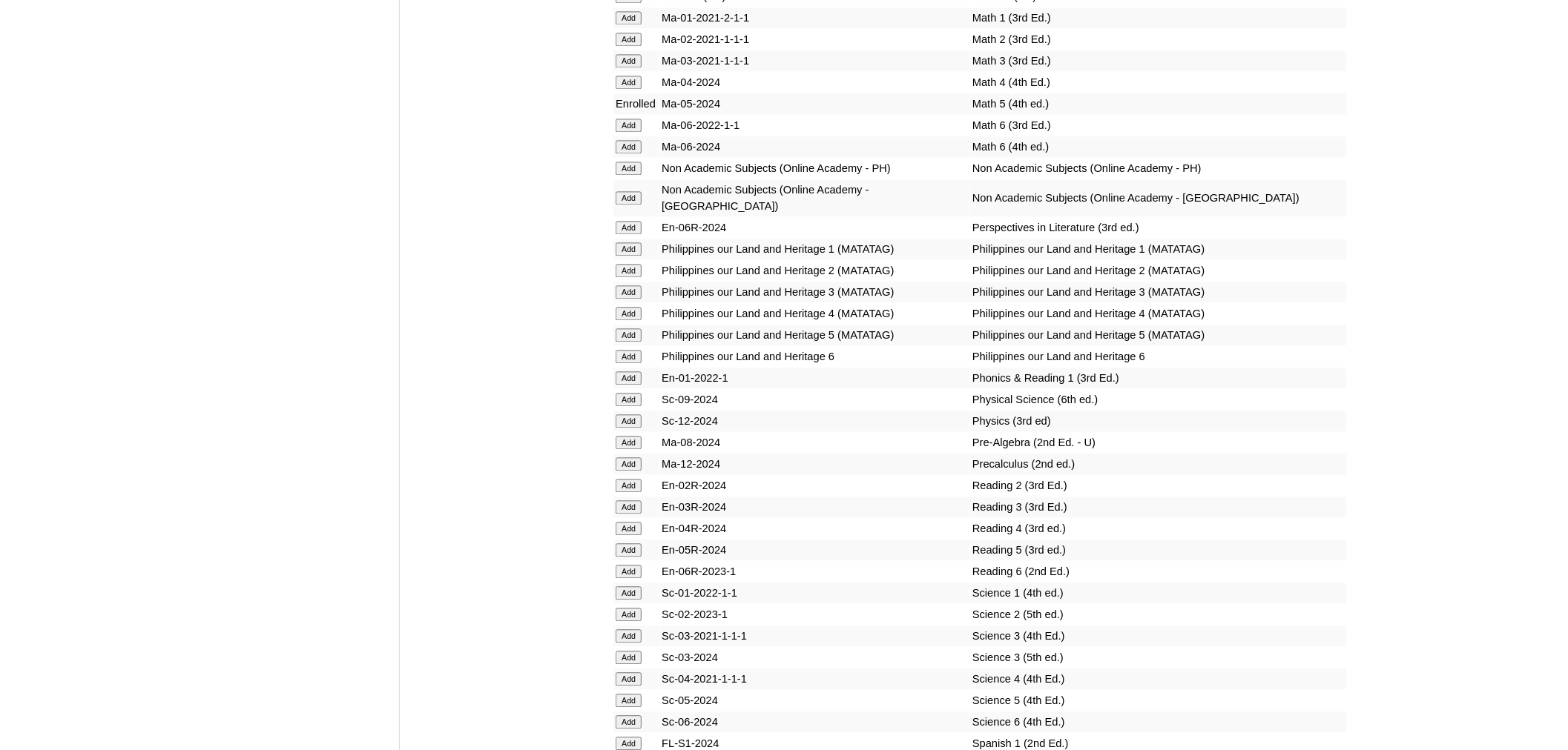
click at [626, 543] on input "Add" at bounding box center [628, 549] width 26 height 13
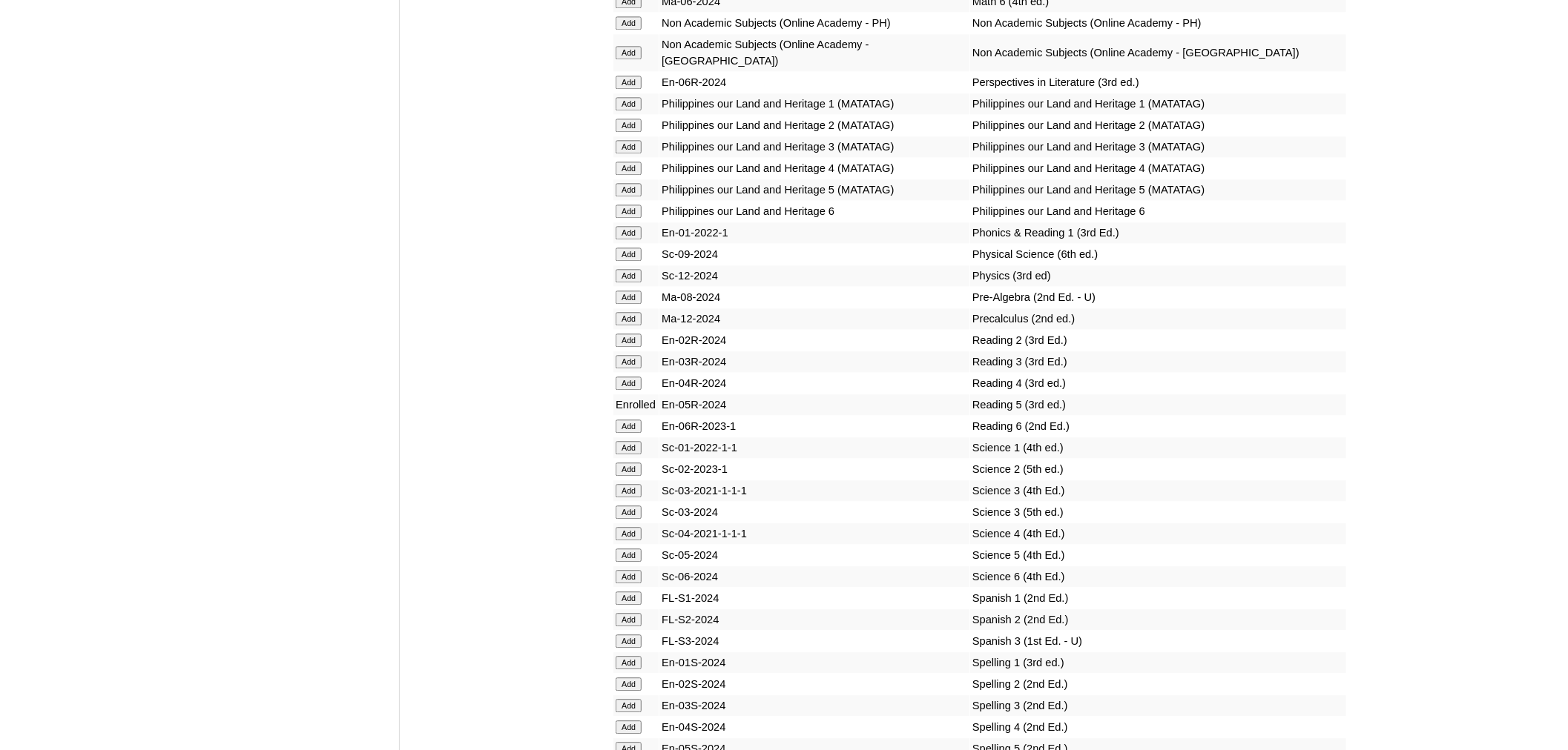
click at [638, 549] on input "Add" at bounding box center [628, 555] width 26 height 13
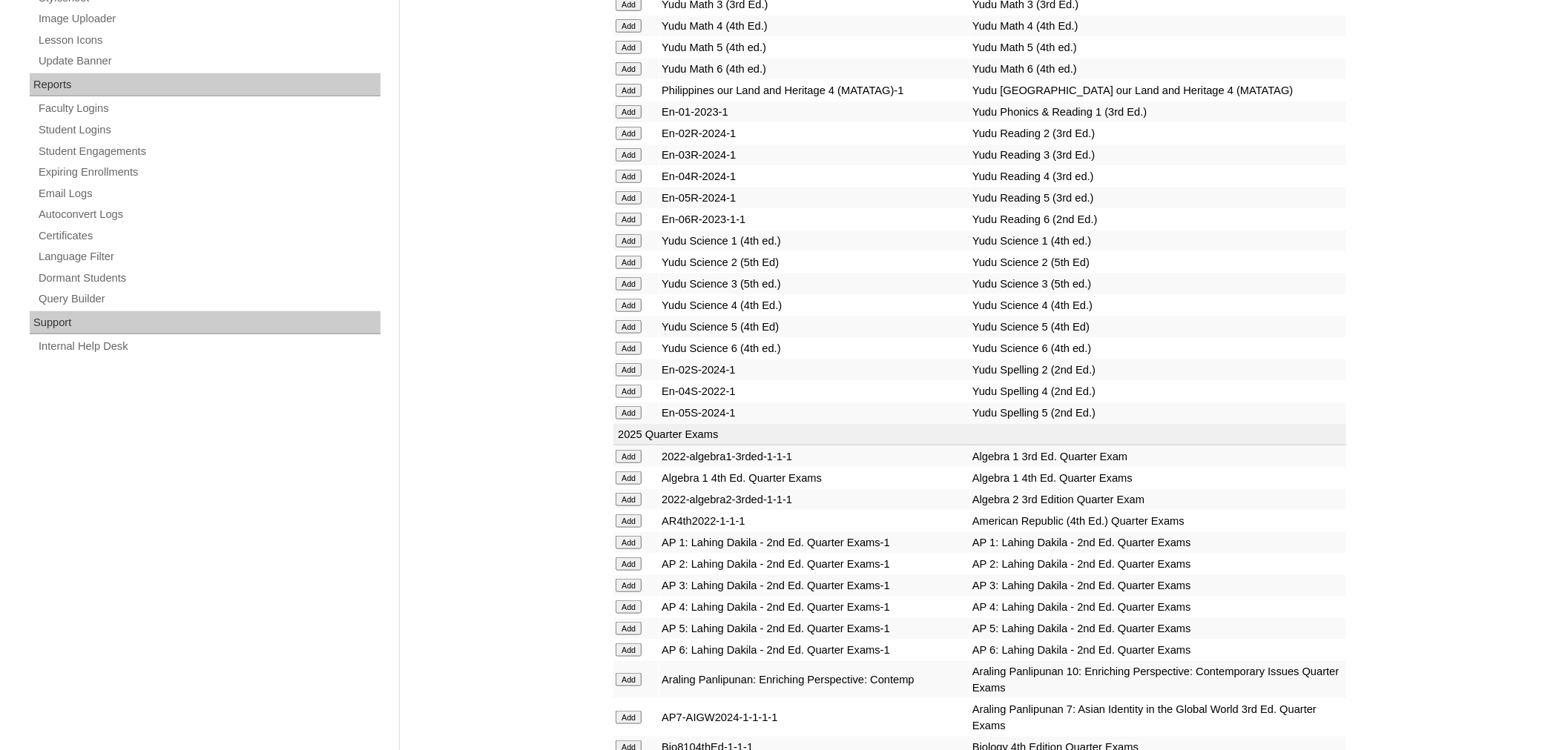
scroll to position [5862, 0]
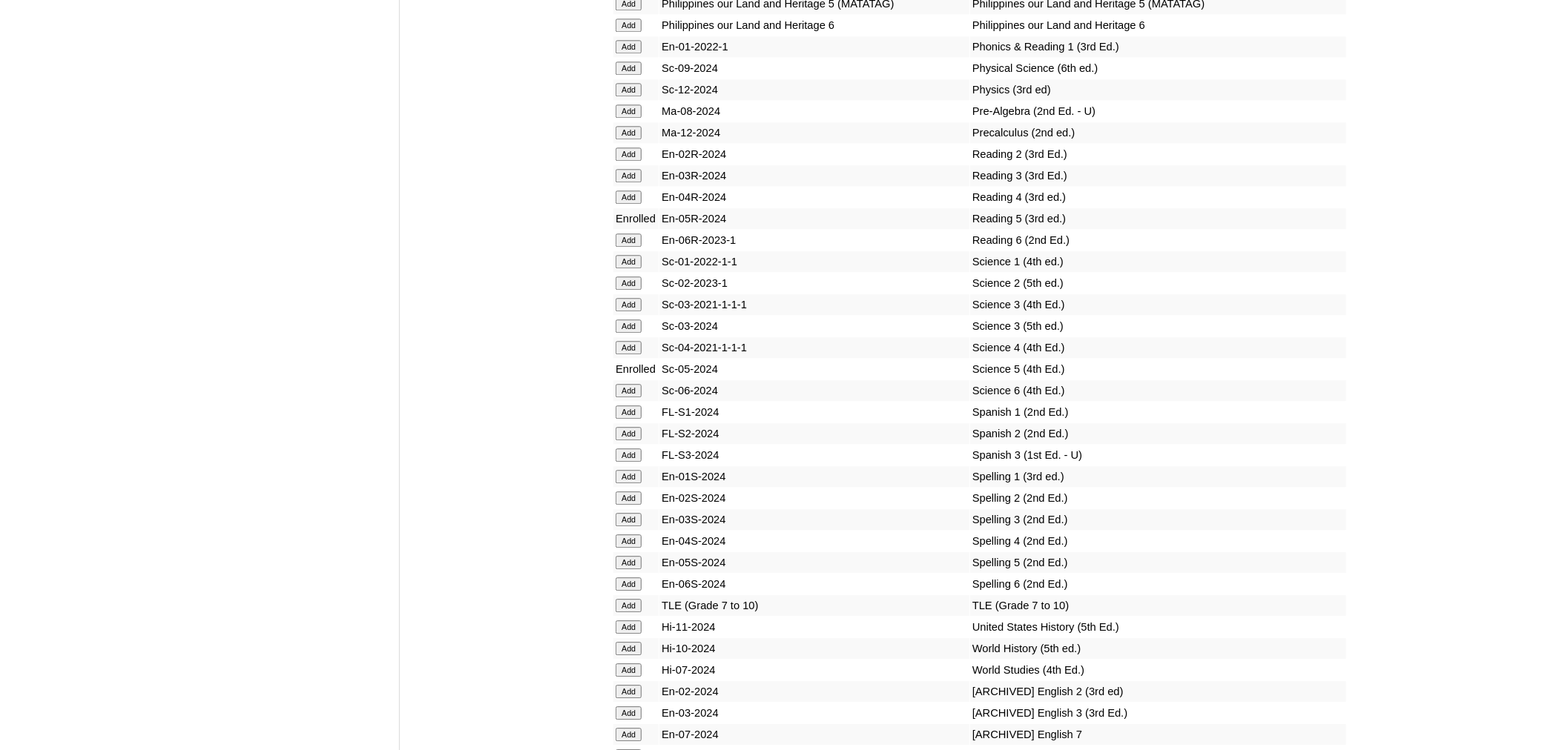
click at [637, 556] on input "Add" at bounding box center [628, 562] width 26 height 13
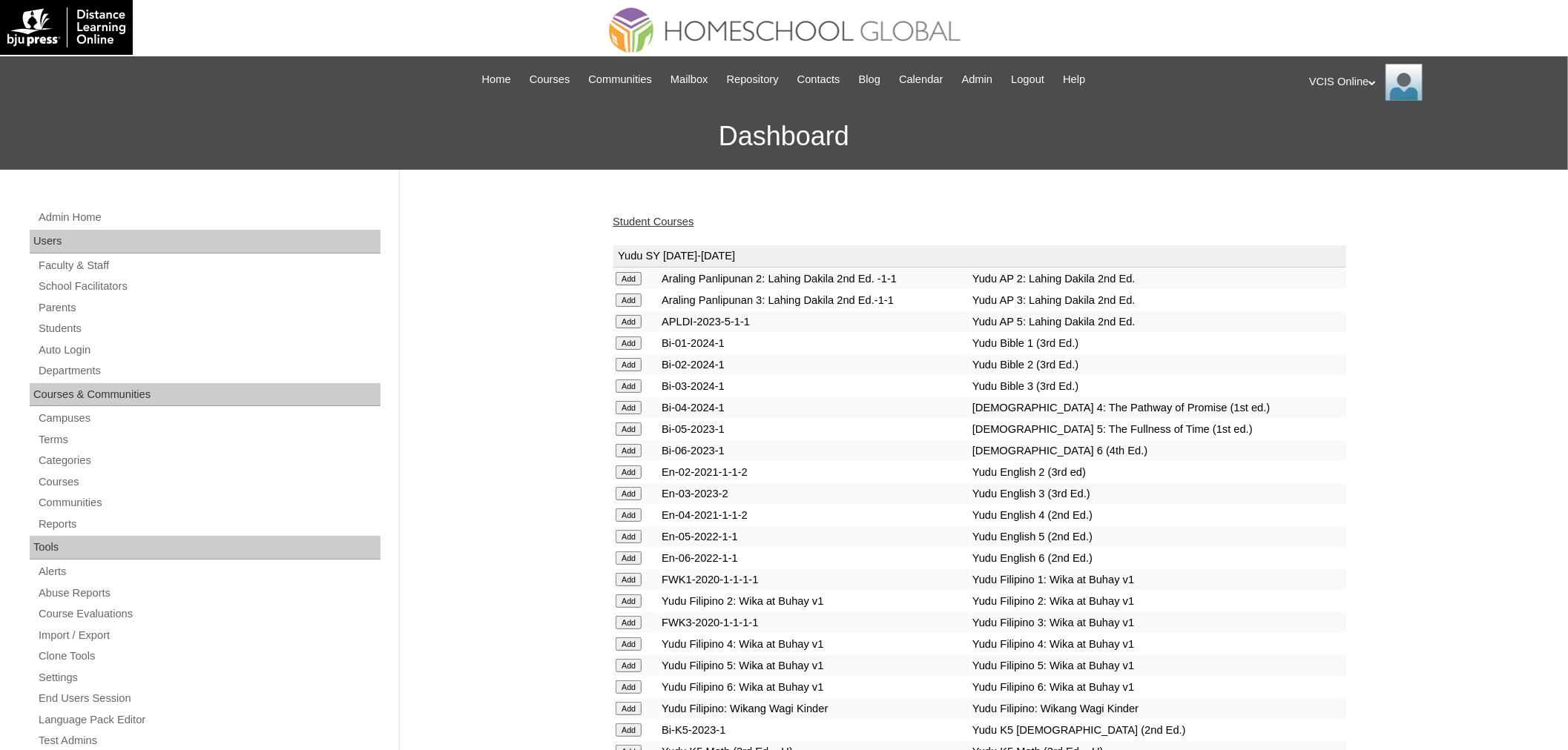
click at [641, 216] on link "Student Courses" at bounding box center [653, 221] width 81 height 12
